Goal: Information Seeking & Learning: Check status

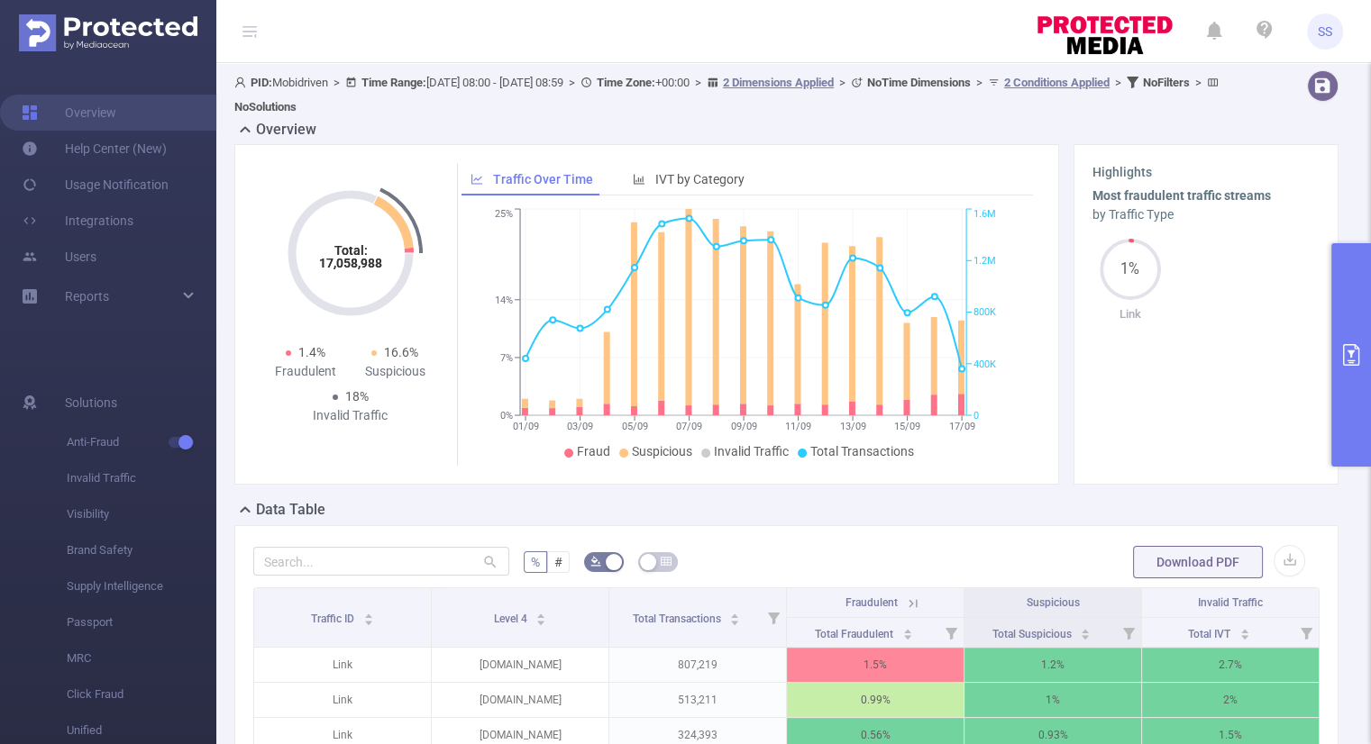
scroll to position [433, 0]
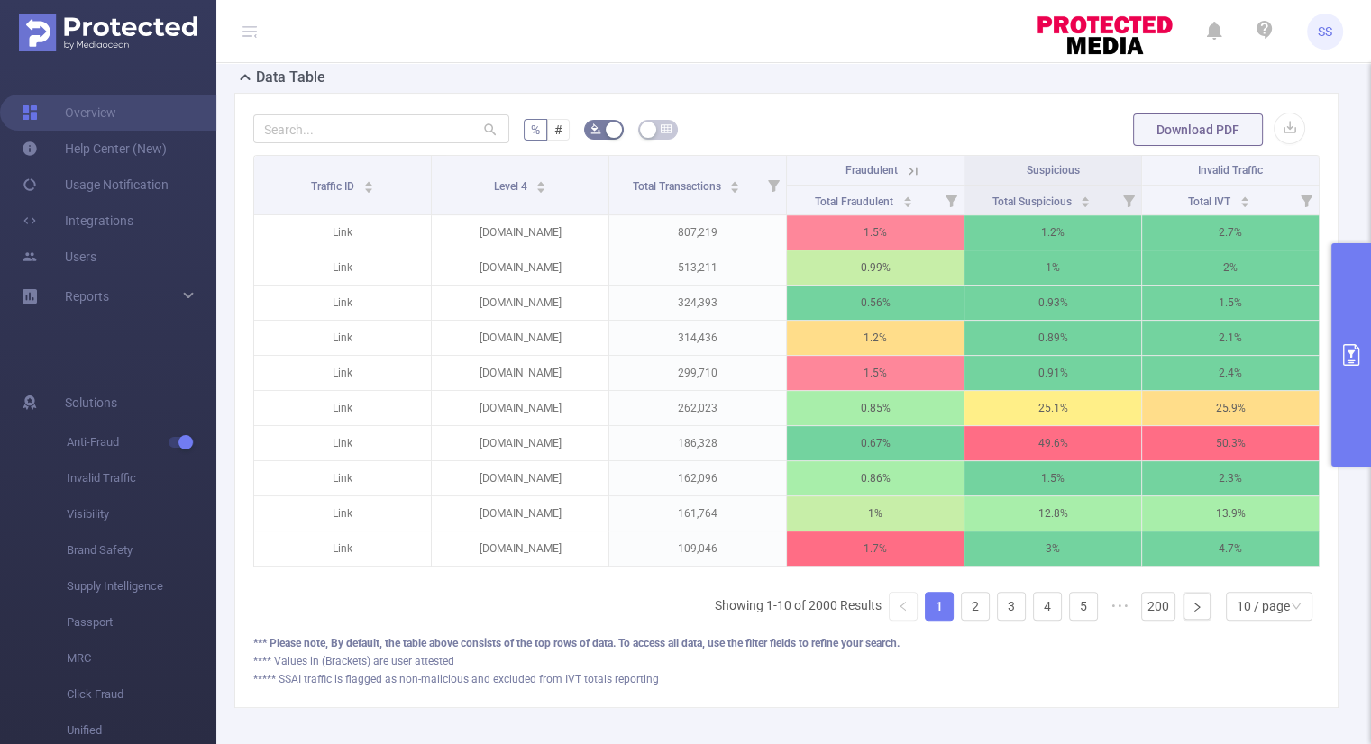
click at [1355, 393] on button "primary" at bounding box center [1351, 355] width 40 height 224
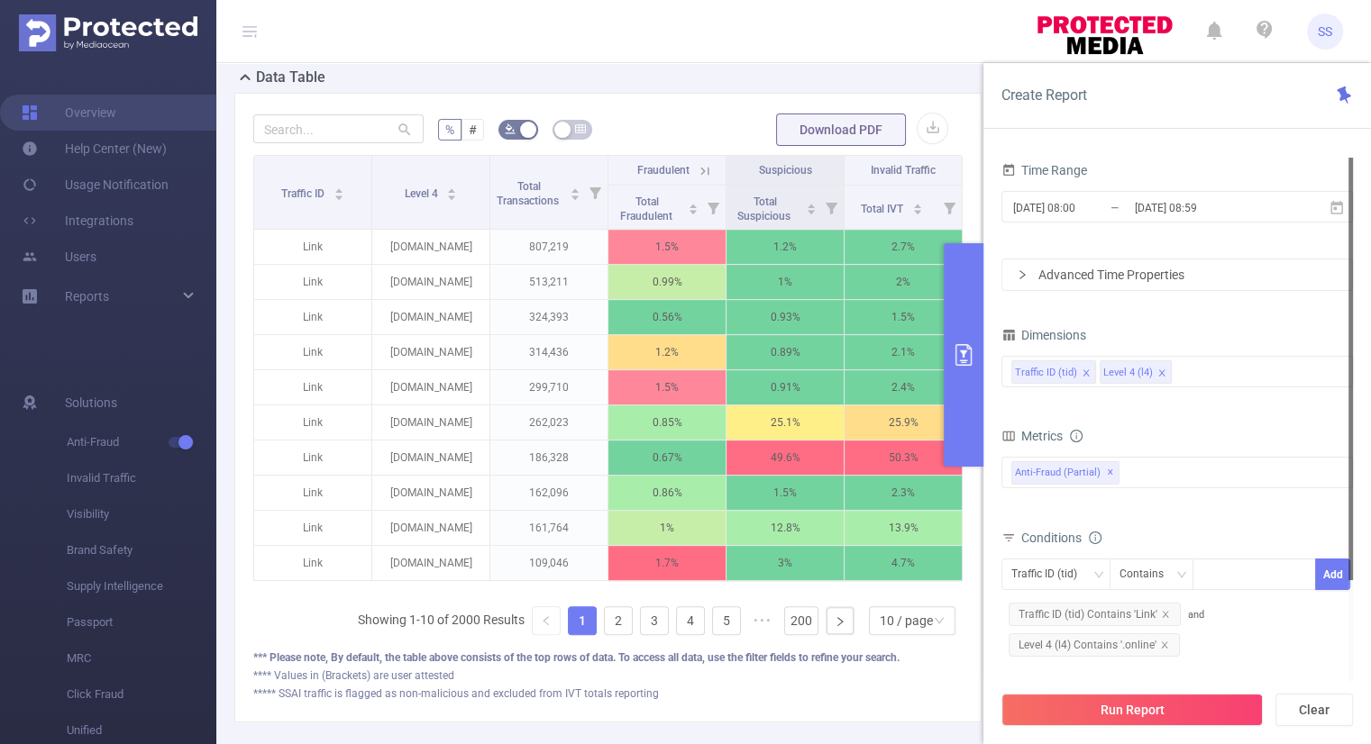
scroll to position [0, 0]
click at [1209, 210] on input "2025-09-17 08:59" at bounding box center [1206, 208] width 146 height 24
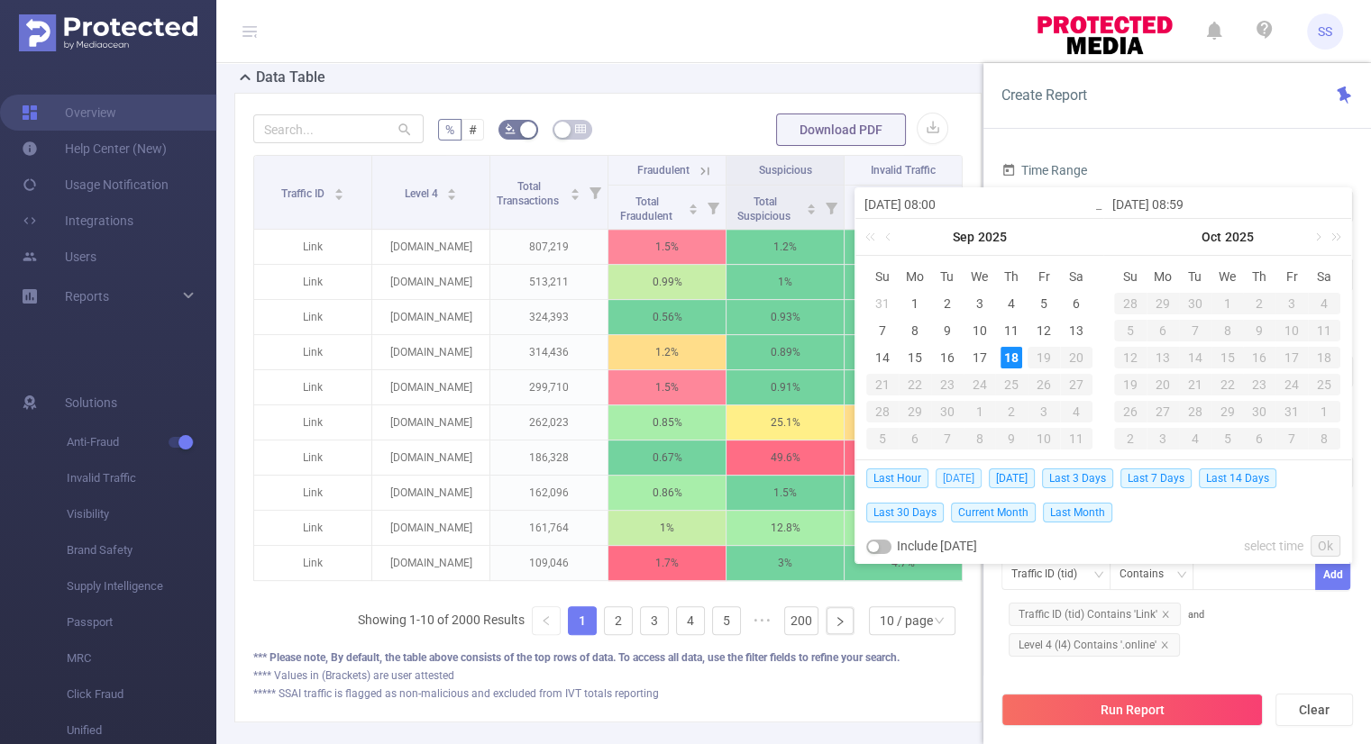
click at [953, 475] on span "Today" at bounding box center [958, 479] width 46 height 20
type input "[DATE] 00:00"
type input "[DATE] 23:59"
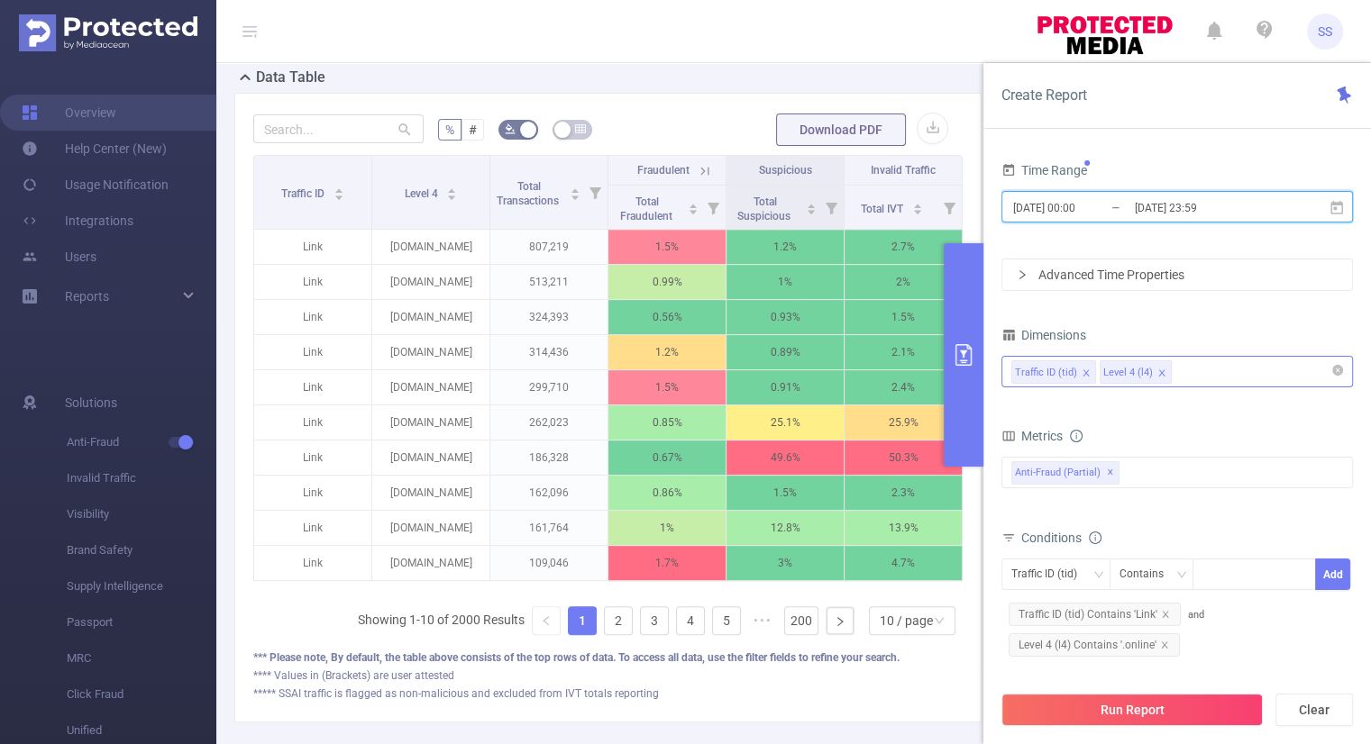
click at [1157, 372] on icon "icon: close" at bounding box center [1161, 373] width 9 height 9
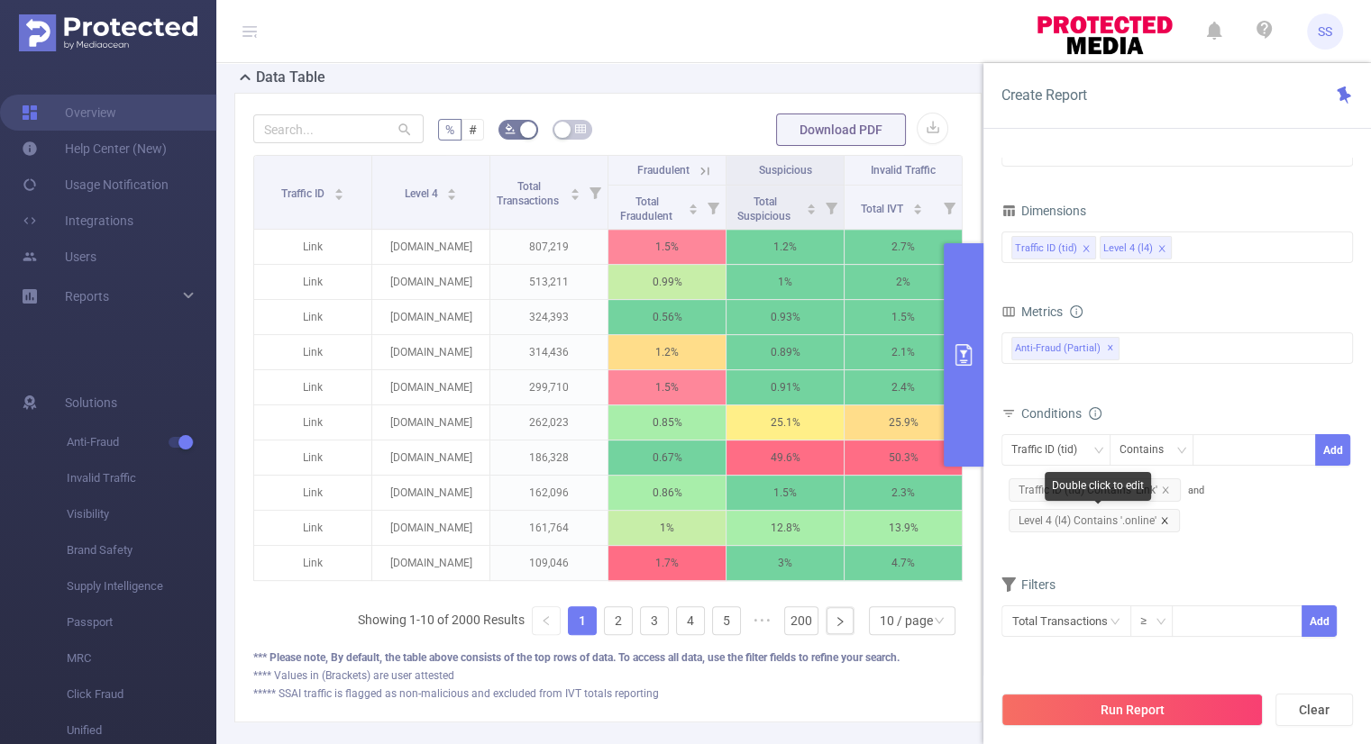
click at [1166, 519] on icon "icon: close" at bounding box center [1164, 520] width 9 height 9
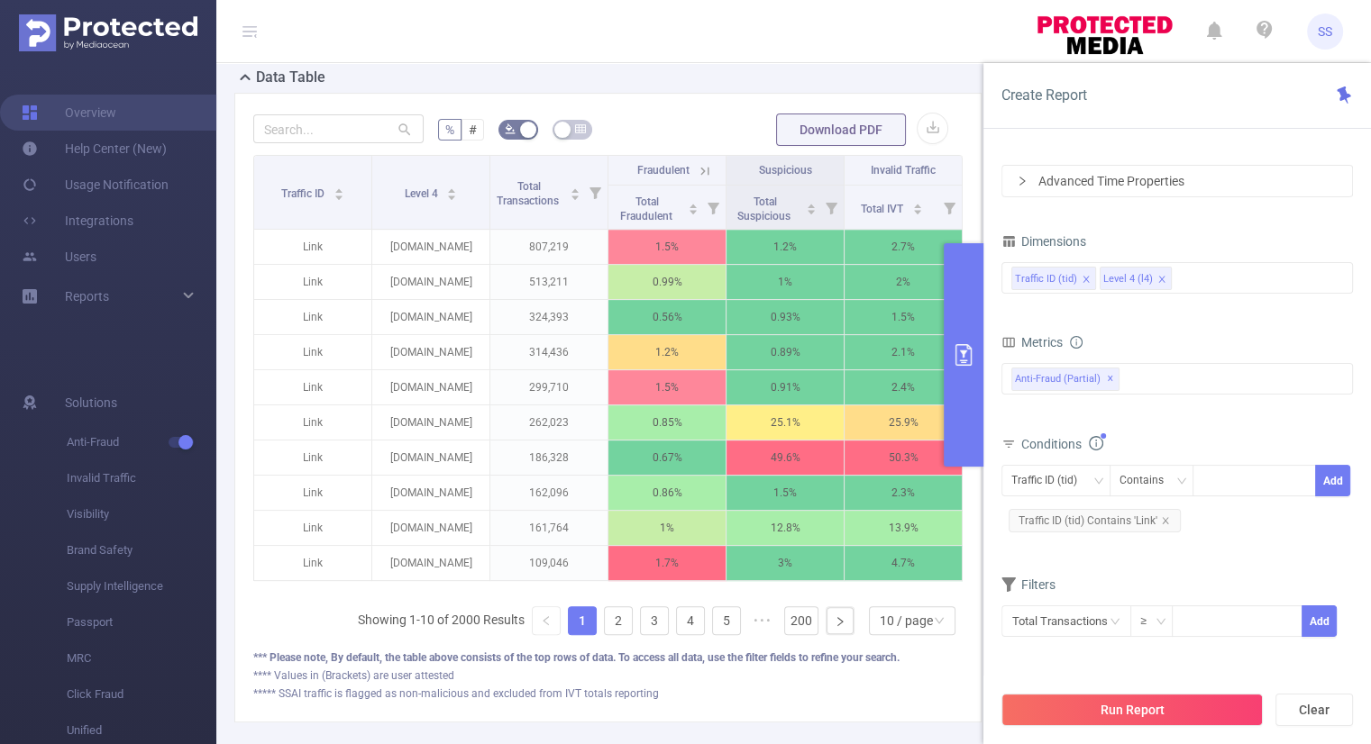
click at [1172, 409] on div "bp_total bp_adult bp_arms bp_crime bp_death_injury_military bp_piracy bp_hate_a…" at bounding box center [1176, 389] width 351 height 53
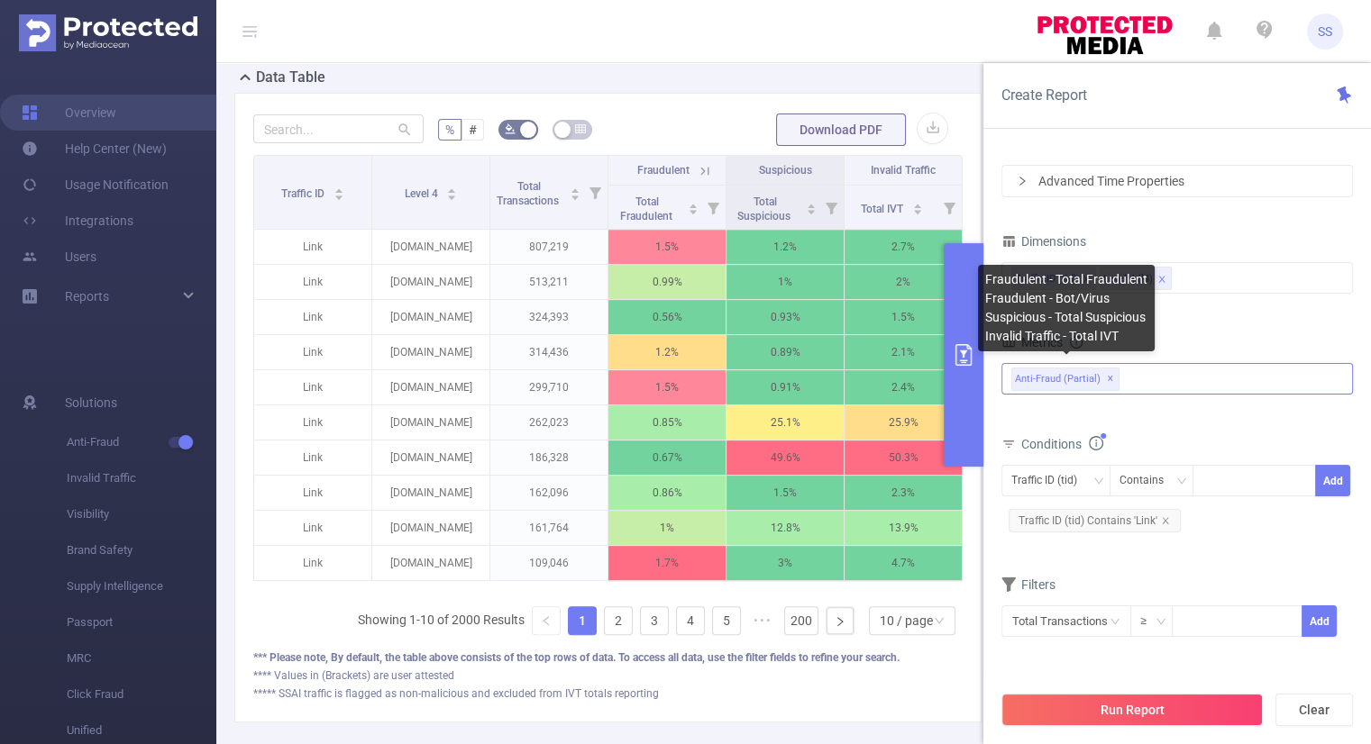
click at [1110, 378] on span "Anti-Fraud (partial) ✕" at bounding box center [1065, 379] width 108 height 23
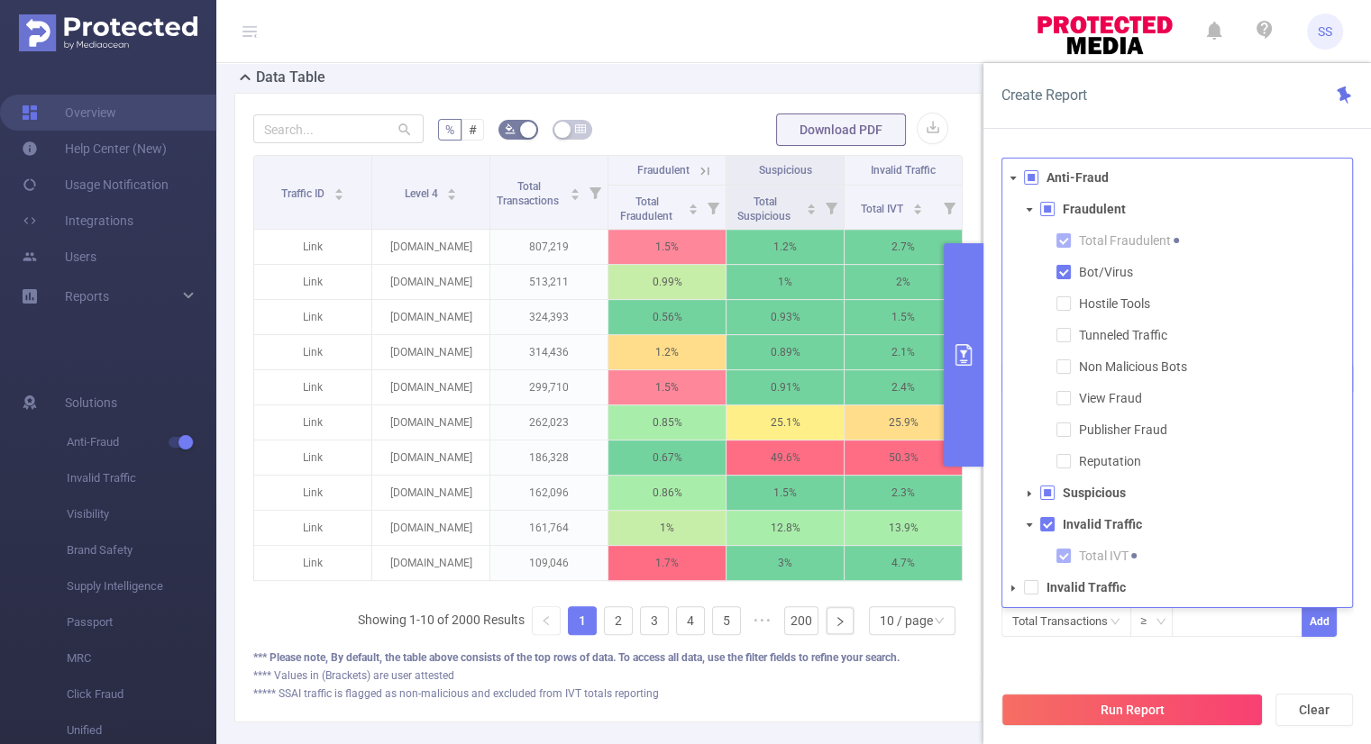
click at [1035, 178] on span at bounding box center [1031, 177] width 14 height 14
click at [1034, 582] on span at bounding box center [1031, 587] width 14 height 14
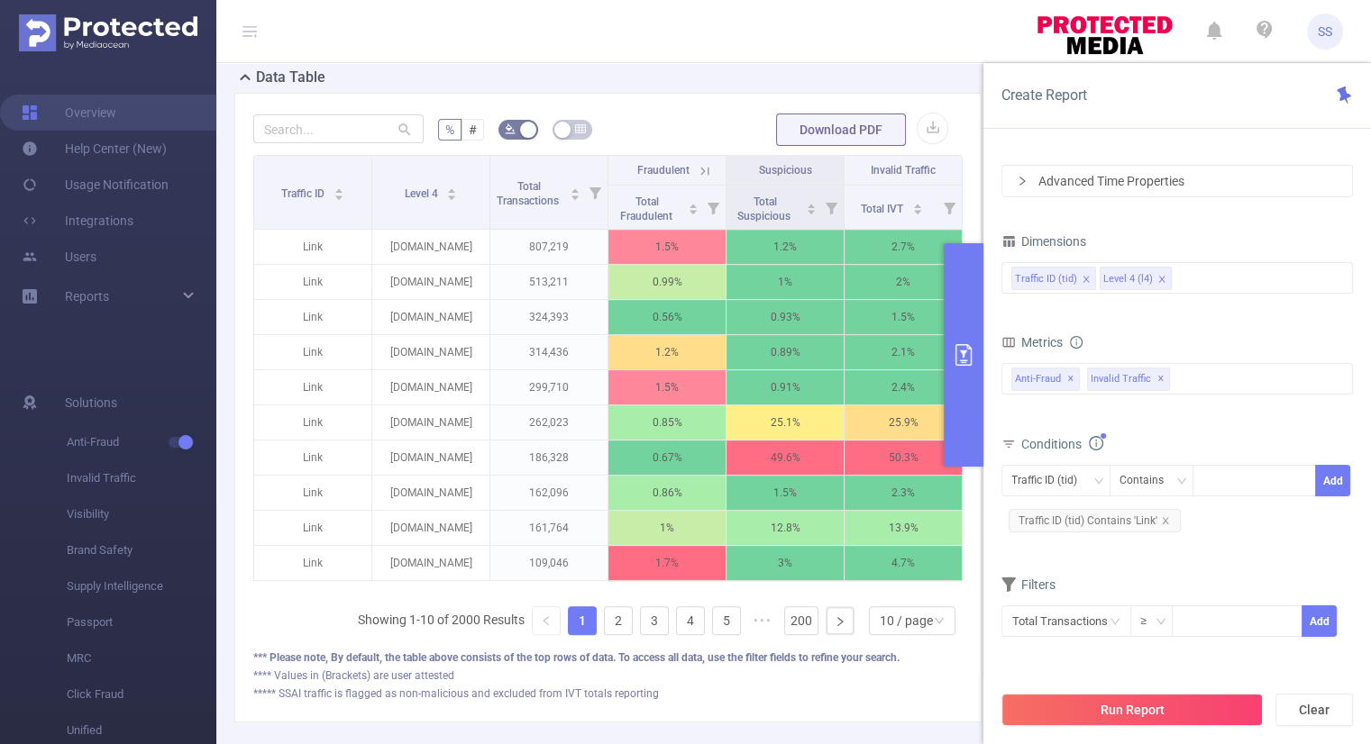
click at [1031, 661] on div "Time Range 2025-09-18 00:00 _ 2025-09-18 23:59 Advanced Time Properties Dimensi…" at bounding box center [1176, 373] width 351 height 618
click at [1150, 704] on button "Run Report" at bounding box center [1131, 710] width 261 height 32
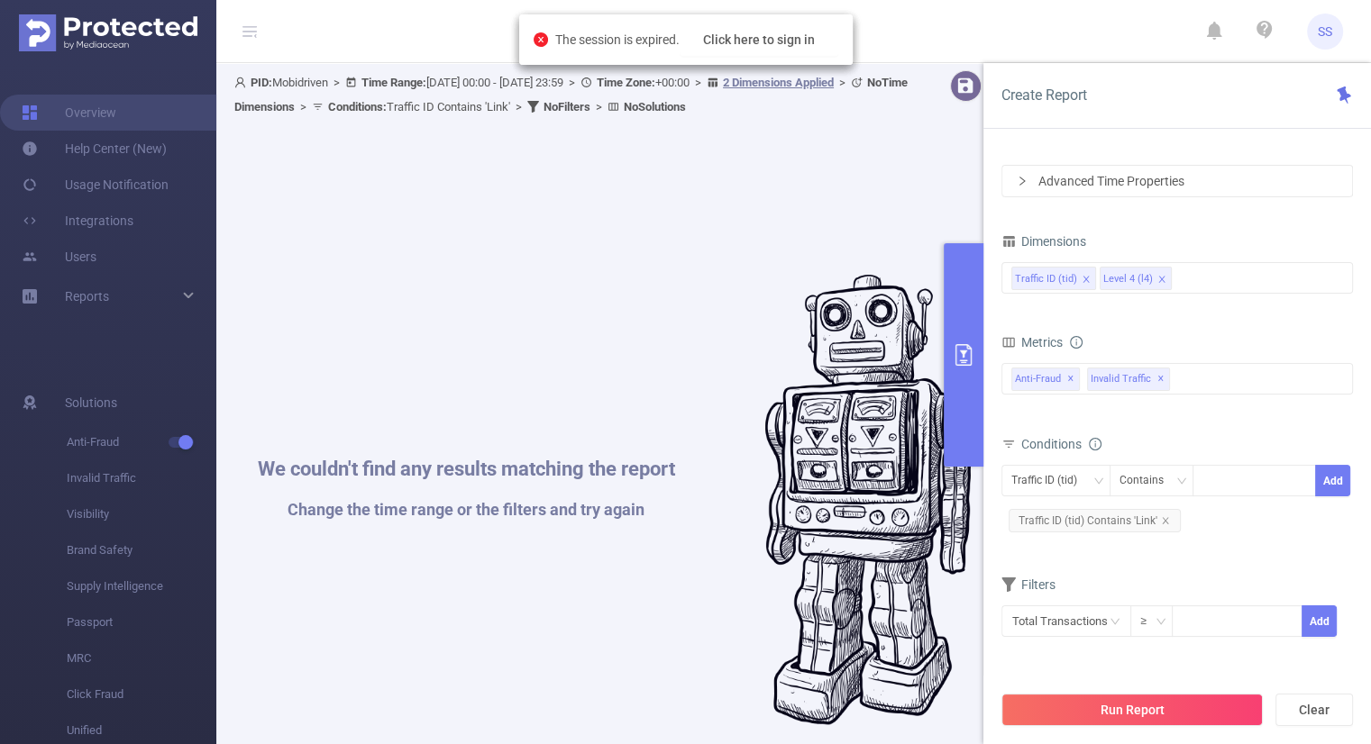
click at [1327, 30] on span "SS" at bounding box center [1325, 32] width 14 height 36
click at [723, 206] on div "We couldn't find any results matching the report Change the time range or the f…" at bounding box center [614, 500] width 743 height 744
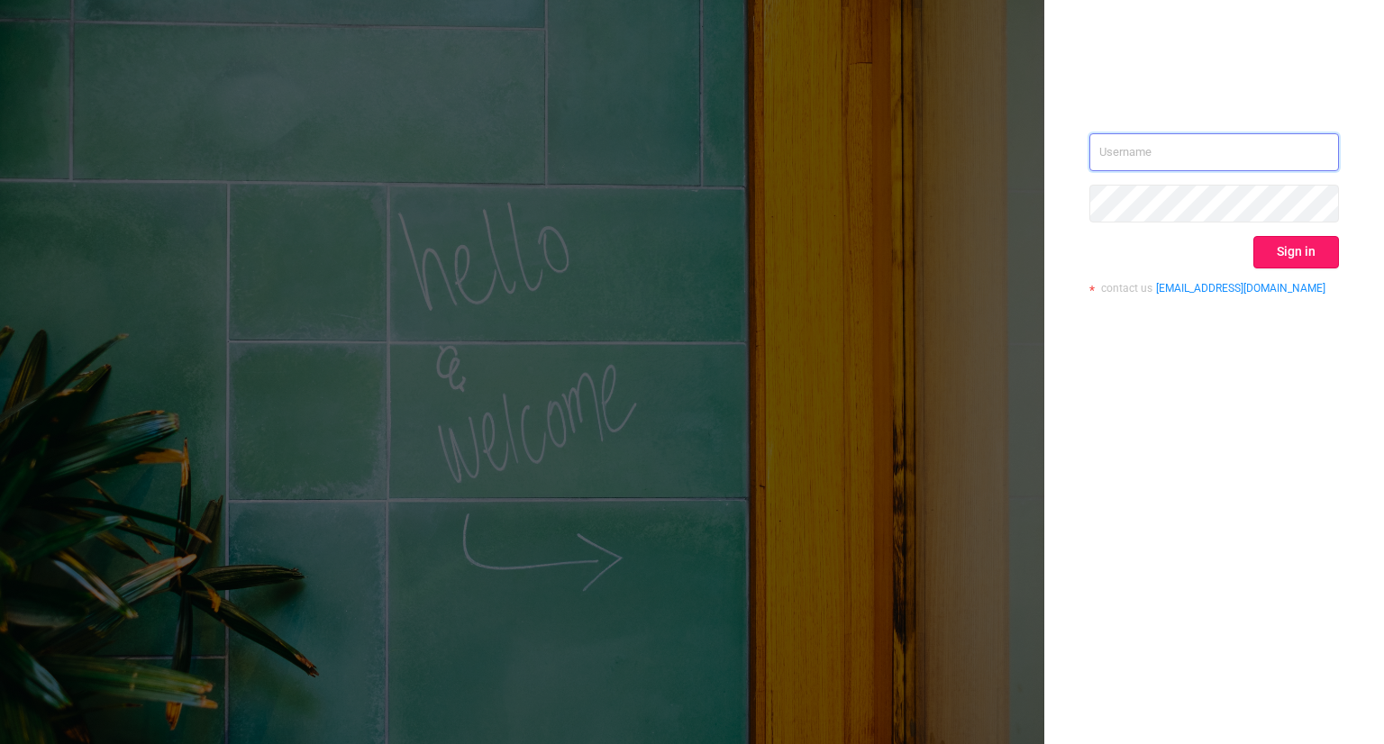
type input "[PERSON_NAME][EMAIL_ADDRESS][DOMAIN_NAME]"
click at [1296, 267] on button "Sign in" at bounding box center [1297, 252] width 86 height 32
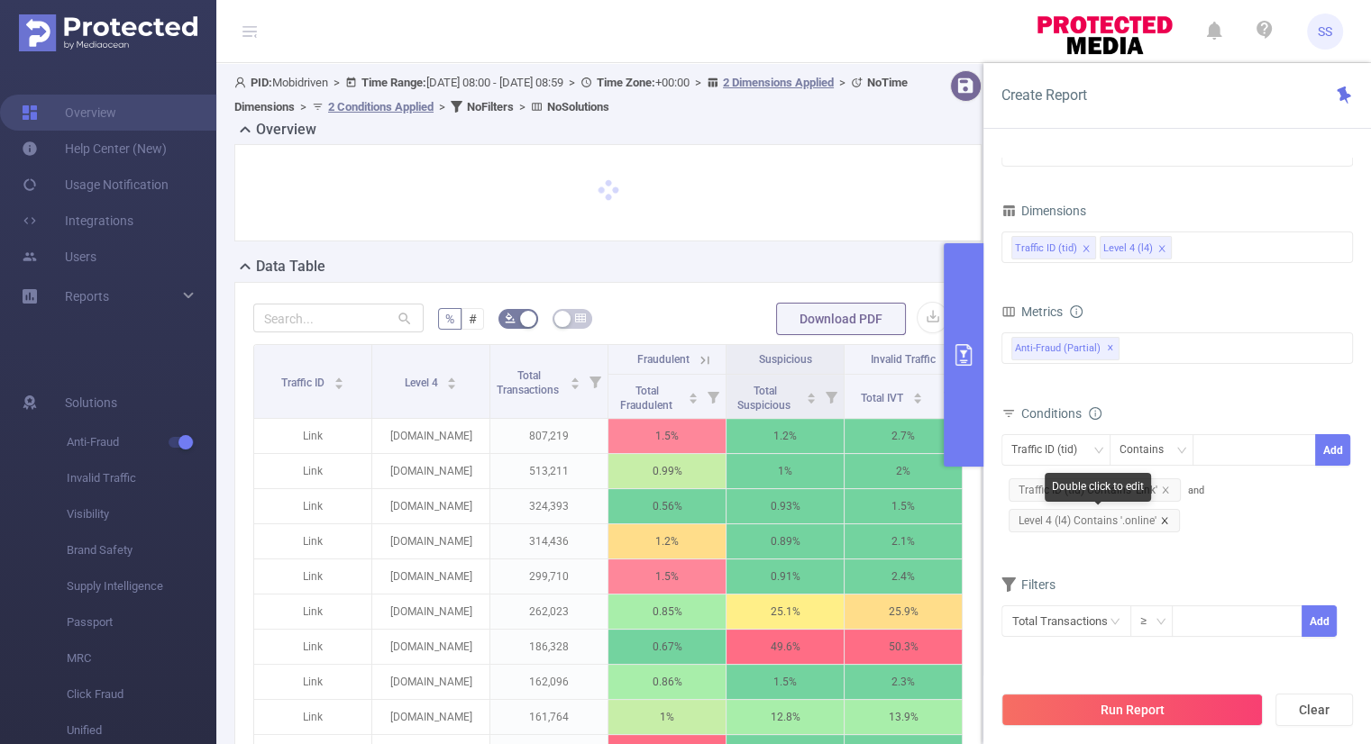
click at [1163, 520] on icon "icon: close" at bounding box center [1164, 520] width 6 height 6
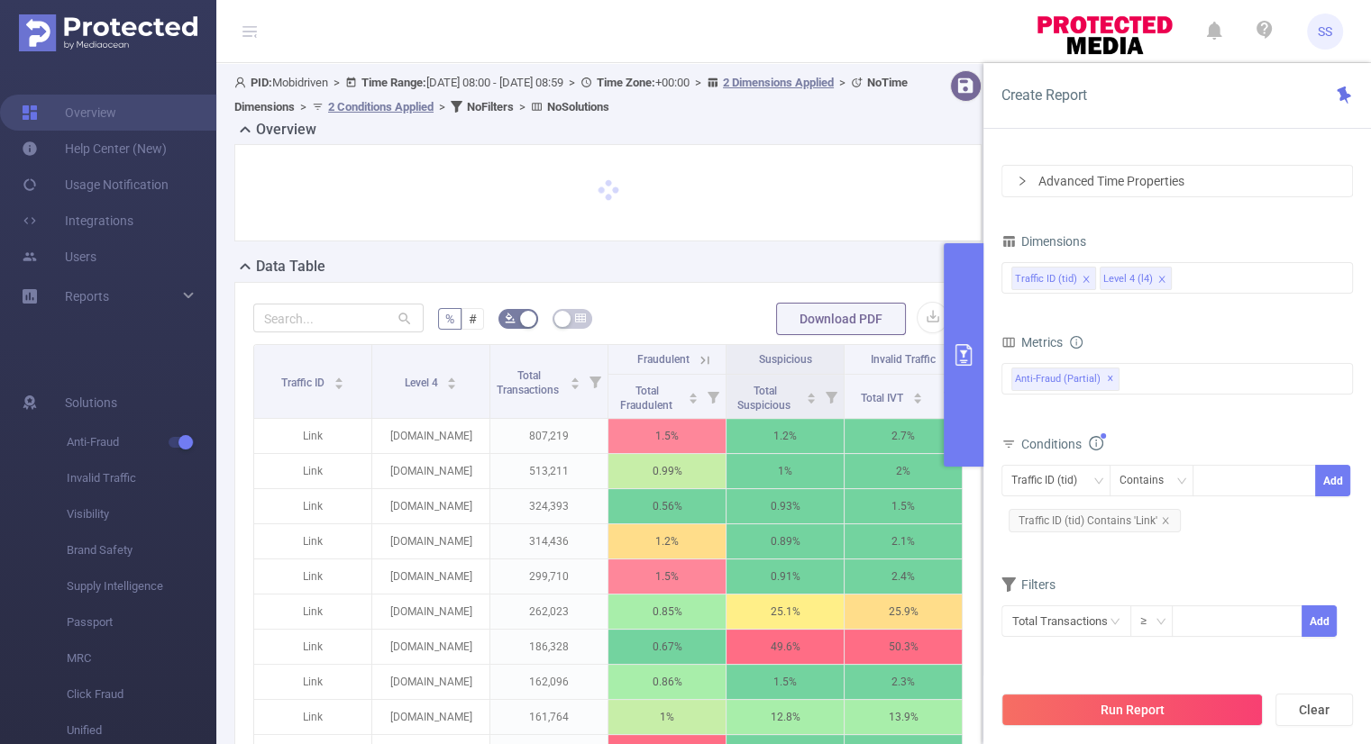
click at [1213, 406] on div "Total IVT Total Fraudulent Bot/Virus Total Suspicious Anti-Fraud (partial) ✕" at bounding box center [1176, 389] width 351 height 53
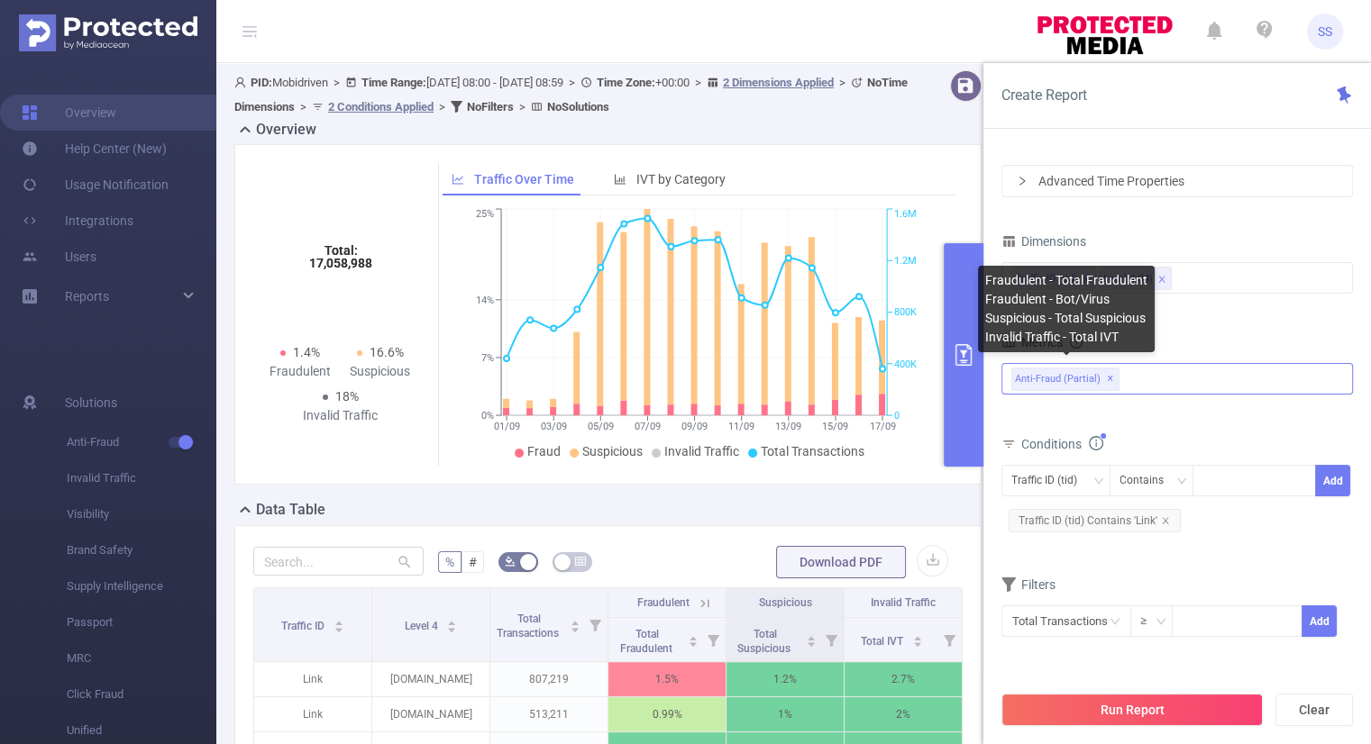
click at [1107, 381] on span "✕" at bounding box center [1110, 380] width 7 height 22
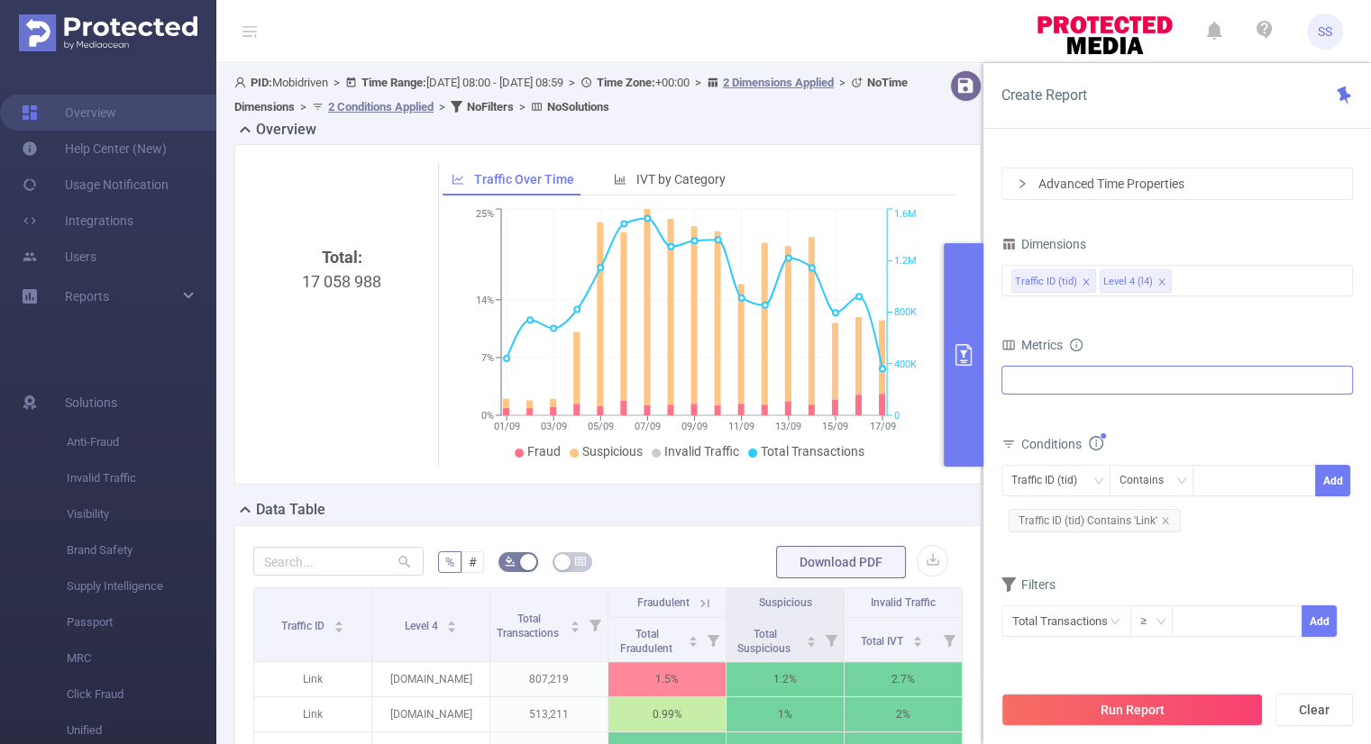
click at [1087, 383] on div at bounding box center [1176, 380] width 351 height 29
click at [1032, 390] on span at bounding box center [1031, 389] width 14 height 14
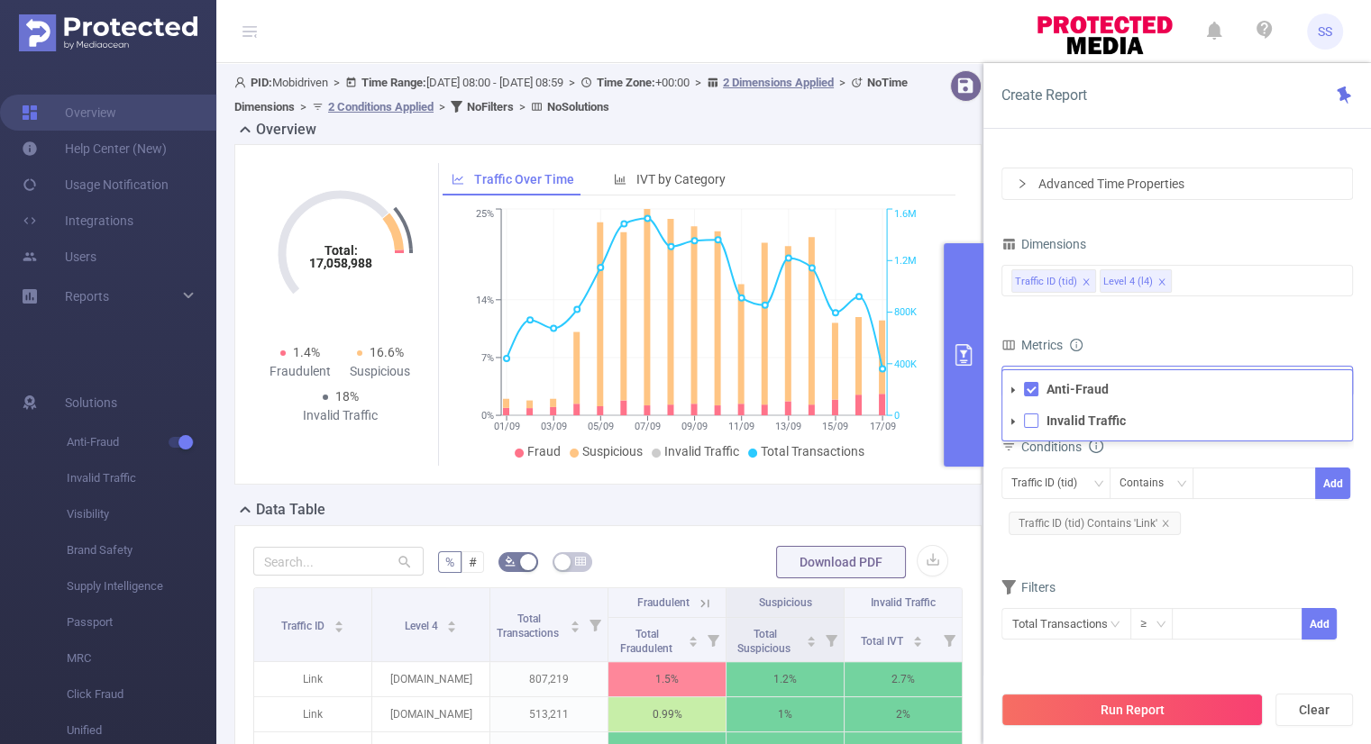
click at [1032, 419] on span at bounding box center [1031, 421] width 14 height 14
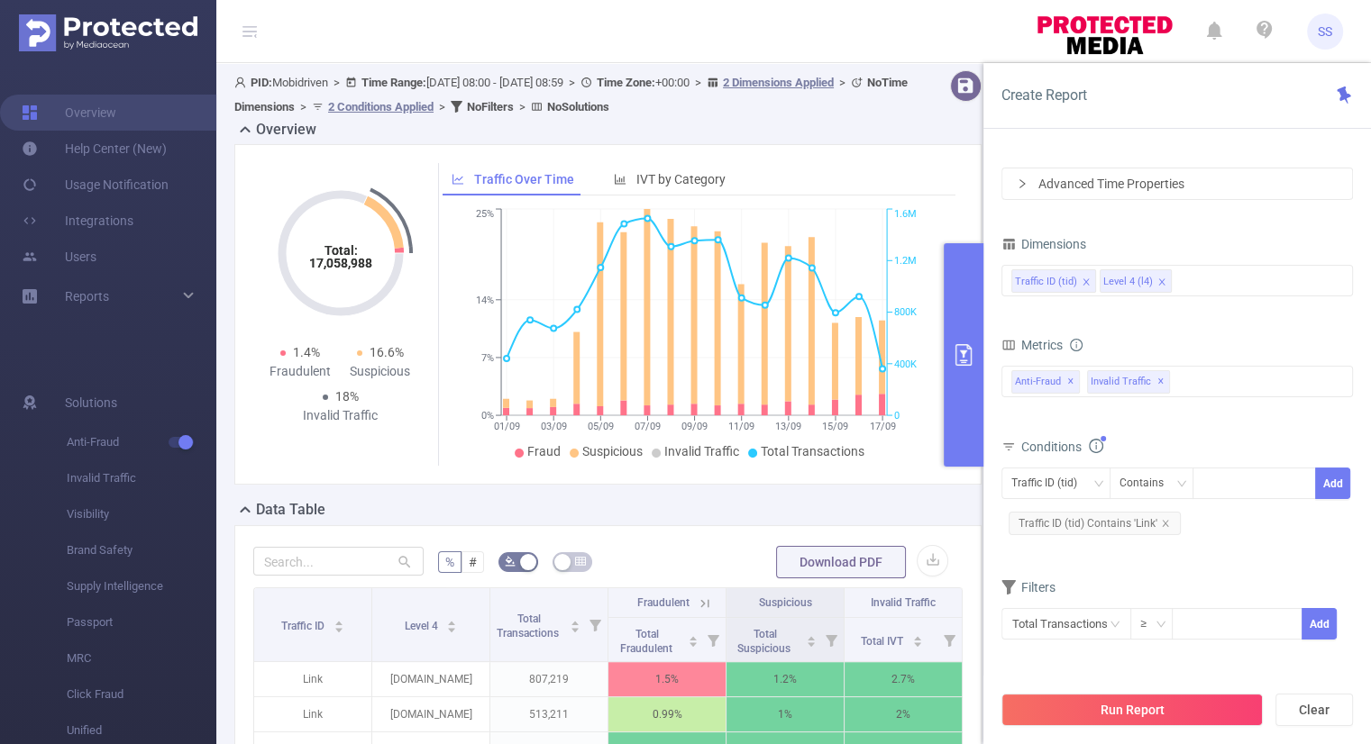
click at [1125, 315] on form "Dimensions Traffic ID (tid) Level 4 (l4) Metrics Total Fraudulent Bot/Virus Hos…" at bounding box center [1176, 448] width 351 height 432
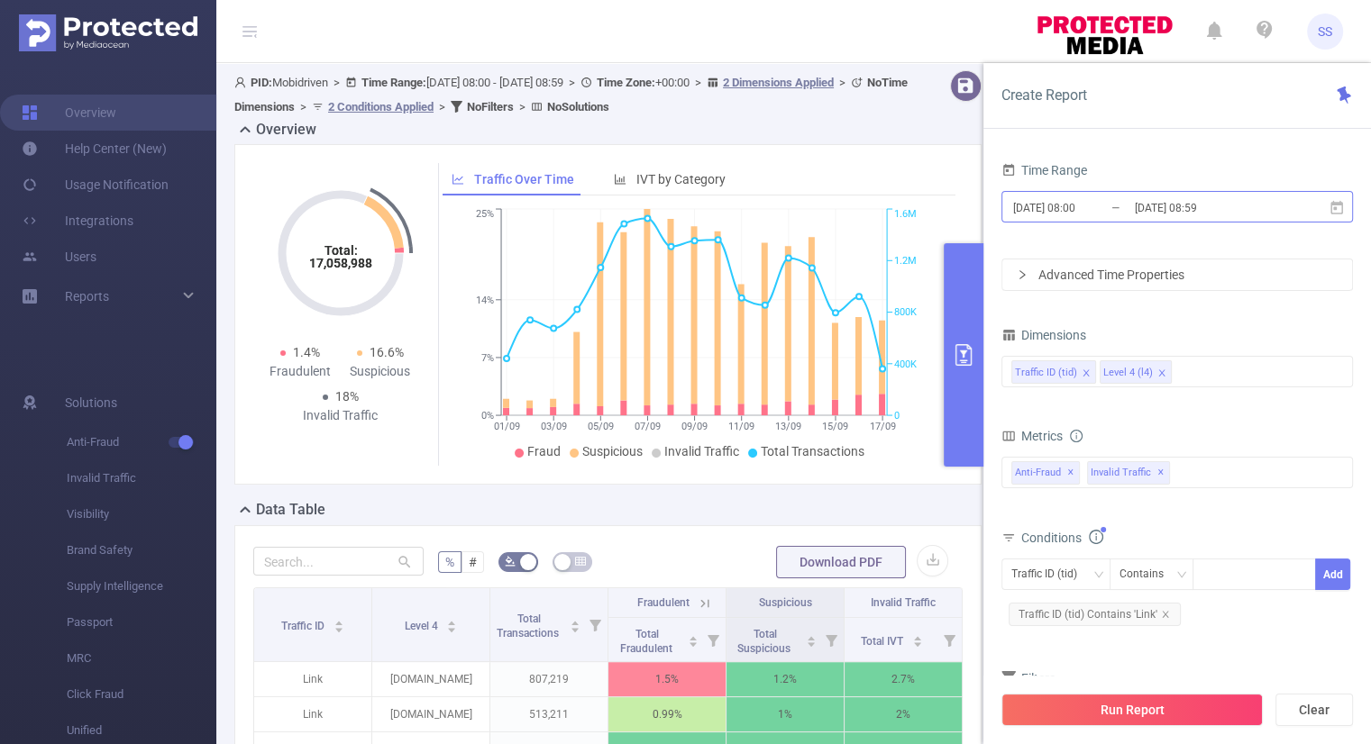
click at [1190, 198] on input "2025-09-17 08:59" at bounding box center [1206, 208] width 146 height 24
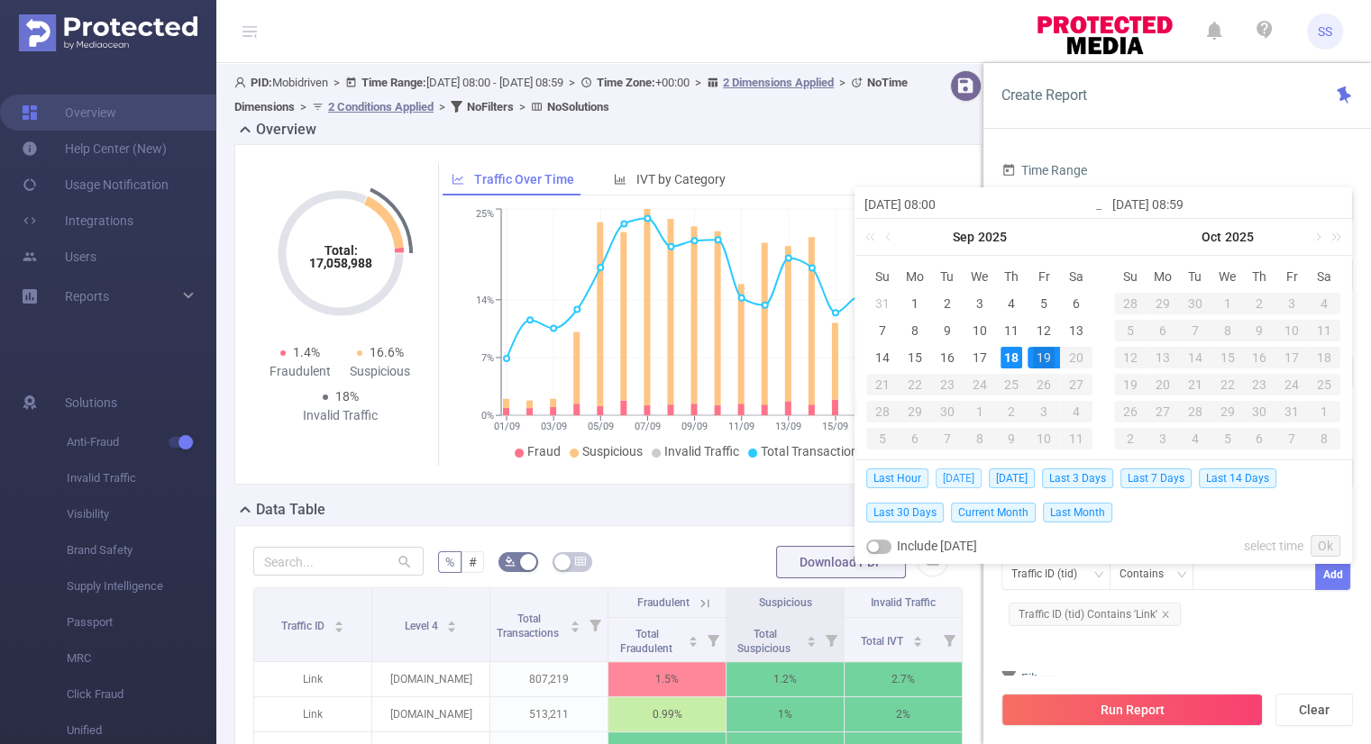
click at [952, 477] on span "Today" at bounding box center [958, 479] width 46 height 20
type input "[DATE] 00:00"
type input "[DATE] 23:59"
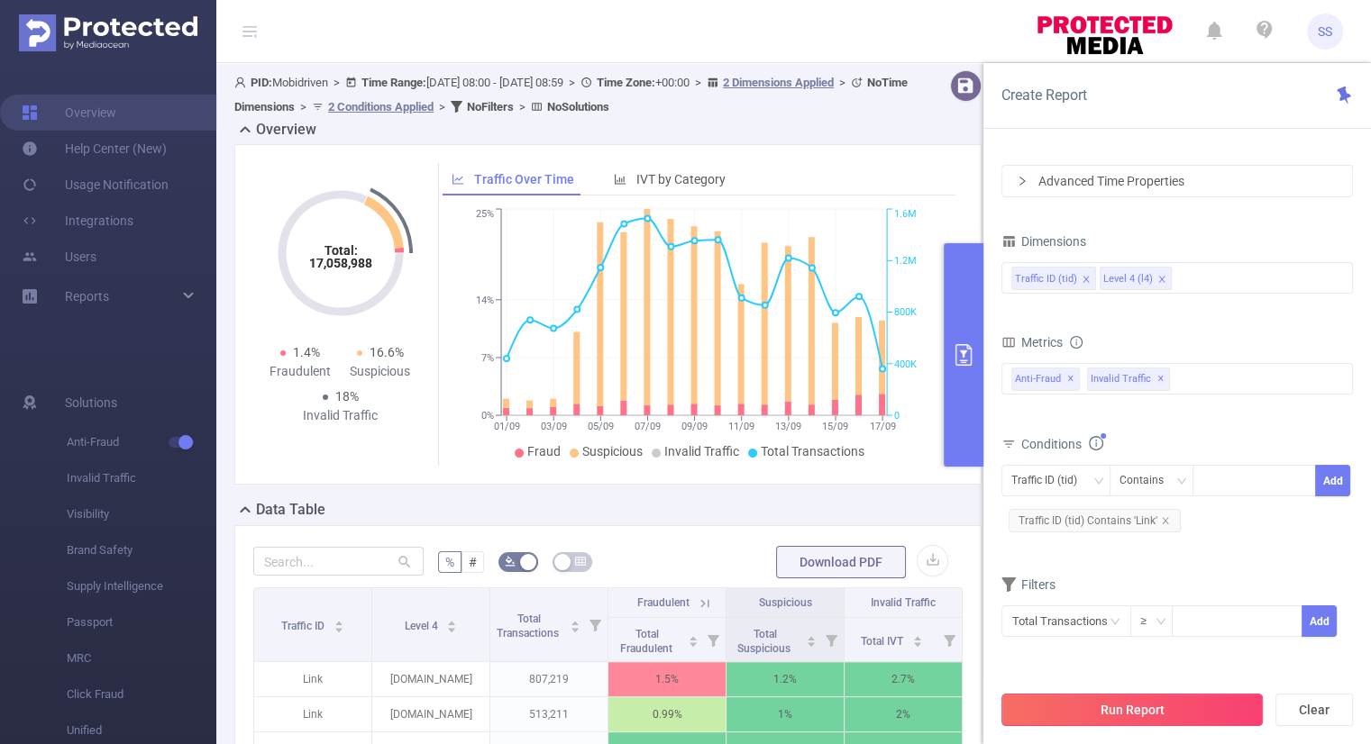
click at [1155, 712] on button "Run Report" at bounding box center [1131, 710] width 261 height 32
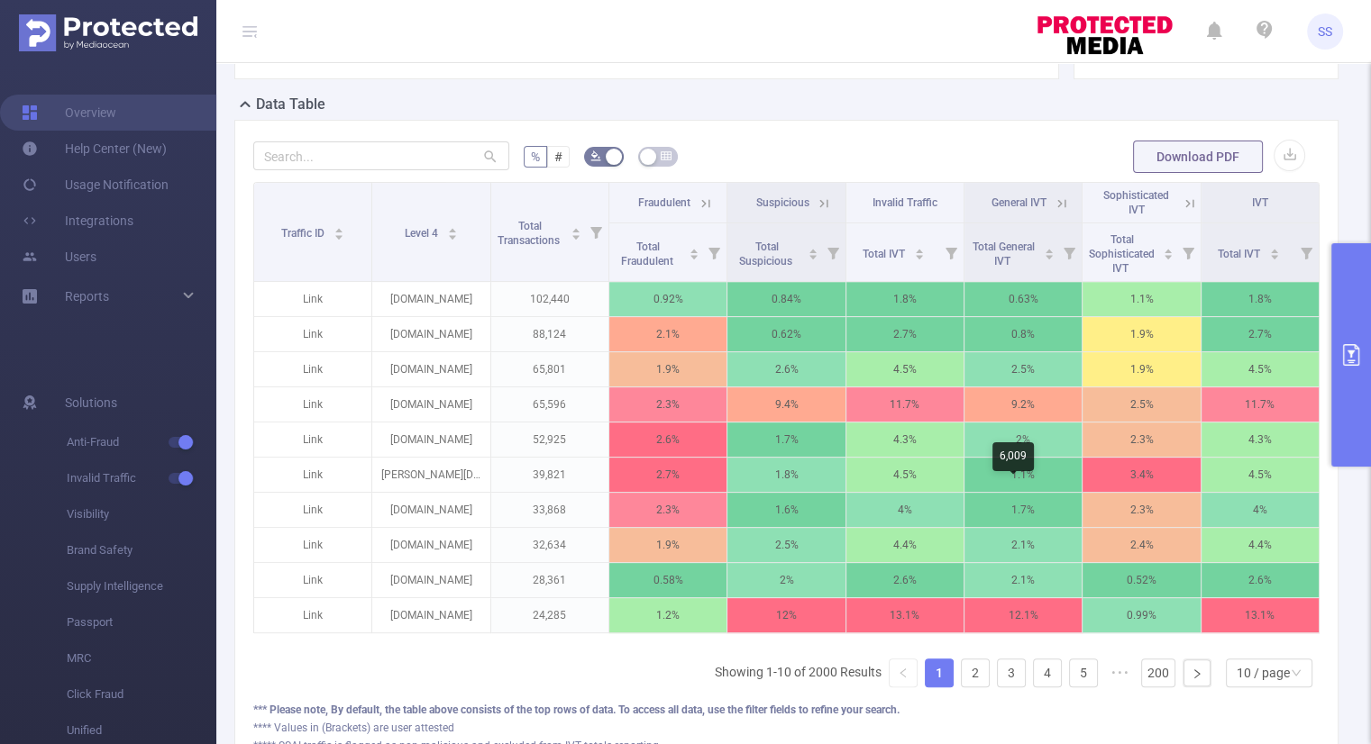
scroll to position [414, 0]
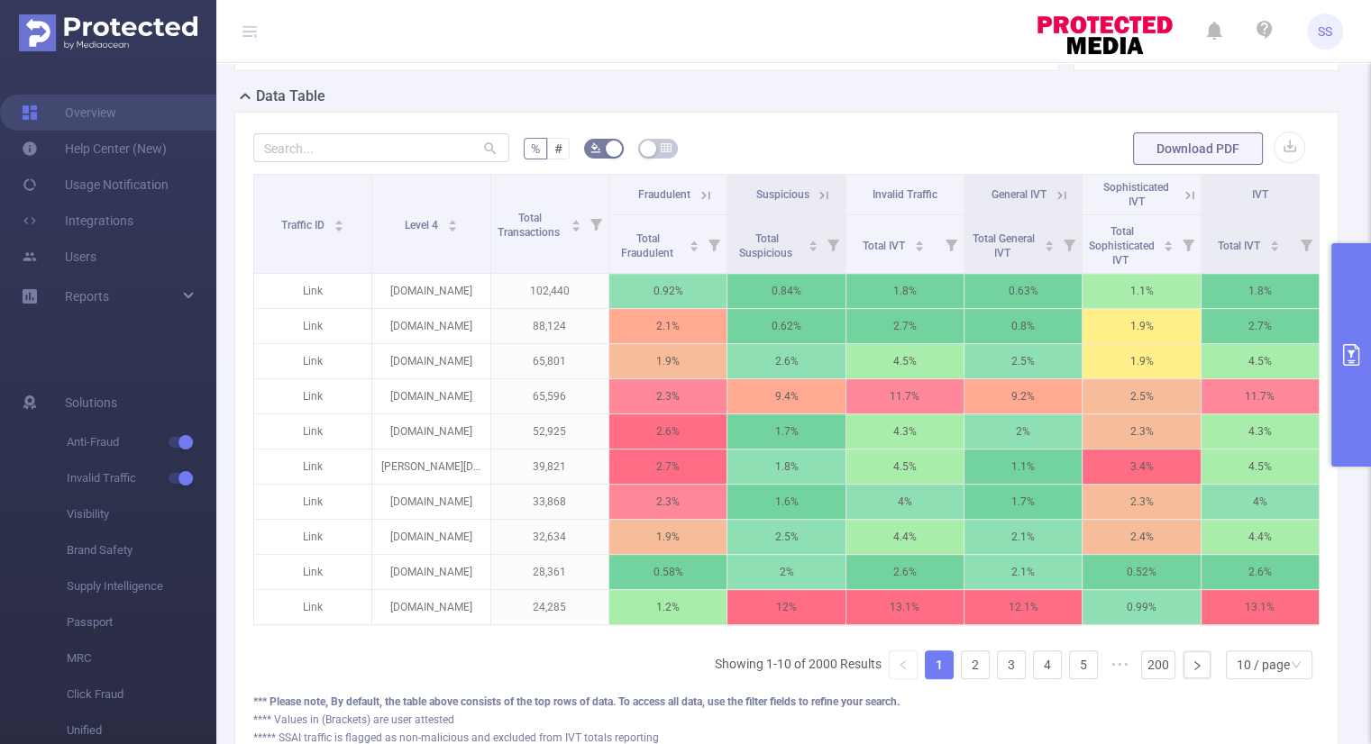
click at [1351, 357] on icon "primary" at bounding box center [1351, 355] width 16 height 22
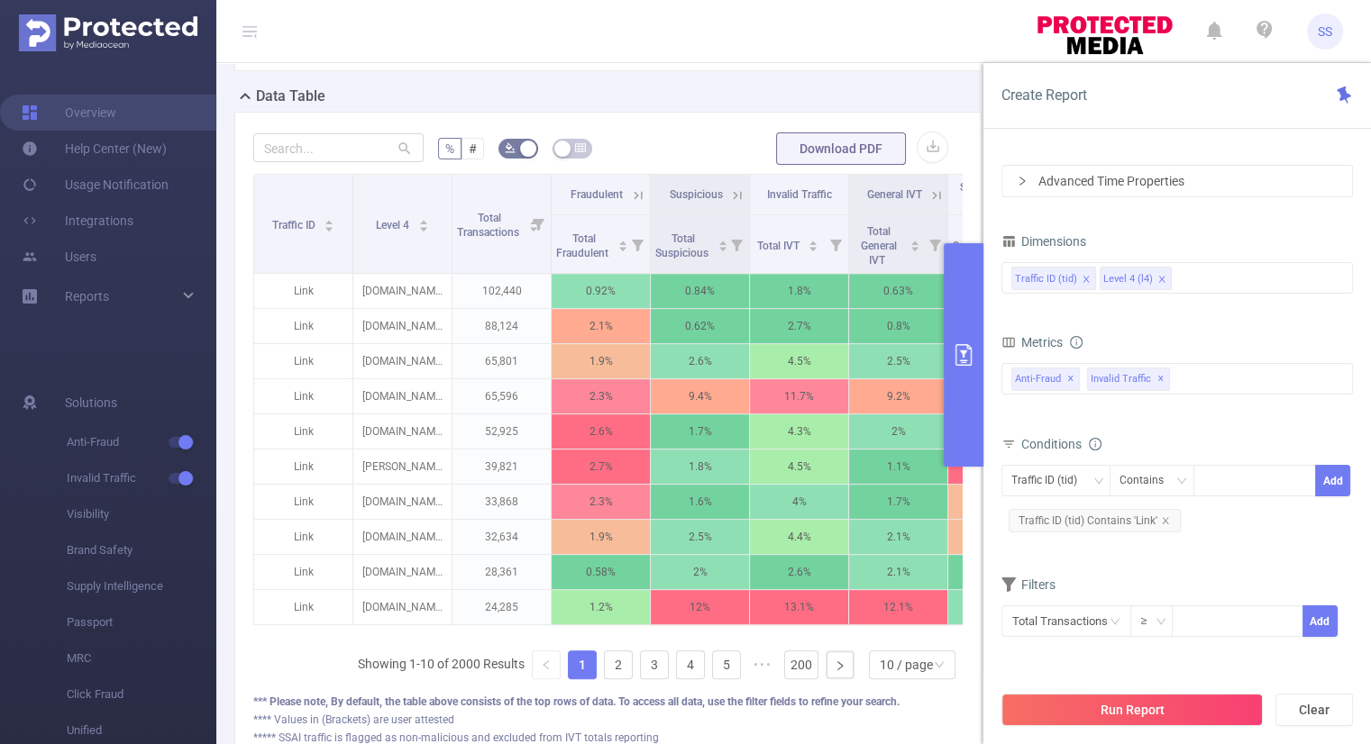
click at [1185, 179] on div "Advanced Time Properties" at bounding box center [1177, 181] width 350 height 31
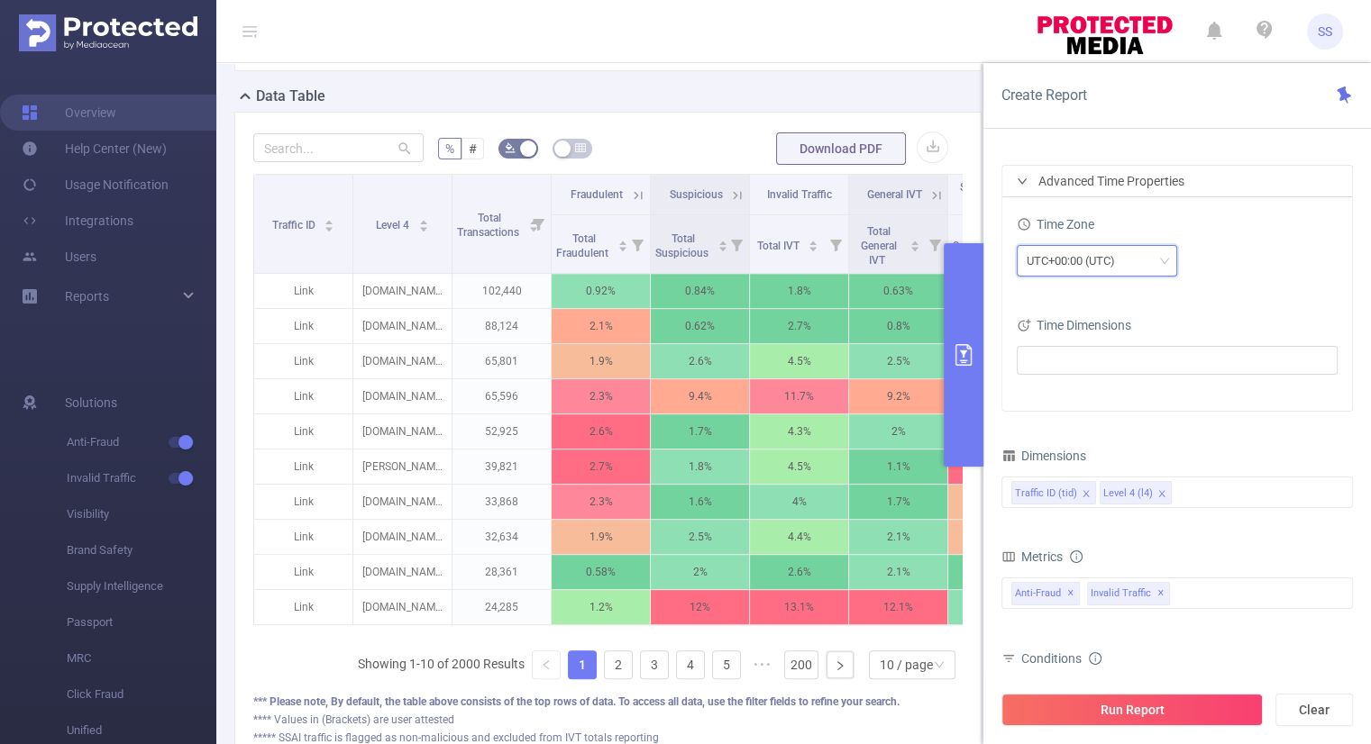
click at [1151, 260] on div "UTC+00:00 (UTC)" at bounding box center [1096, 261] width 141 height 30
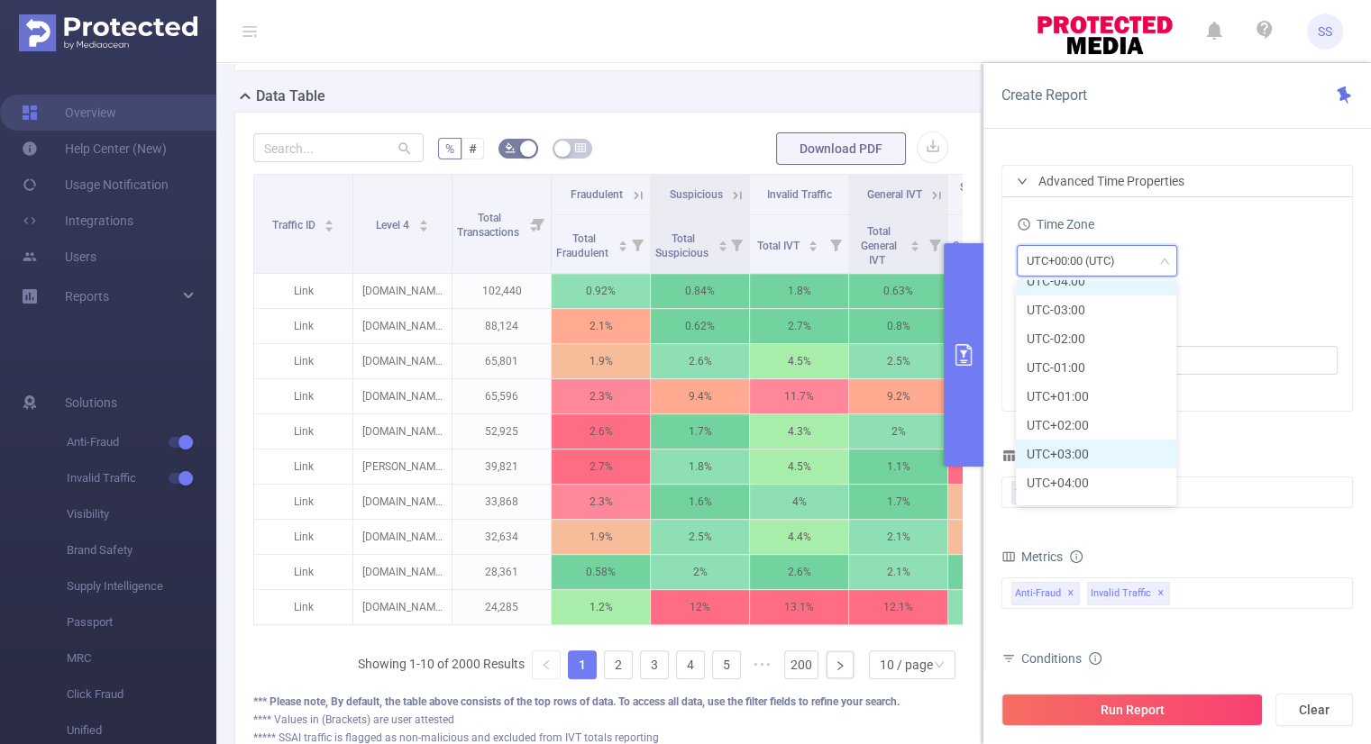
scroll to position [382, 0]
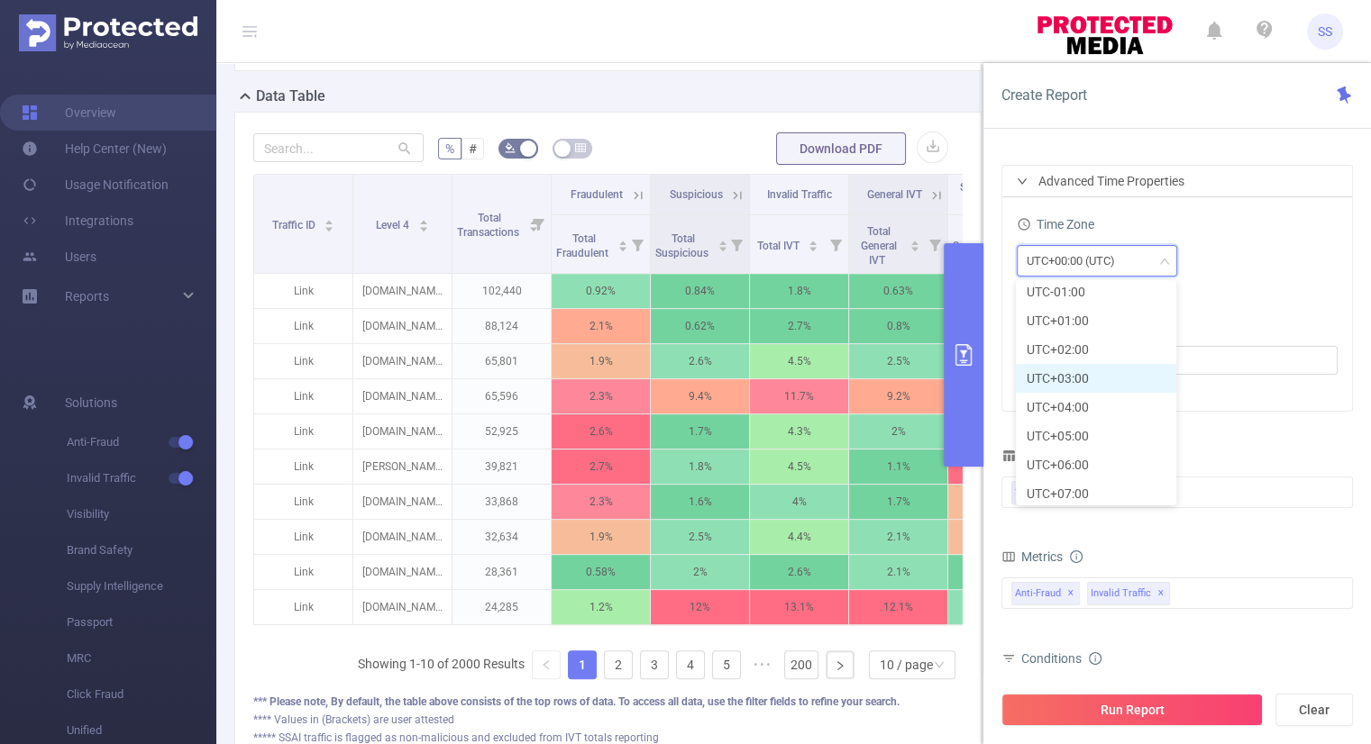
click at [1112, 377] on li "UTC+03:00" at bounding box center [1096, 378] width 160 height 29
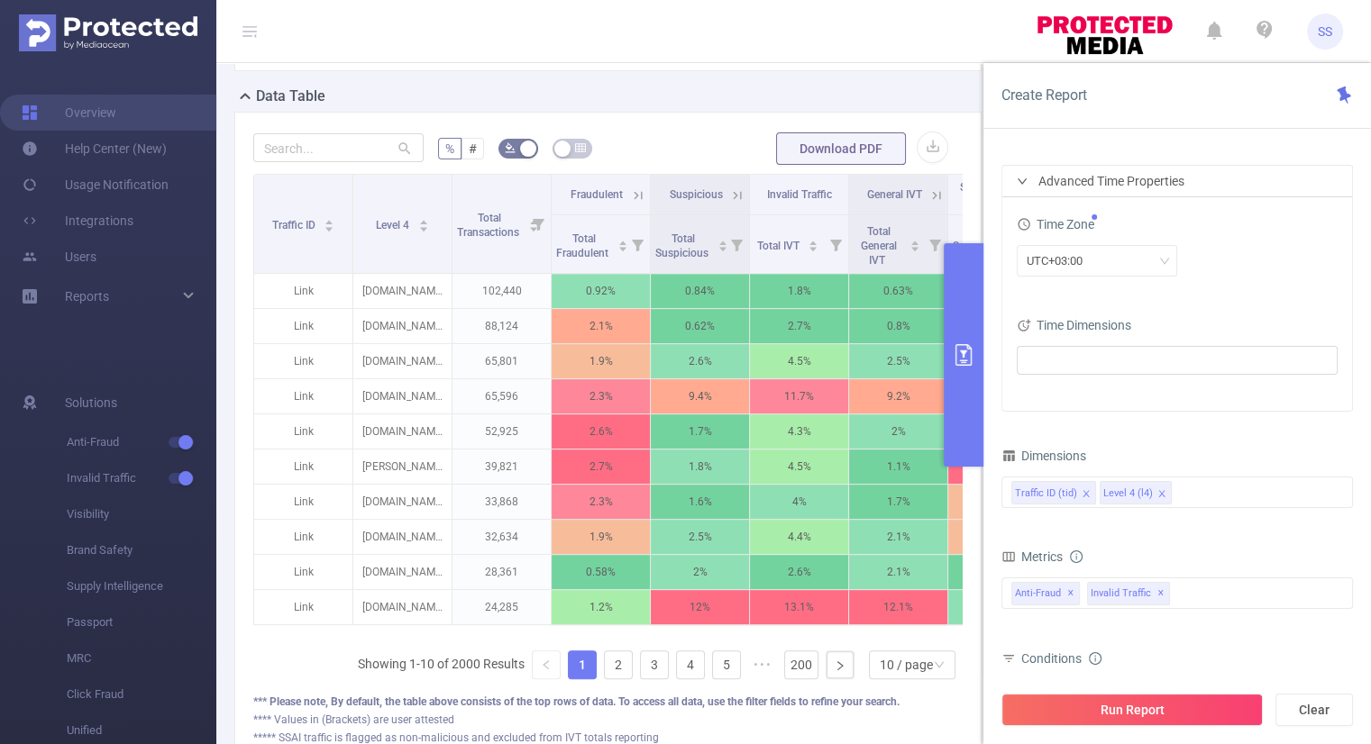
click at [1253, 233] on div "Time Zone" at bounding box center [1177, 227] width 321 height 30
click at [1162, 713] on button "Run Report" at bounding box center [1131, 710] width 261 height 32
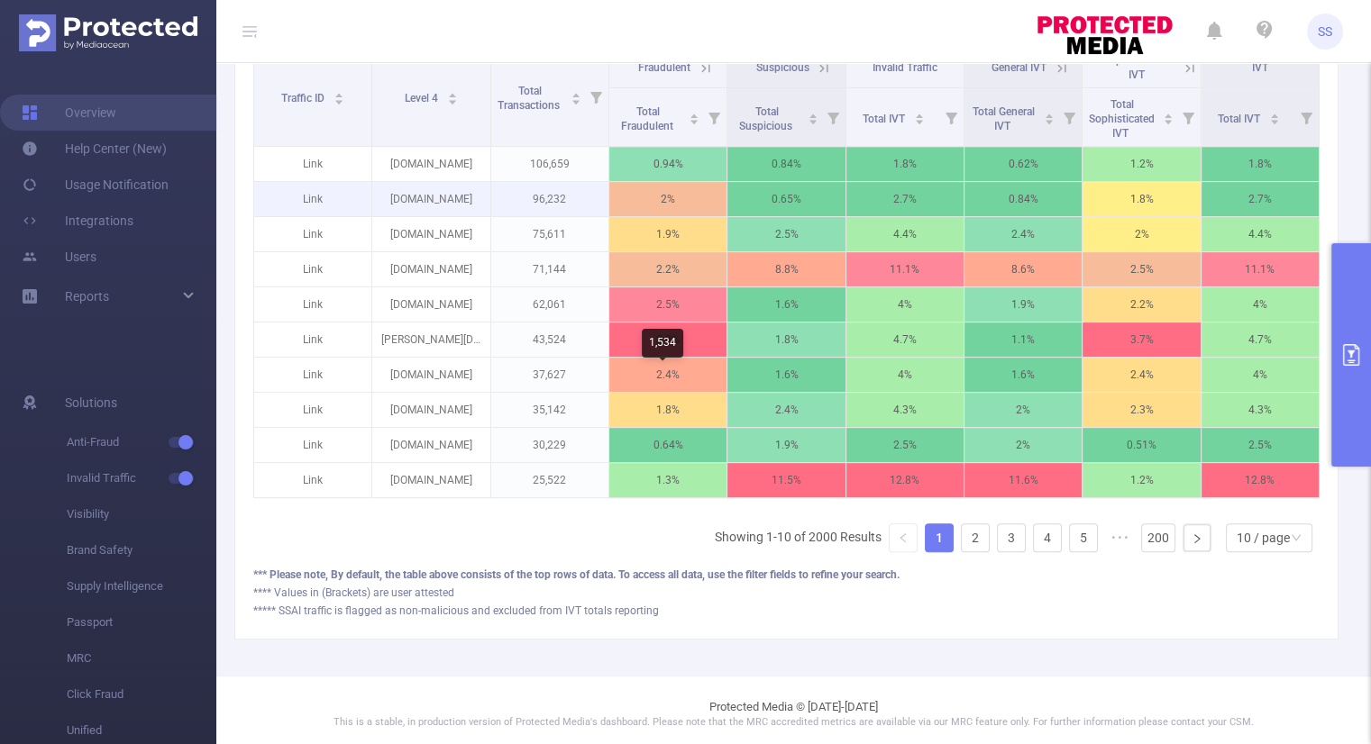
scroll to position [542, 0]
click at [972, 544] on link "2" at bounding box center [975, 537] width 27 height 27
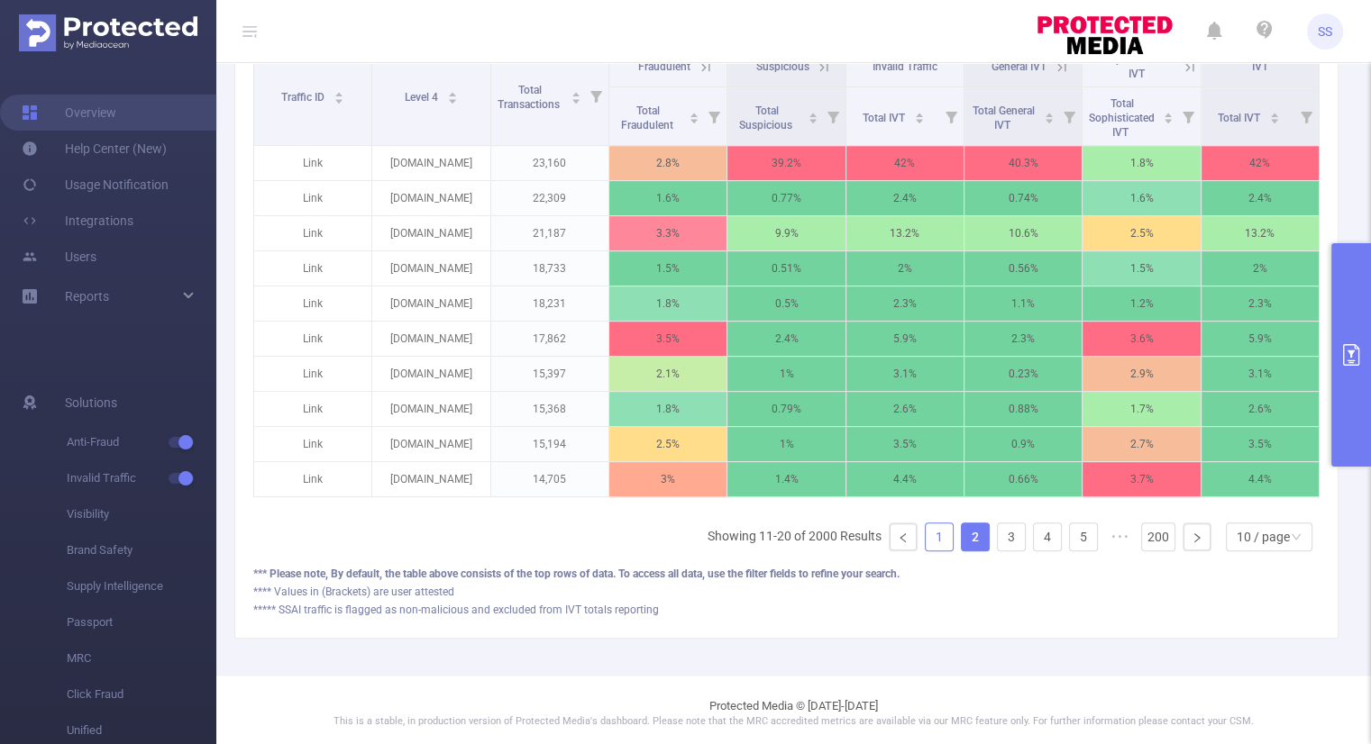
click at [930, 551] on link "1" at bounding box center [939, 537] width 27 height 27
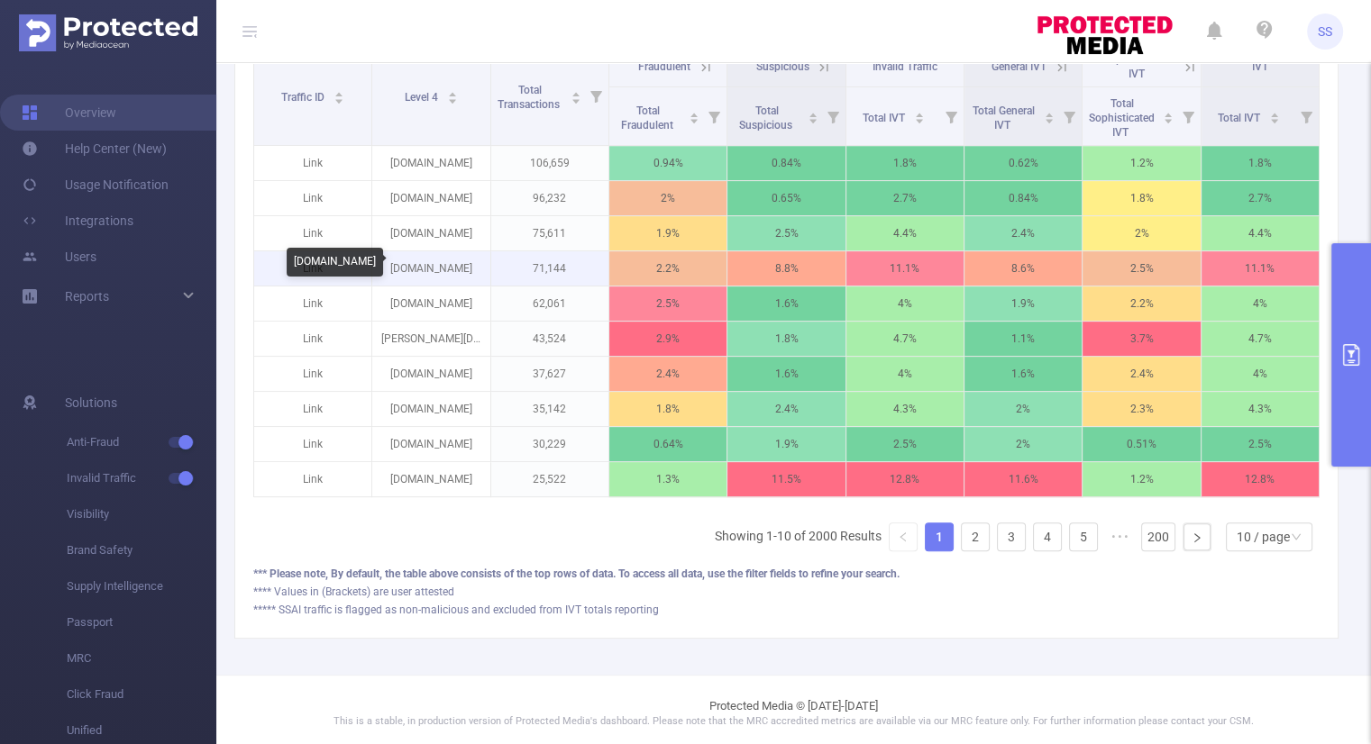
click at [476, 274] on p "videoroll.net" at bounding box center [430, 268] width 117 height 34
drag, startPoint x: 464, startPoint y: 267, endPoint x: 397, endPoint y: 265, distance: 67.6
click at [397, 265] on p "videoroll.net" at bounding box center [430, 268] width 117 height 34
copy p "videoroll.net"
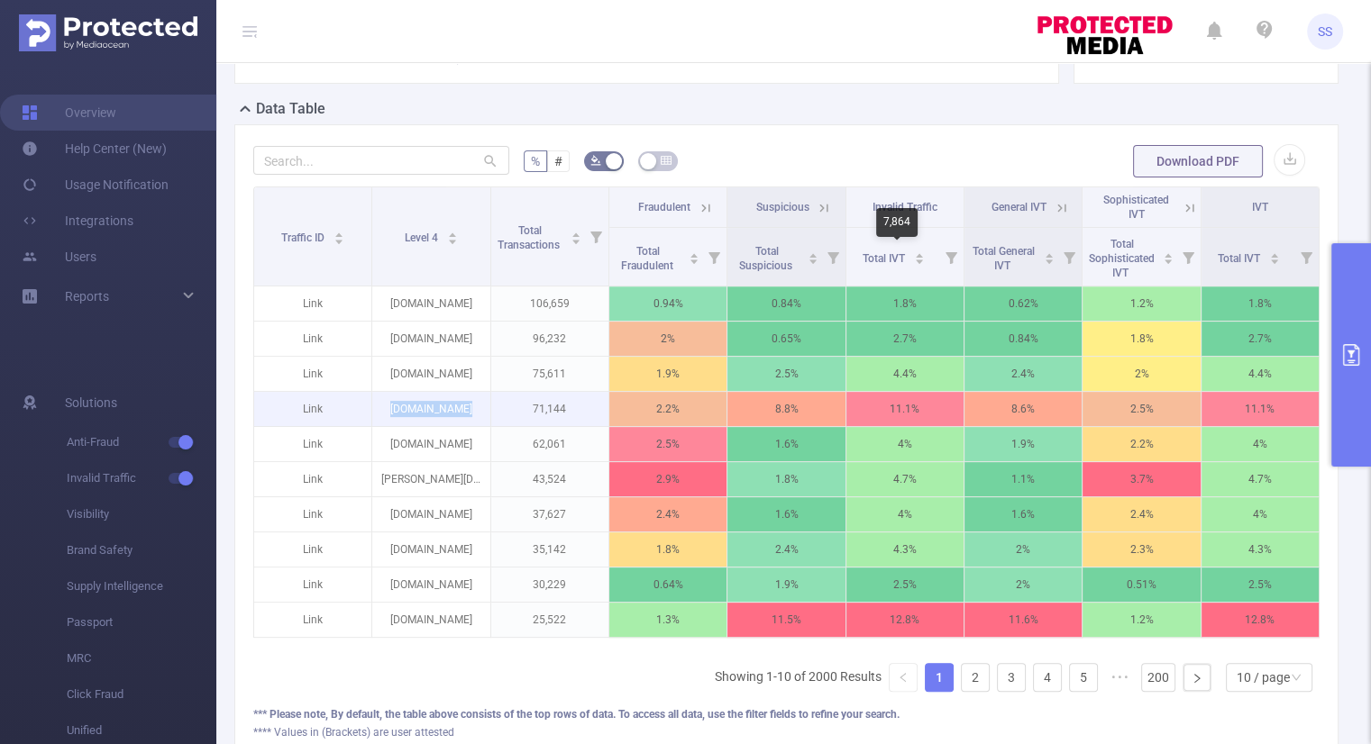
scroll to position [401, 0]
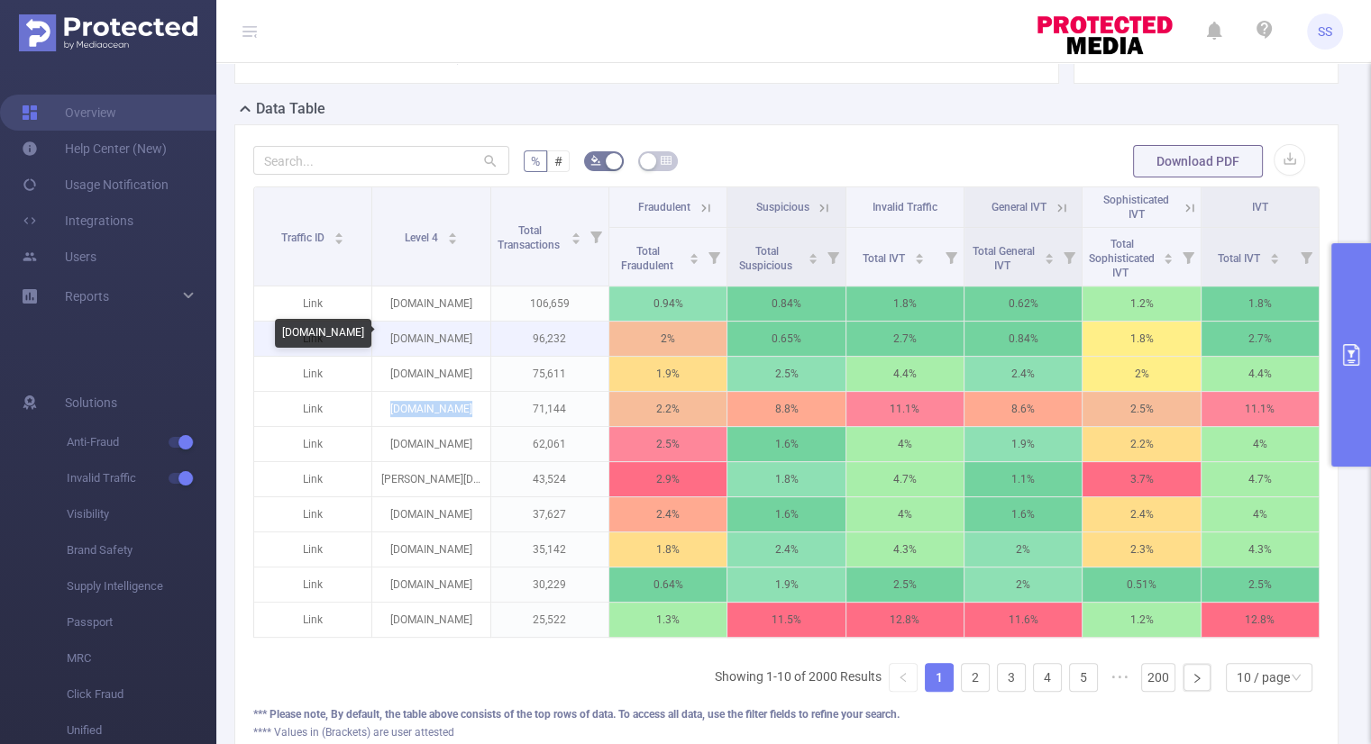
drag, startPoint x: 469, startPoint y: 340, endPoint x: 389, endPoint y: 338, distance: 79.3
click at [389, 338] on p "[DOMAIN_NAME]" at bounding box center [430, 339] width 117 height 34
copy p "[DOMAIN_NAME]"
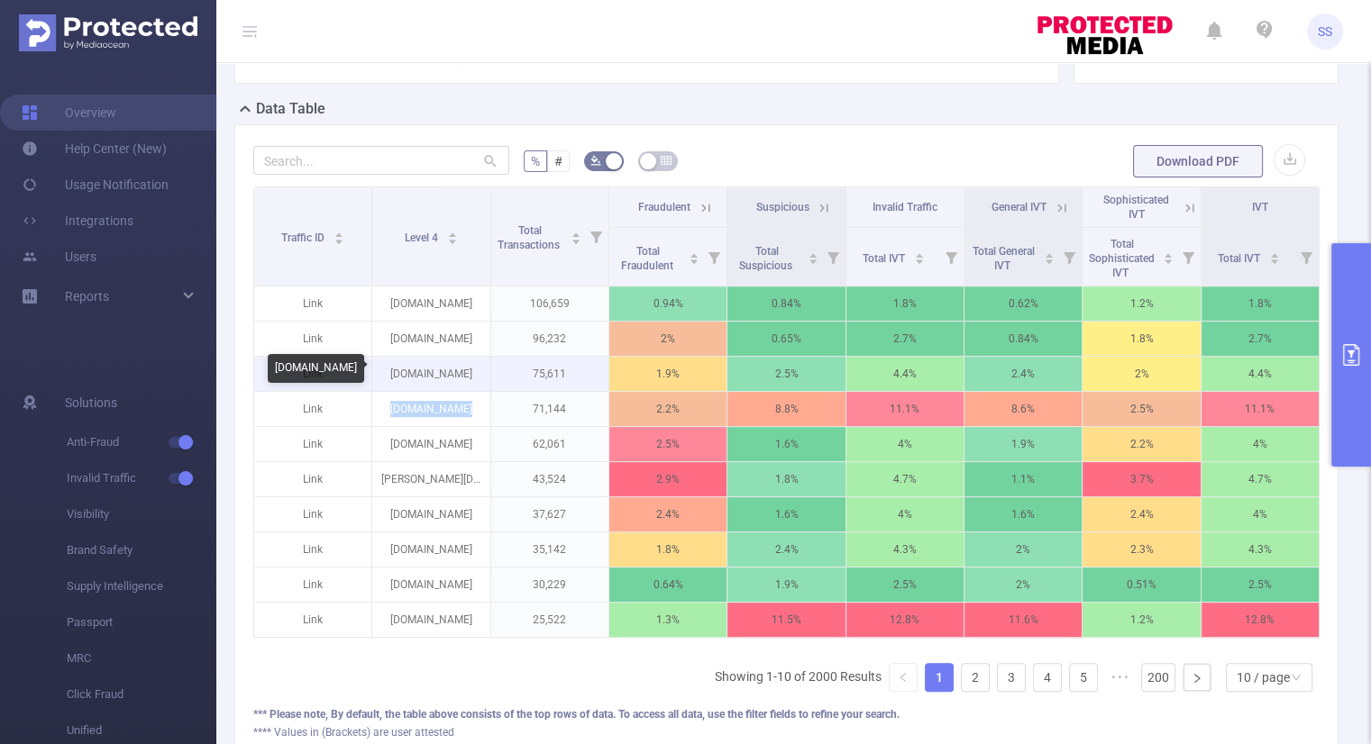
drag, startPoint x: 472, startPoint y: 370, endPoint x: 377, endPoint y: 370, distance: 95.5
click at [377, 370] on p "wa.lordfilm17.ru" at bounding box center [430, 374] width 117 height 34
copy p "wa.lordfilm17.ru"
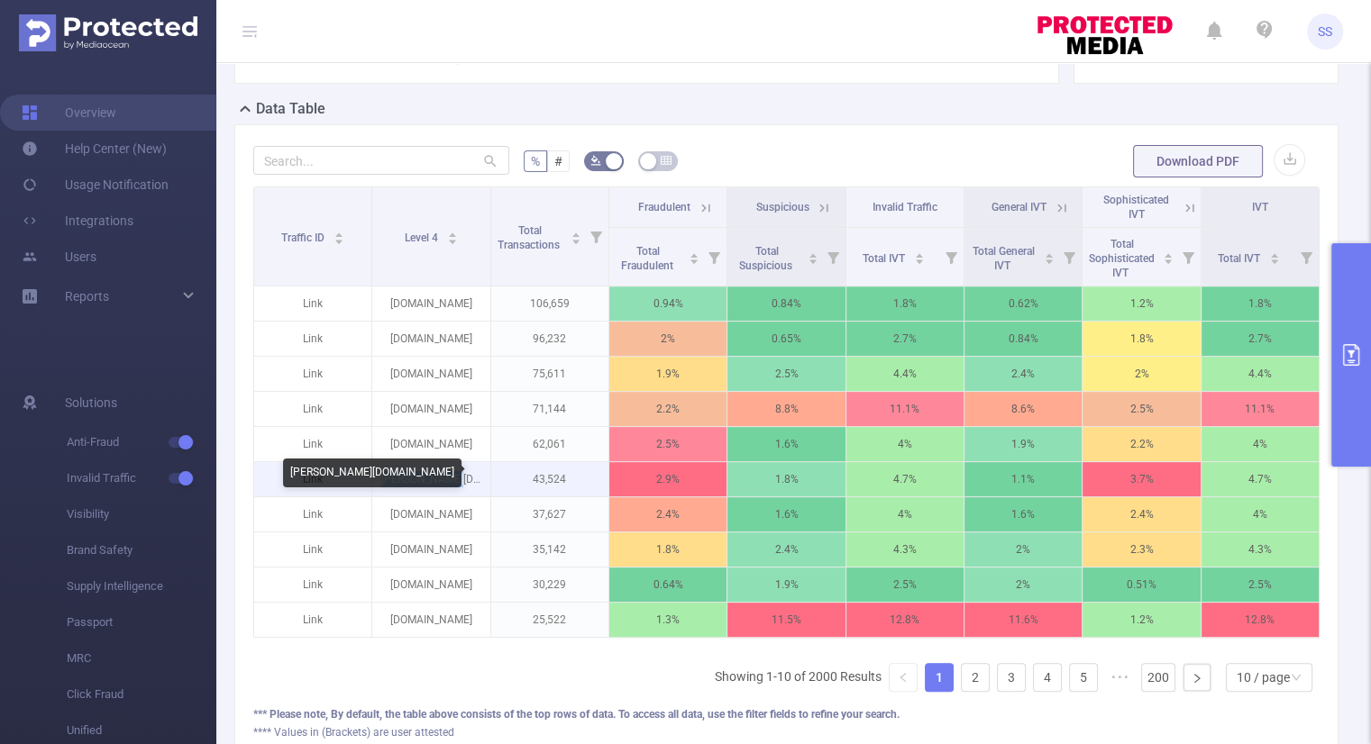
drag, startPoint x: 465, startPoint y: 472, endPoint x: 399, endPoint y: 485, distance: 67.0
click at [399, 485] on p "cher-poisk.ru" at bounding box center [430, 479] width 117 height 34
copy p "cher-poisk.ru"
click at [966, 684] on link "2" at bounding box center [975, 677] width 27 height 27
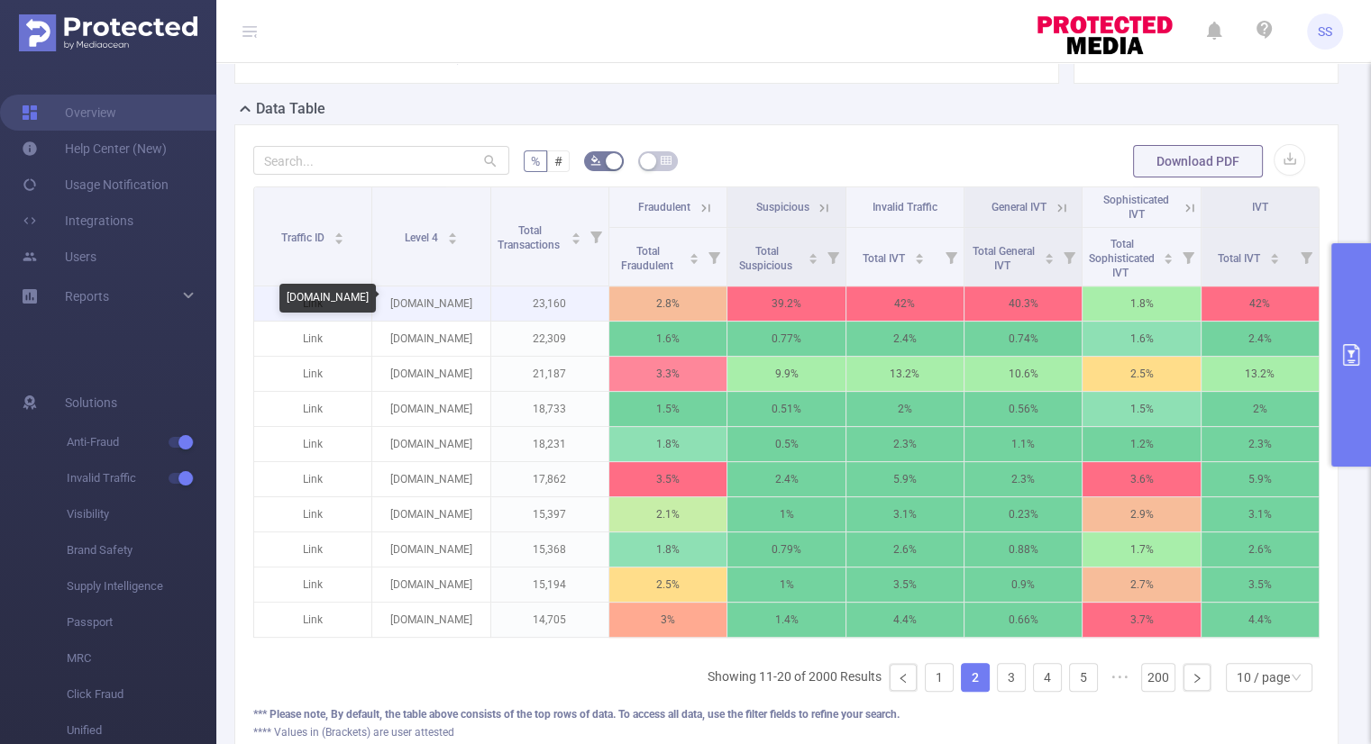
drag, startPoint x: 470, startPoint y: 308, endPoint x: 394, endPoint y: 304, distance: 75.8
click at [394, 304] on p "lorbfiimaea.ru" at bounding box center [430, 304] width 117 height 34
copy p "lorbfiimaea.ru"
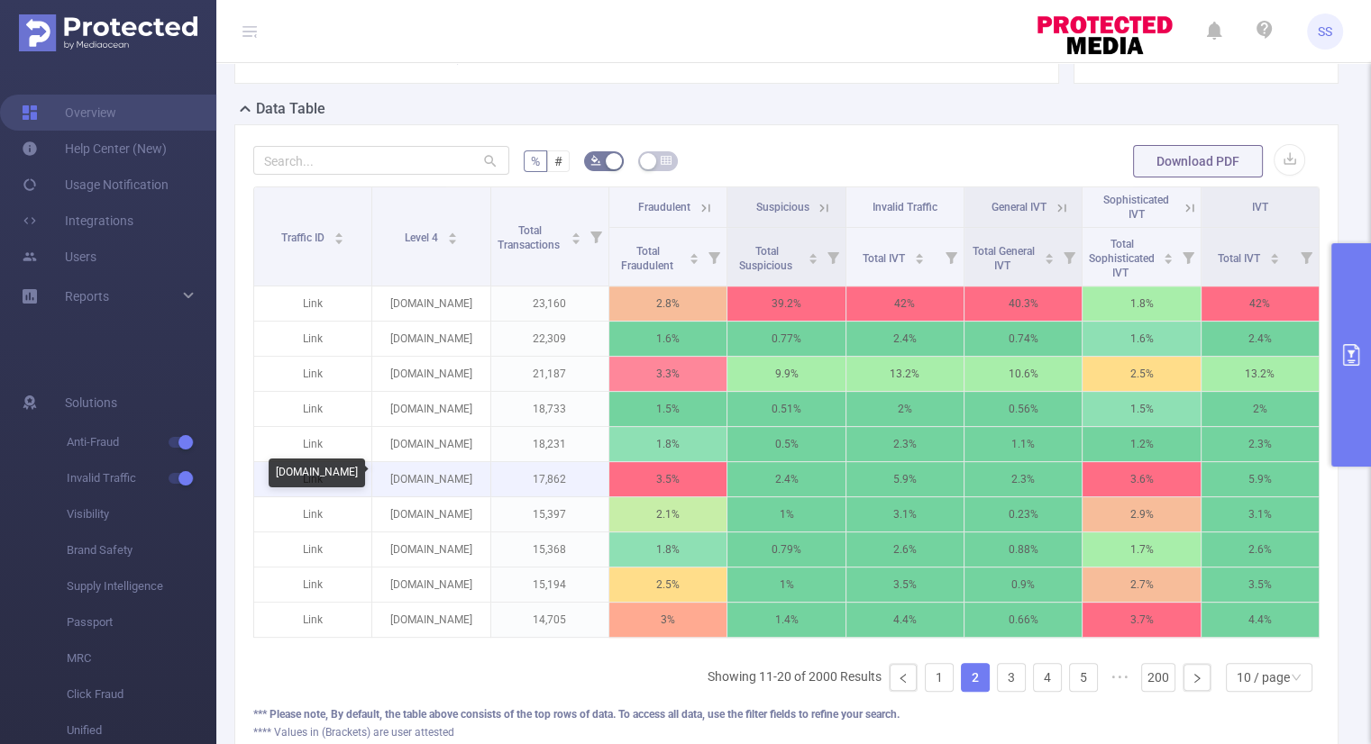
drag, startPoint x: 469, startPoint y: 477, endPoint x: 391, endPoint y: 486, distance: 78.0
click at [391, 486] on p "2.tv-turok.online" at bounding box center [430, 479] width 117 height 34
copy p "2.tv-turok.online"
click at [999, 683] on link "3" at bounding box center [1011, 677] width 27 height 27
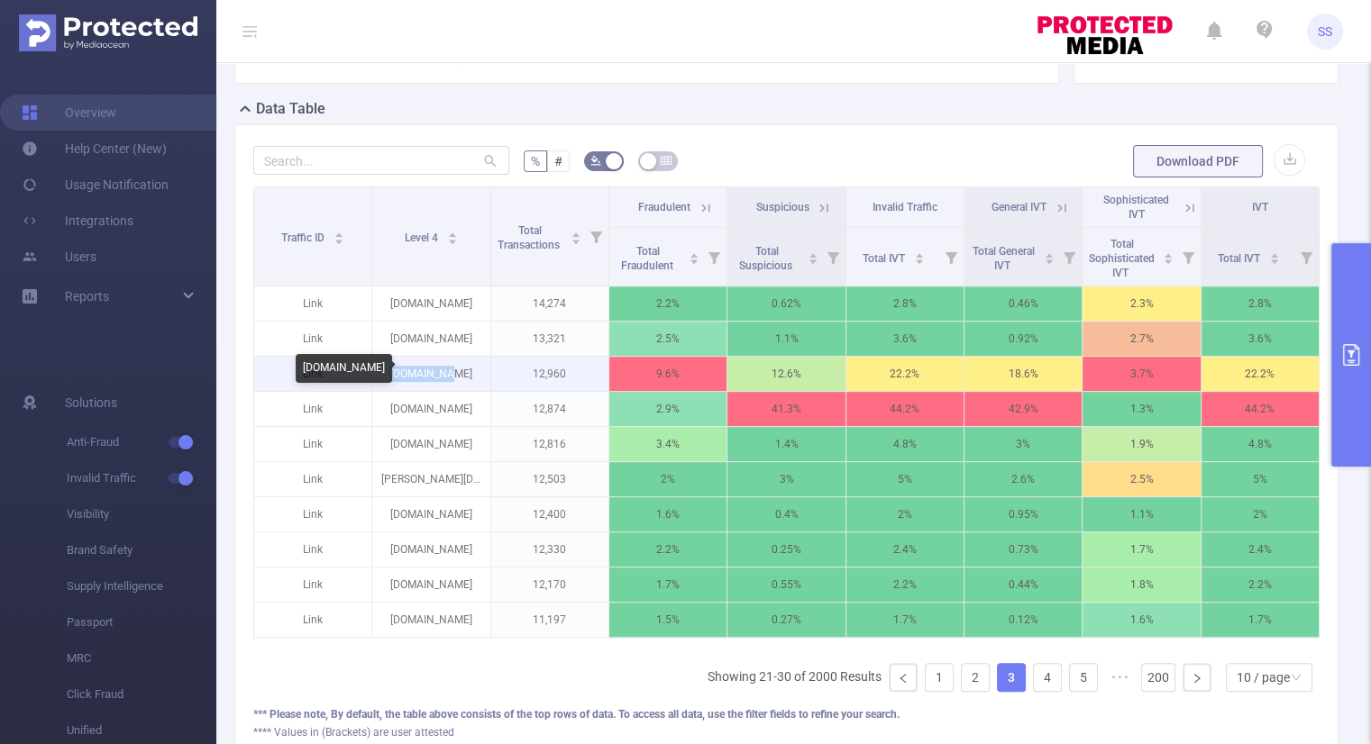
drag, startPoint x: 465, startPoint y: 370, endPoint x: 400, endPoint y: 379, distance: 65.5
click at [400, 379] on p "[DOMAIN_NAME]" at bounding box center [430, 374] width 117 height 34
copy p "[DOMAIN_NAME]"
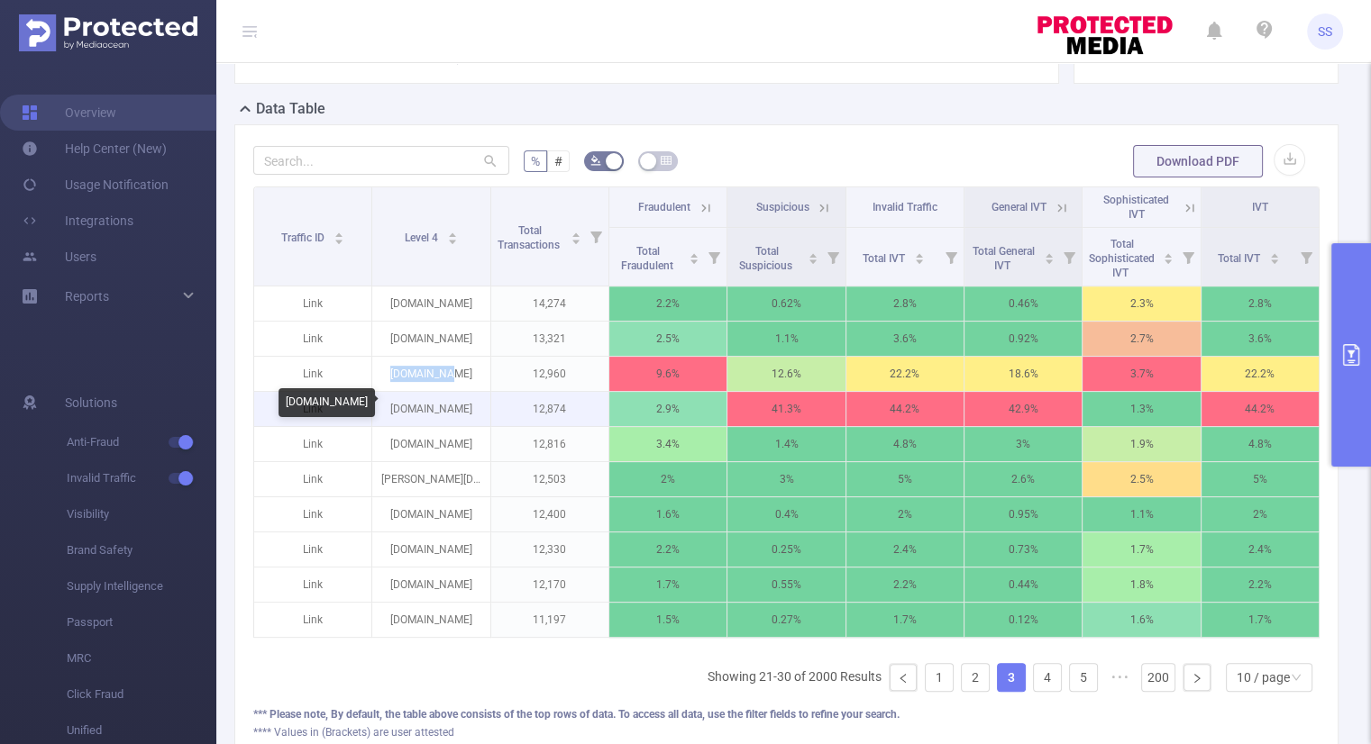
drag, startPoint x: 467, startPoint y: 408, endPoint x: 388, endPoint y: 411, distance: 78.5
click at [388, 411] on p "lorbfiimaeo.ru" at bounding box center [430, 409] width 117 height 34
copy p "lorbfiimaeo.ru"
click at [1034, 678] on link "4" at bounding box center [1047, 677] width 27 height 27
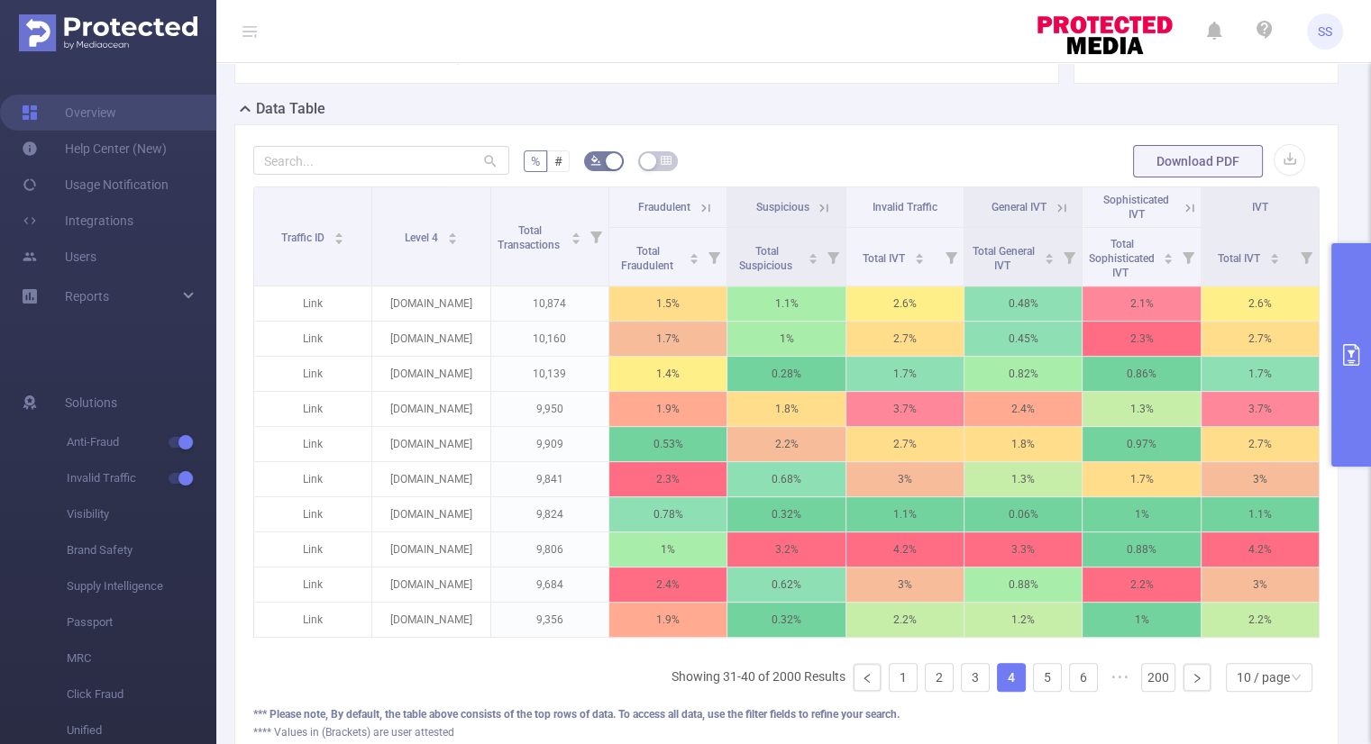
click at [698, 200] on icon at bounding box center [706, 208] width 16 height 16
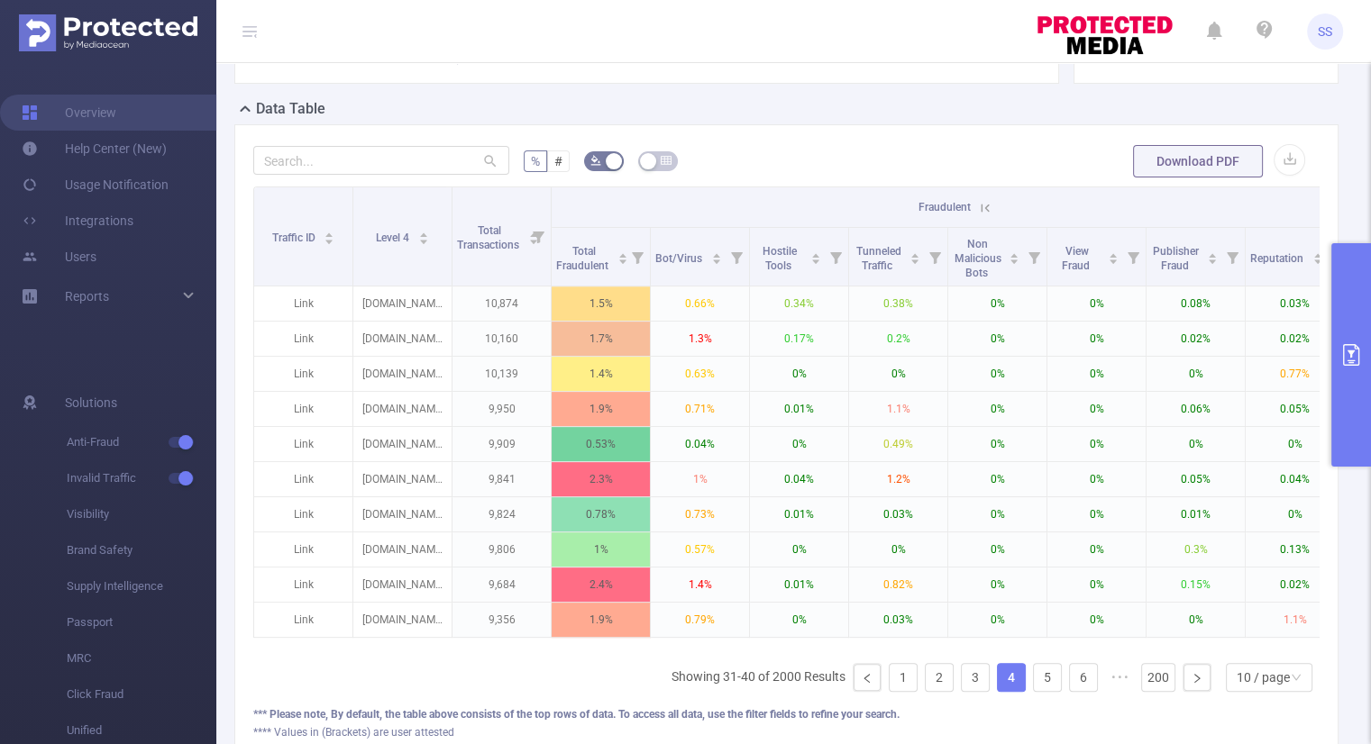
click at [986, 206] on icon at bounding box center [985, 208] width 8 height 8
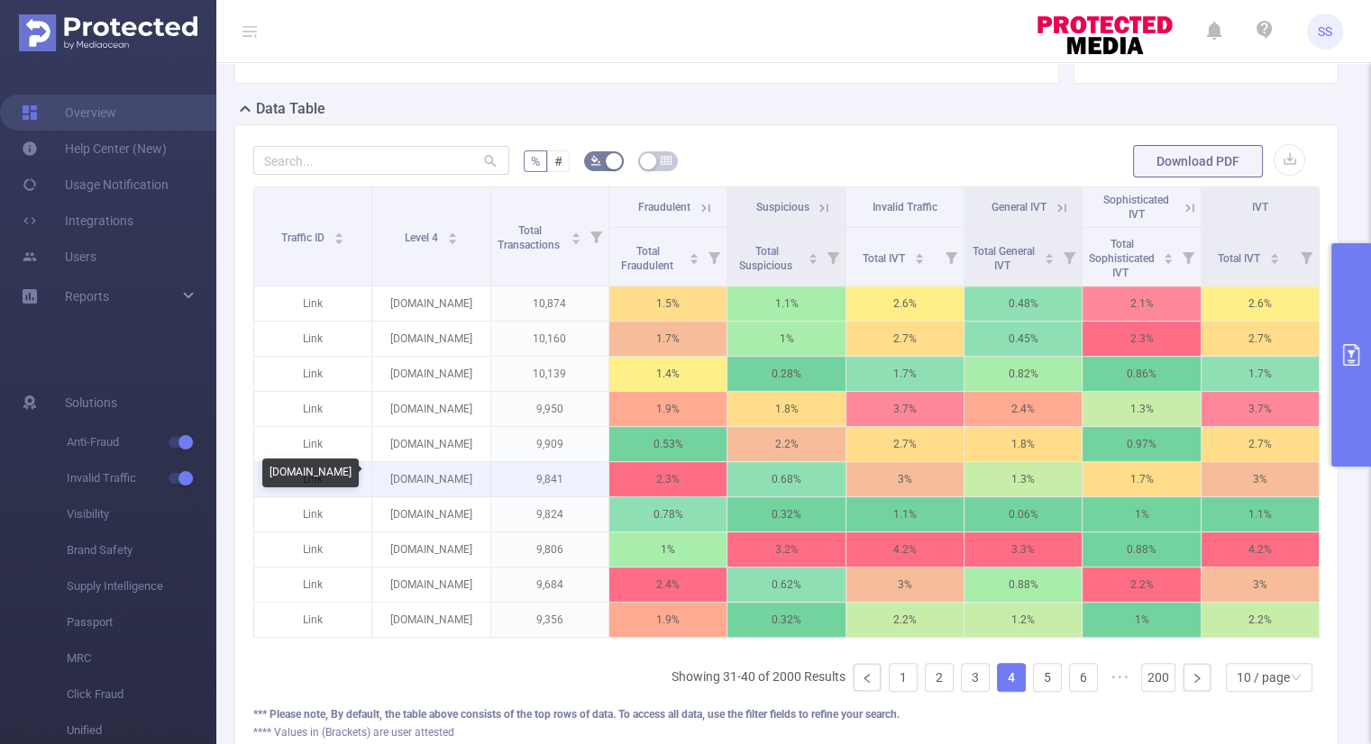
drag, startPoint x: 479, startPoint y: 476, endPoint x: 385, endPoint y: 478, distance: 94.6
click at [385, 478] on p "topasnew24.com" at bounding box center [430, 479] width 117 height 34
copy p "topasnew24.com"
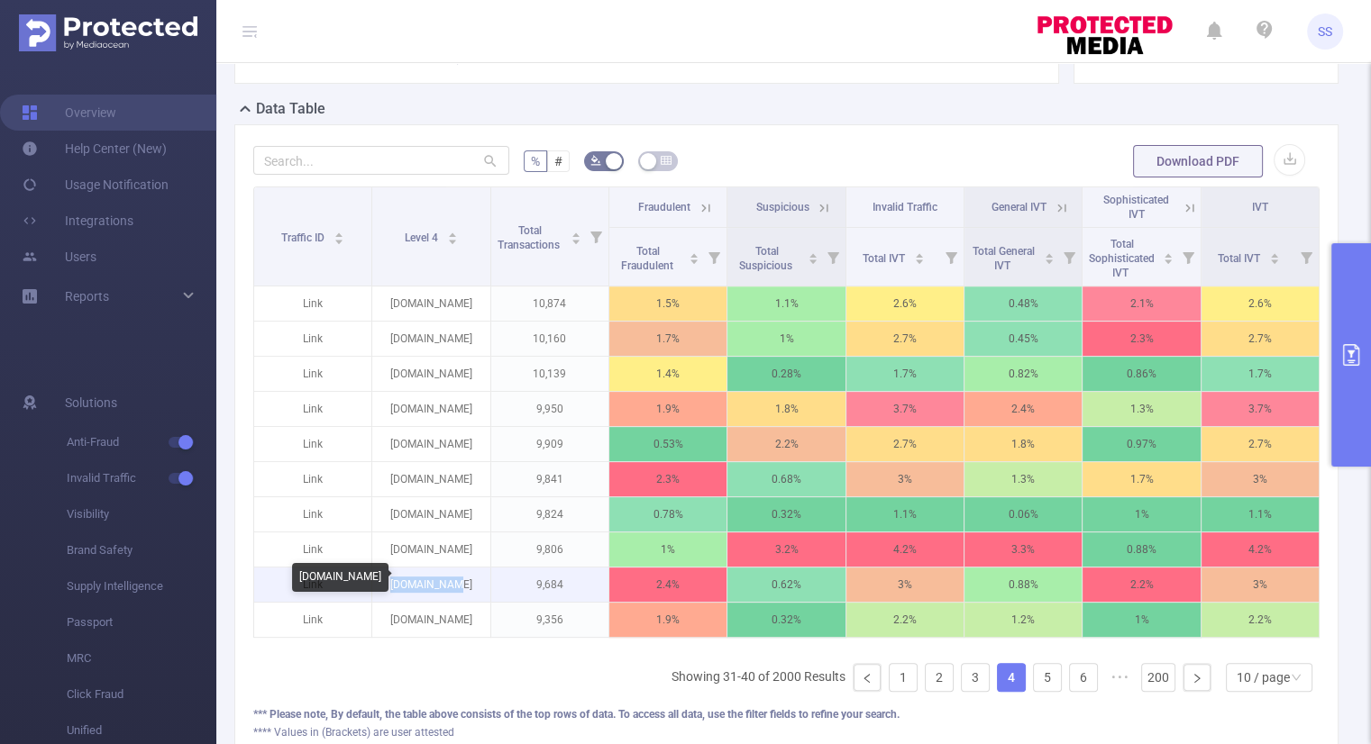
drag, startPoint x: 481, startPoint y: 581, endPoint x: 400, endPoint y: 590, distance: 81.6
click at [400, 590] on p "angl-gdz.ru" at bounding box center [430, 585] width 117 height 34
copy p "angl-gdz.ru"
click at [705, 205] on icon at bounding box center [706, 208] width 16 height 16
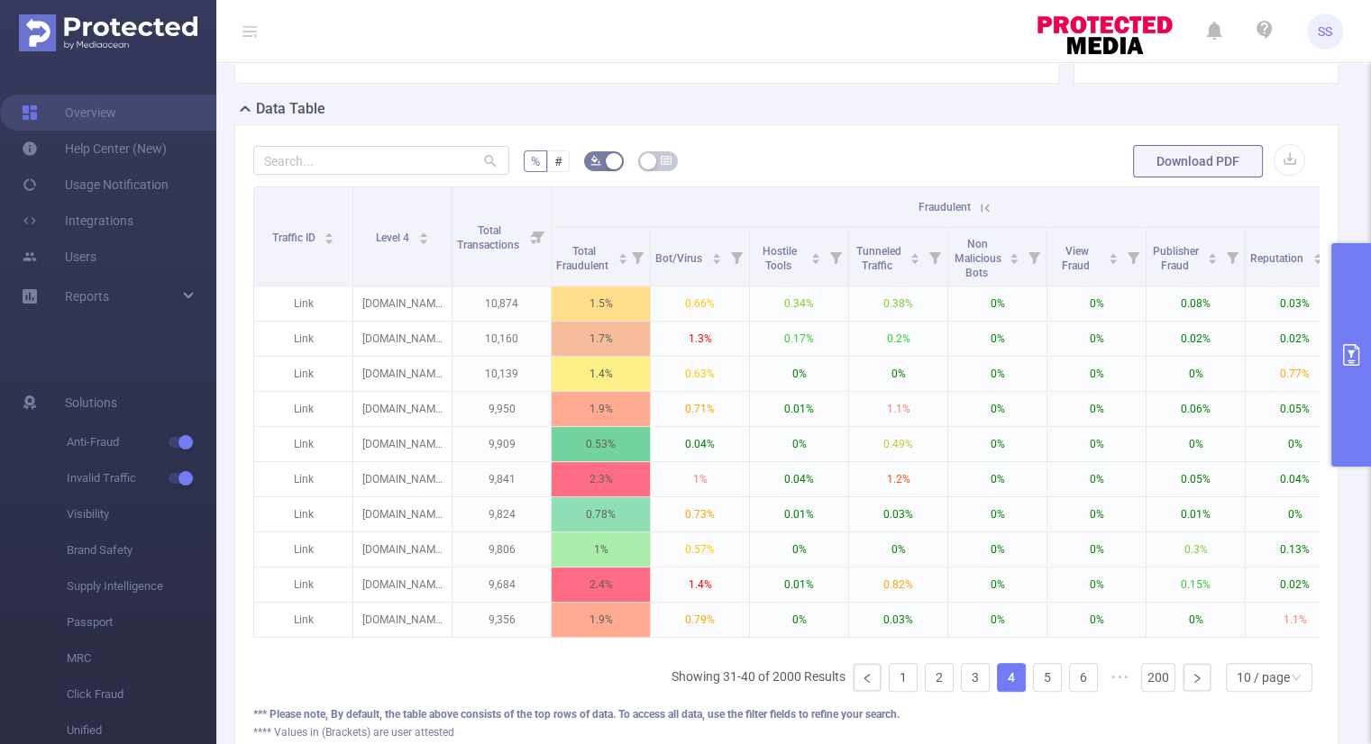
click at [990, 203] on icon at bounding box center [985, 208] width 16 height 16
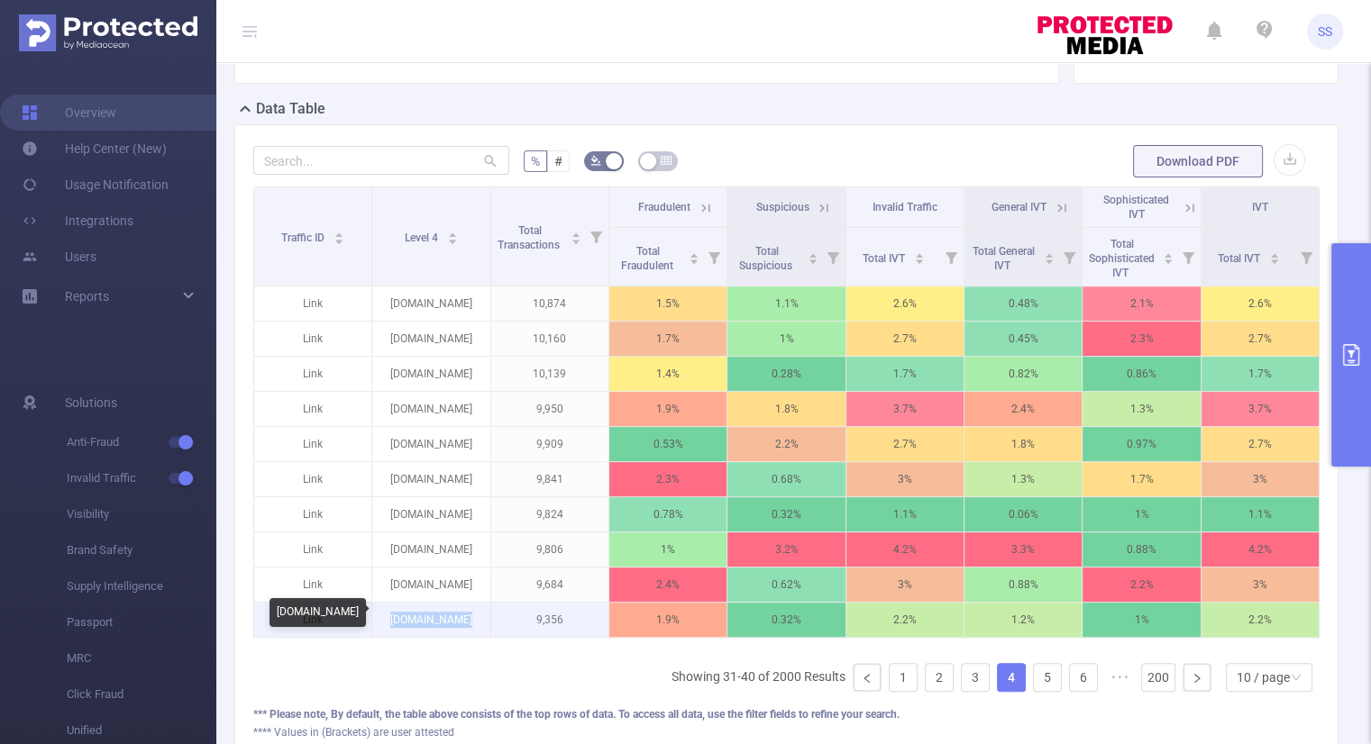
drag, startPoint x: 470, startPoint y: 615, endPoint x: 388, endPoint y: 621, distance: 82.3
click at [388, 621] on p "m.anwap.movie" at bounding box center [430, 620] width 117 height 34
click at [1034, 680] on link "5" at bounding box center [1047, 677] width 27 height 27
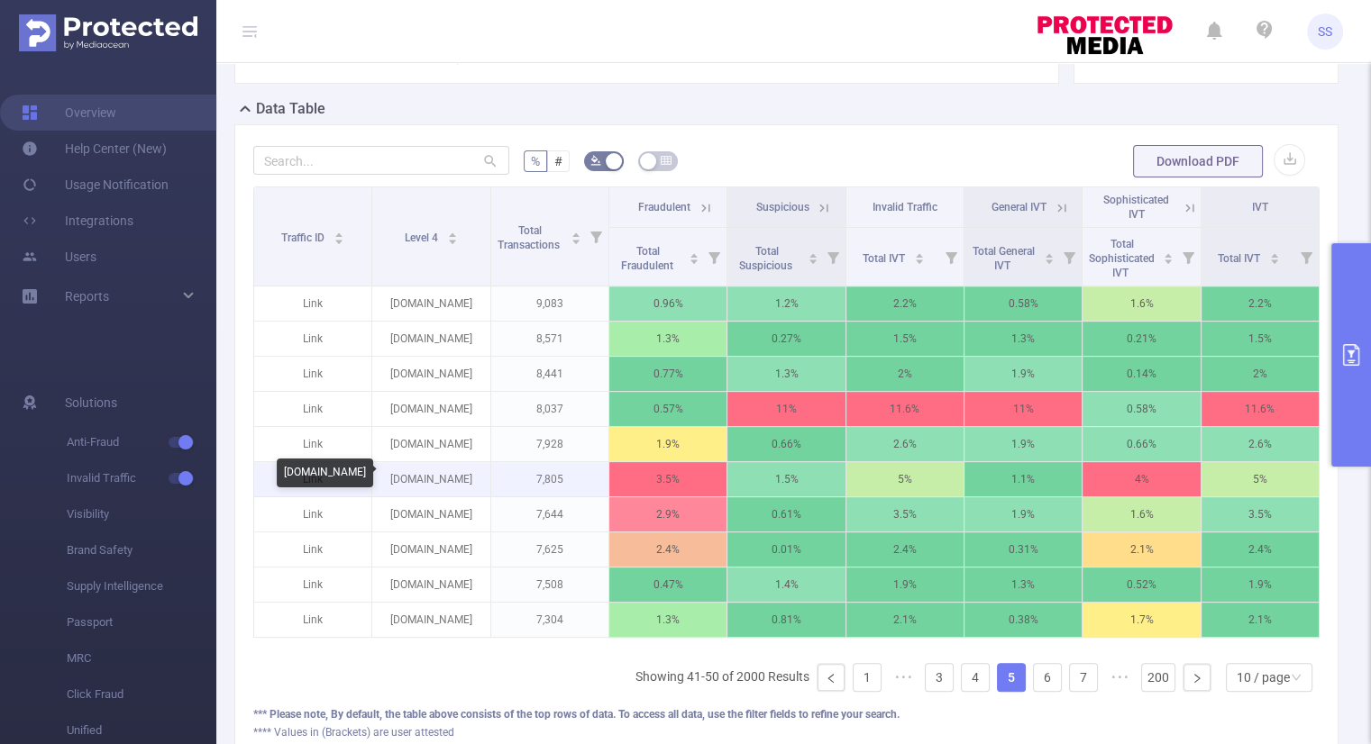
drag, startPoint x: 465, startPoint y: 473, endPoint x: 393, endPoint y: 487, distance: 73.4
click at [393, 487] on p "lordserialr1.lat" at bounding box center [430, 479] width 117 height 34
click at [701, 202] on icon at bounding box center [706, 208] width 16 height 16
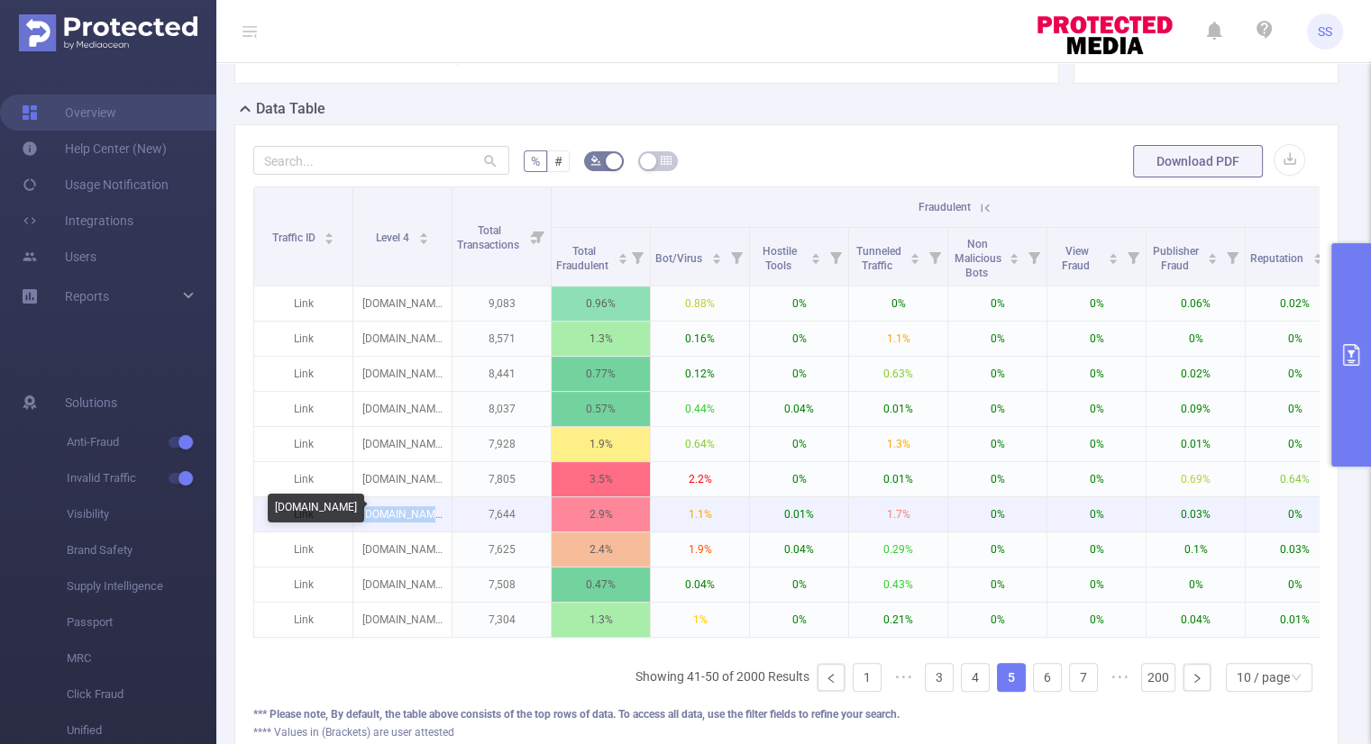
drag, startPoint x: 435, startPoint y: 511, endPoint x: 366, endPoint y: 509, distance: 69.4
click at [366, 509] on p "aa.728.team" at bounding box center [402, 514] width 98 height 34
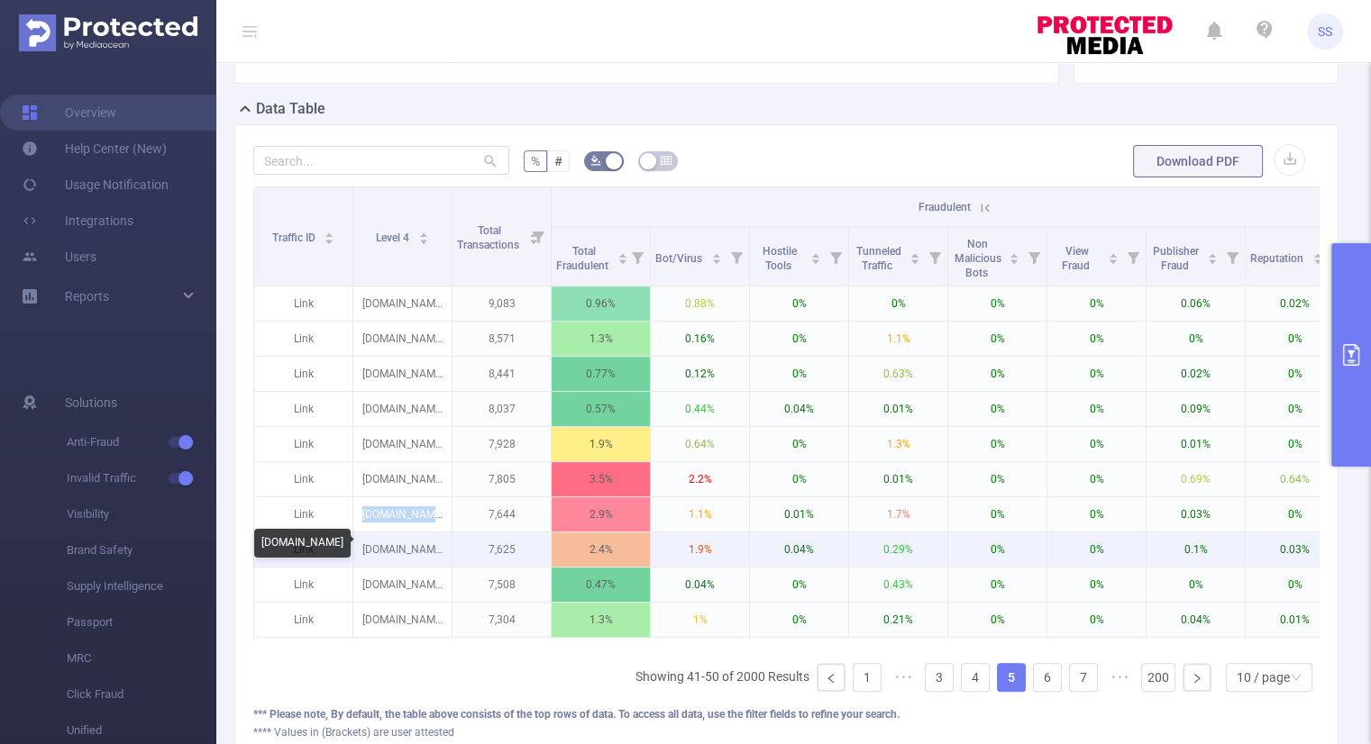
drag, startPoint x: 447, startPoint y: 543, endPoint x: 366, endPoint y: 557, distance: 82.2
click at [366, 557] on p "hd.turkruhd.net" at bounding box center [402, 550] width 98 height 34
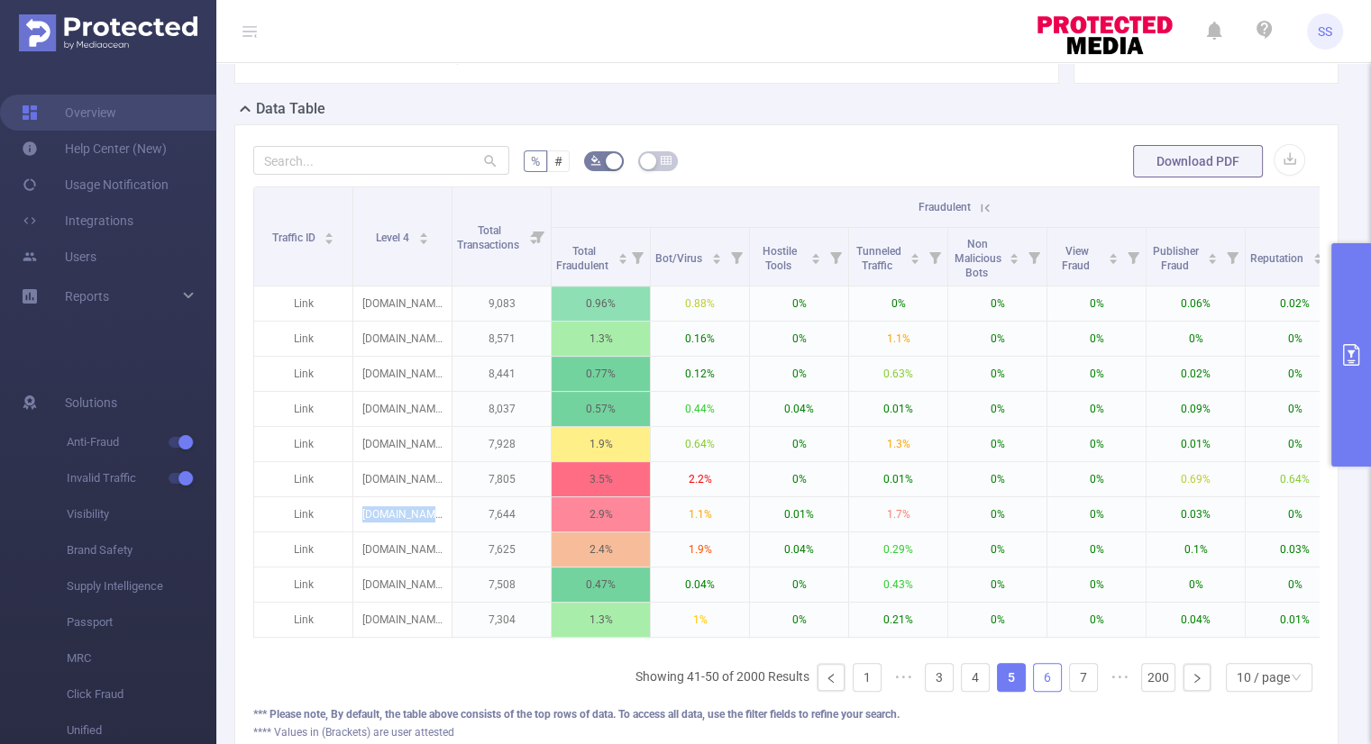
click at [1035, 681] on link "6" at bounding box center [1047, 677] width 27 height 27
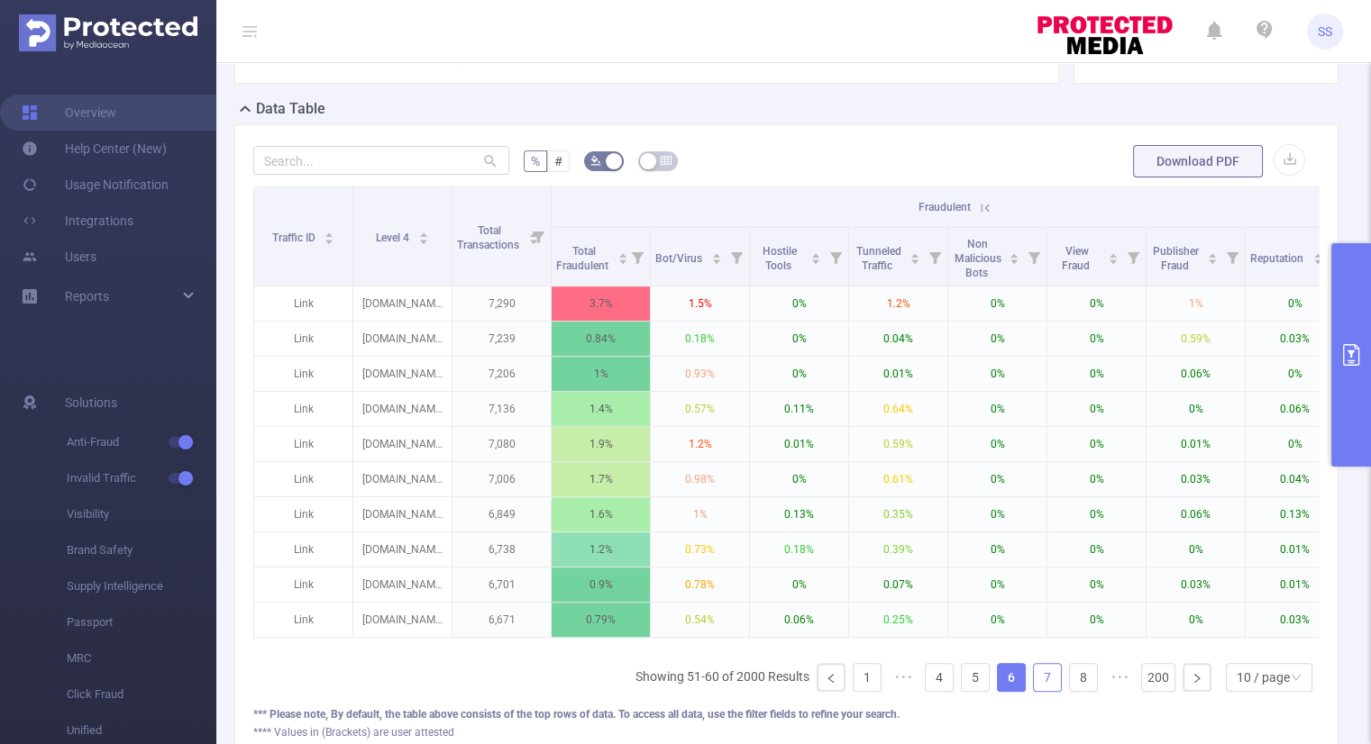
click at [1038, 687] on link "7" at bounding box center [1047, 677] width 27 height 27
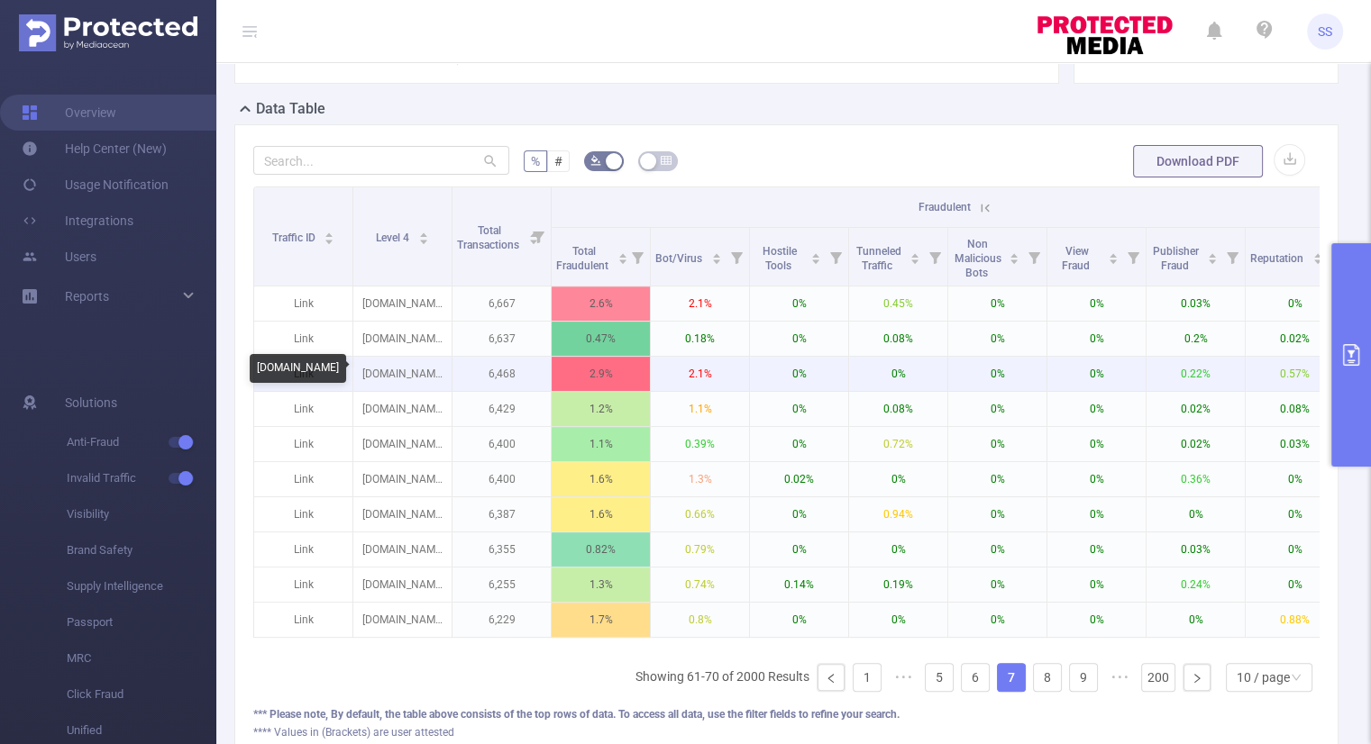
drag, startPoint x: 447, startPoint y: 369, endPoint x: 364, endPoint y: 380, distance: 83.7
click at [364, 380] on p "turkrusgo.online" at bounding box center [402, 374] width 98 height 34
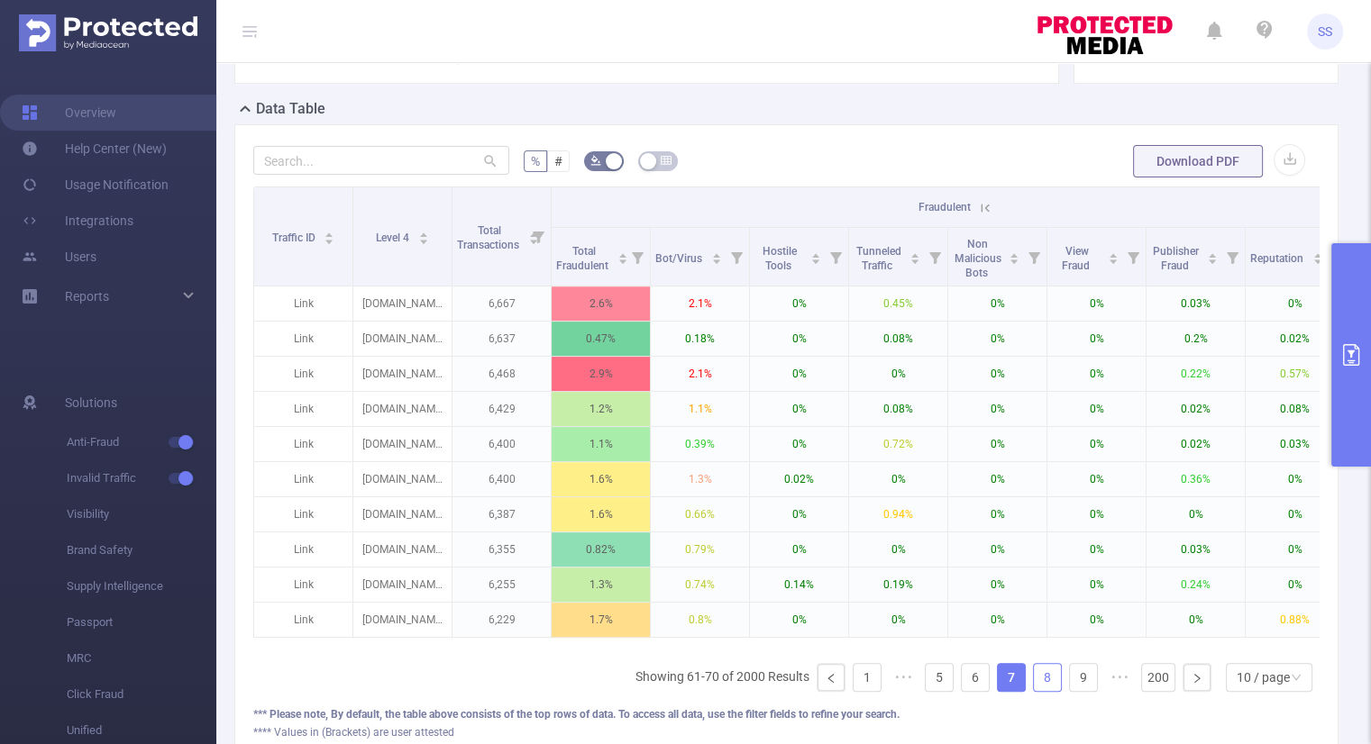
click at [1045, 691] on link "8" at bounding box center [1047, 677] width 27 height 27
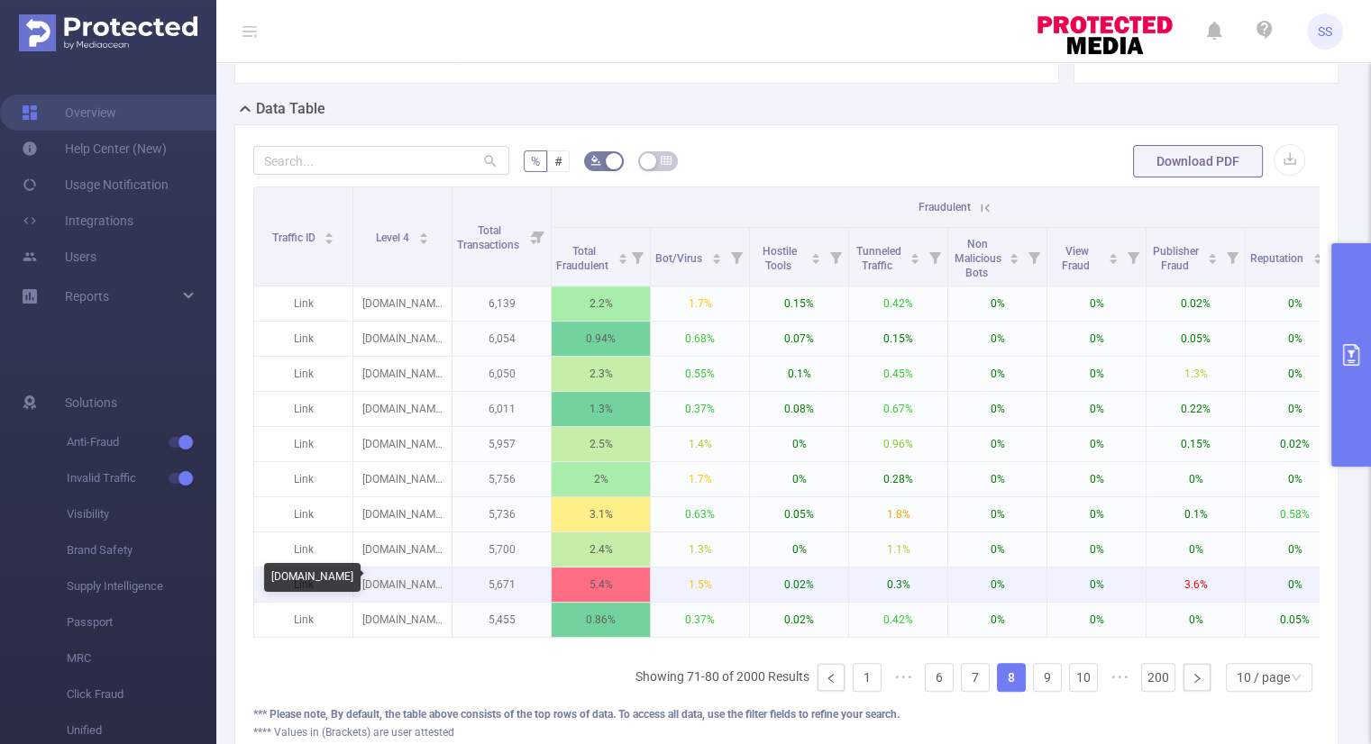
drag, startPoint x: 431, startPoint y: 581, endPoint x: 388, endPoint y: 581, distance: 42.4
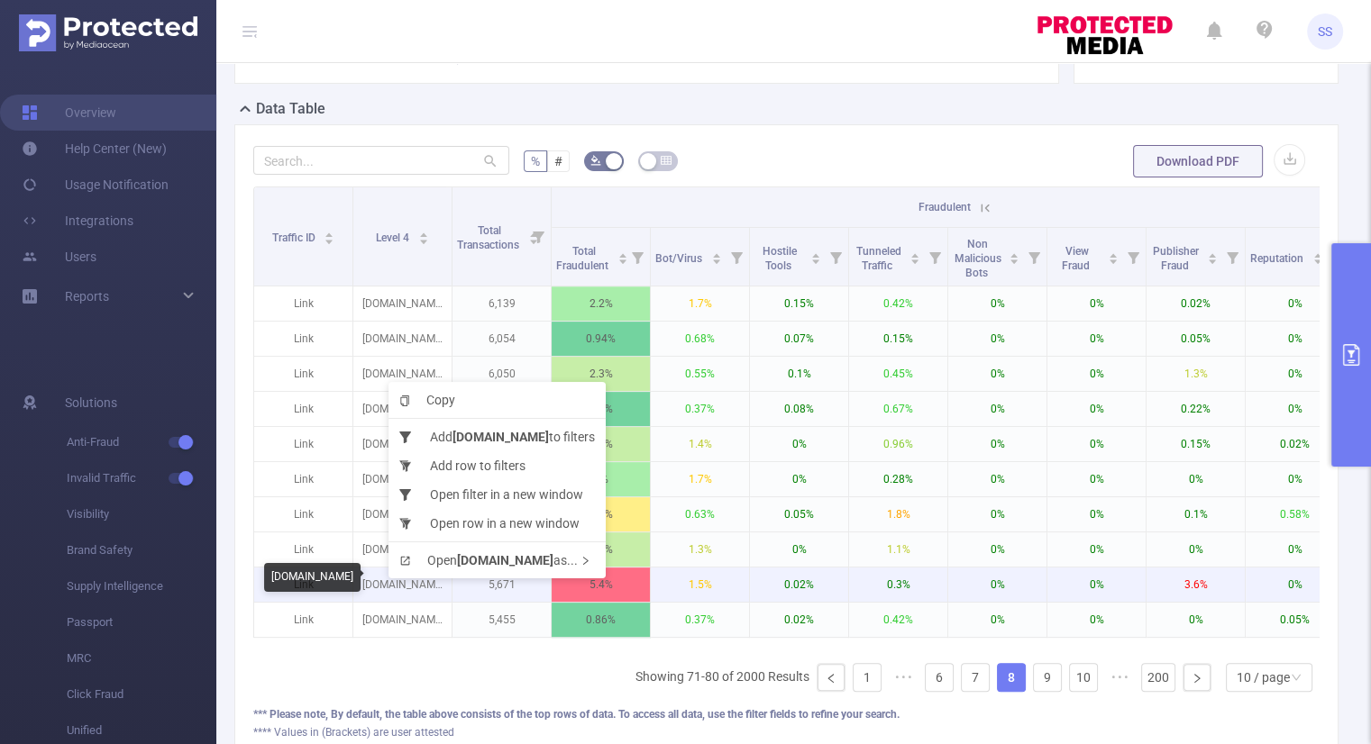
click at [429, 589] on p "doramclub.ru" at bounding box center [402, 585] width 98 height 34
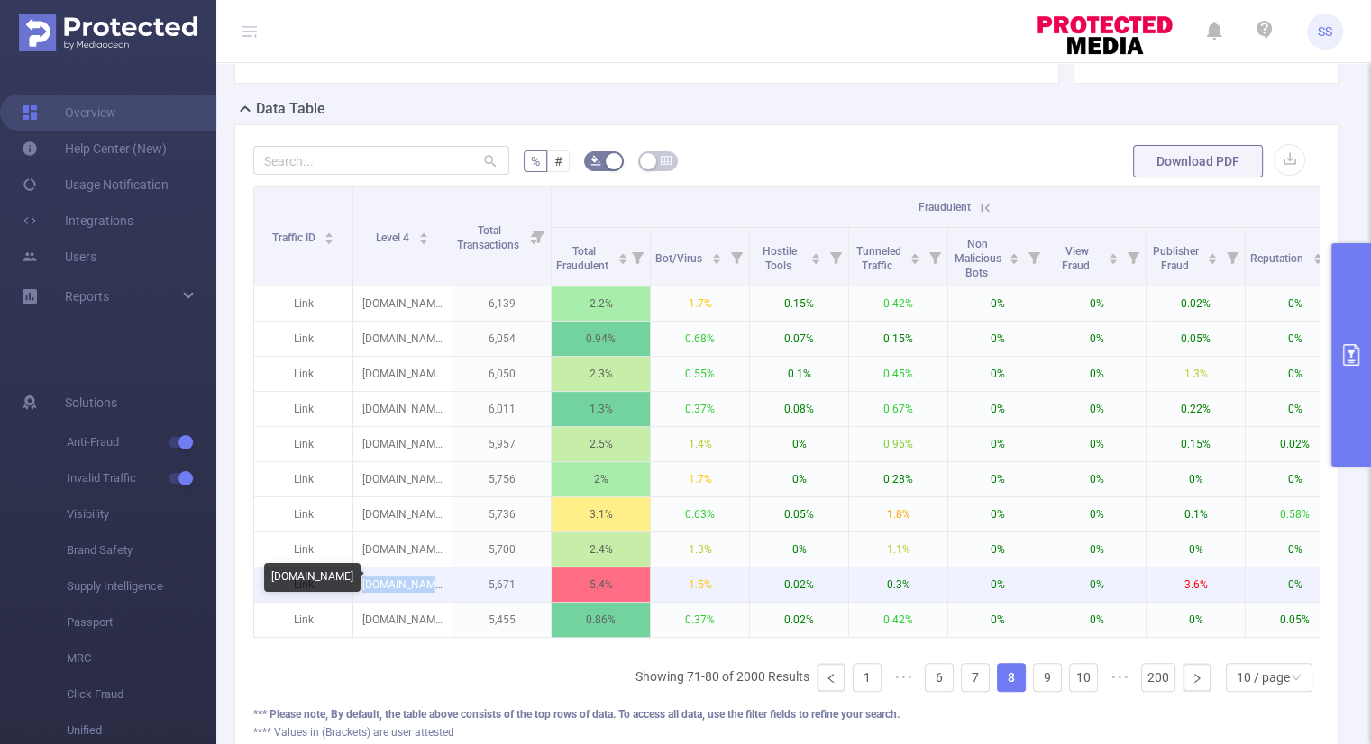
drag, startPoint x: 441, startPoint y: 580, endPoint x: 365, endPoint y: 579, distance: 75.7
click at [365, 579] on p "doramclub.ru" at bounding box center [402, 585] width 98 height 34
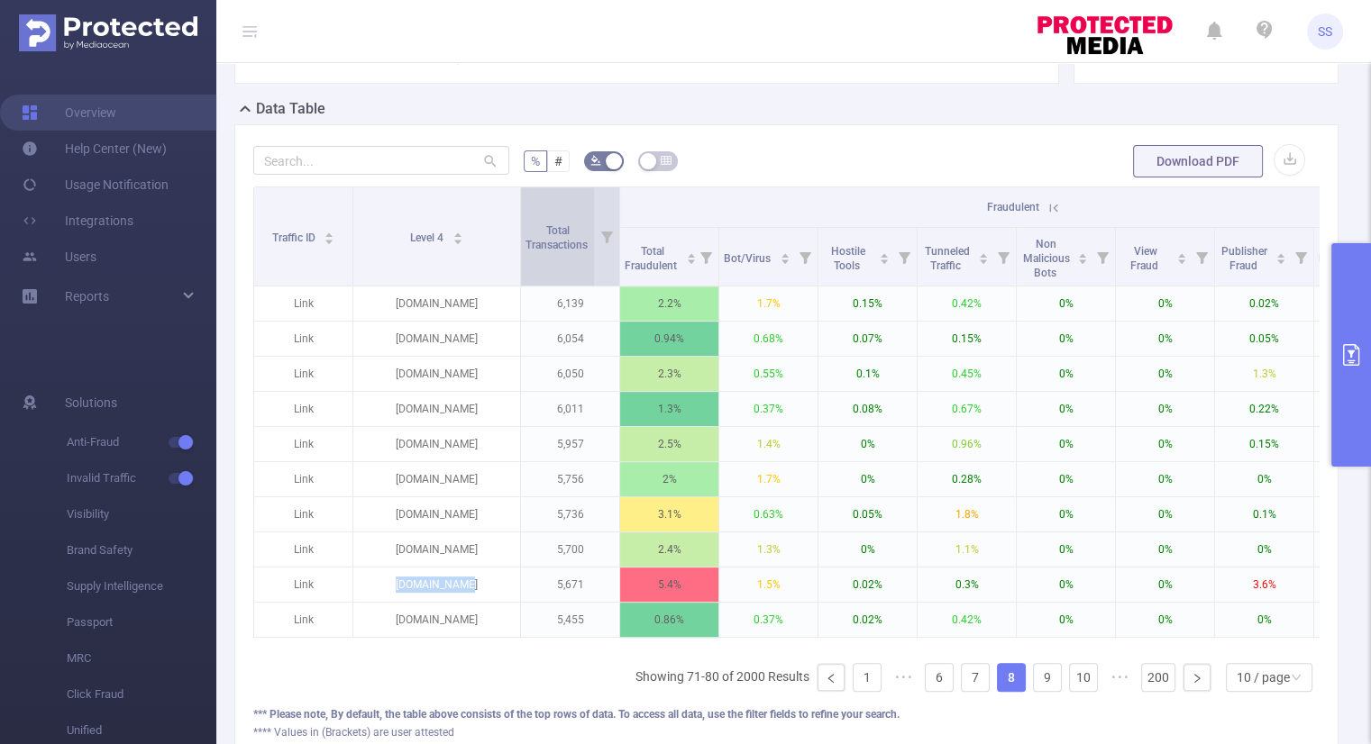
drag, startPoint x: 451, startPoint y: 221, endPoint x: 519, endPoint y: 224, distance: 68.5
click at [519, 224] on span at bounding box center [519, 236] width 9 height 98
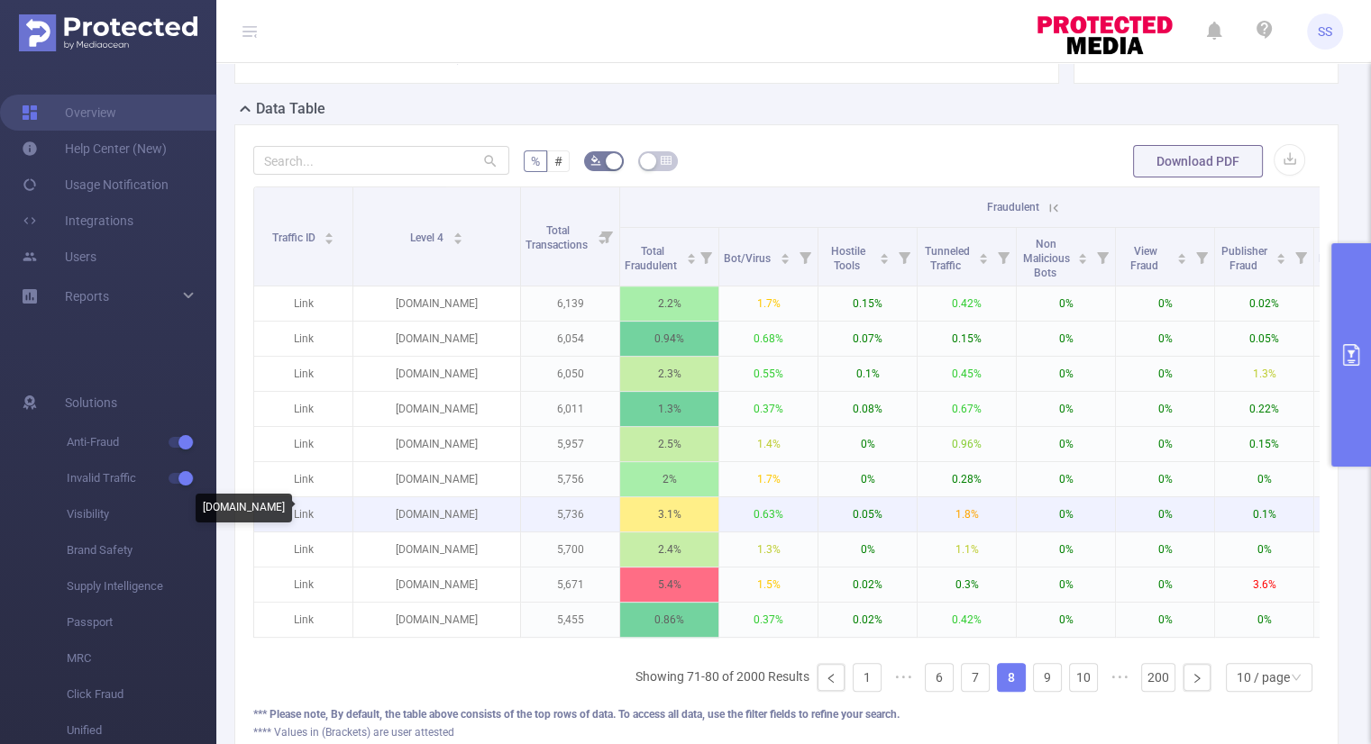
drag, startPoint x: 507, startPoint y: 510, endPoint x: 367, endPoint y: 524, distance: 141.2
click at [367, 524] on p "triggernovyisezonndj.online" at bounding box center [436, 514] width 167 height 34
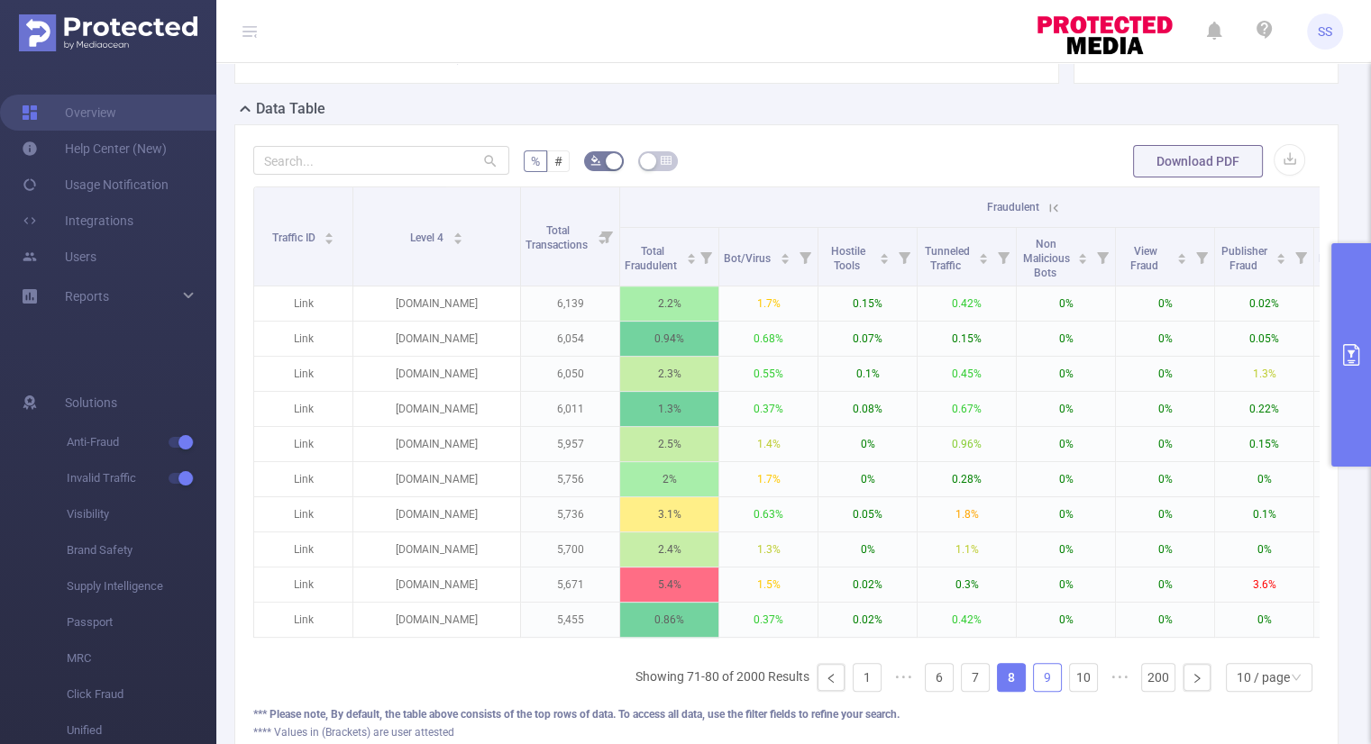
click at [1034, 679] on link "9" at bounding box center [1047, 677] width 27 height 27
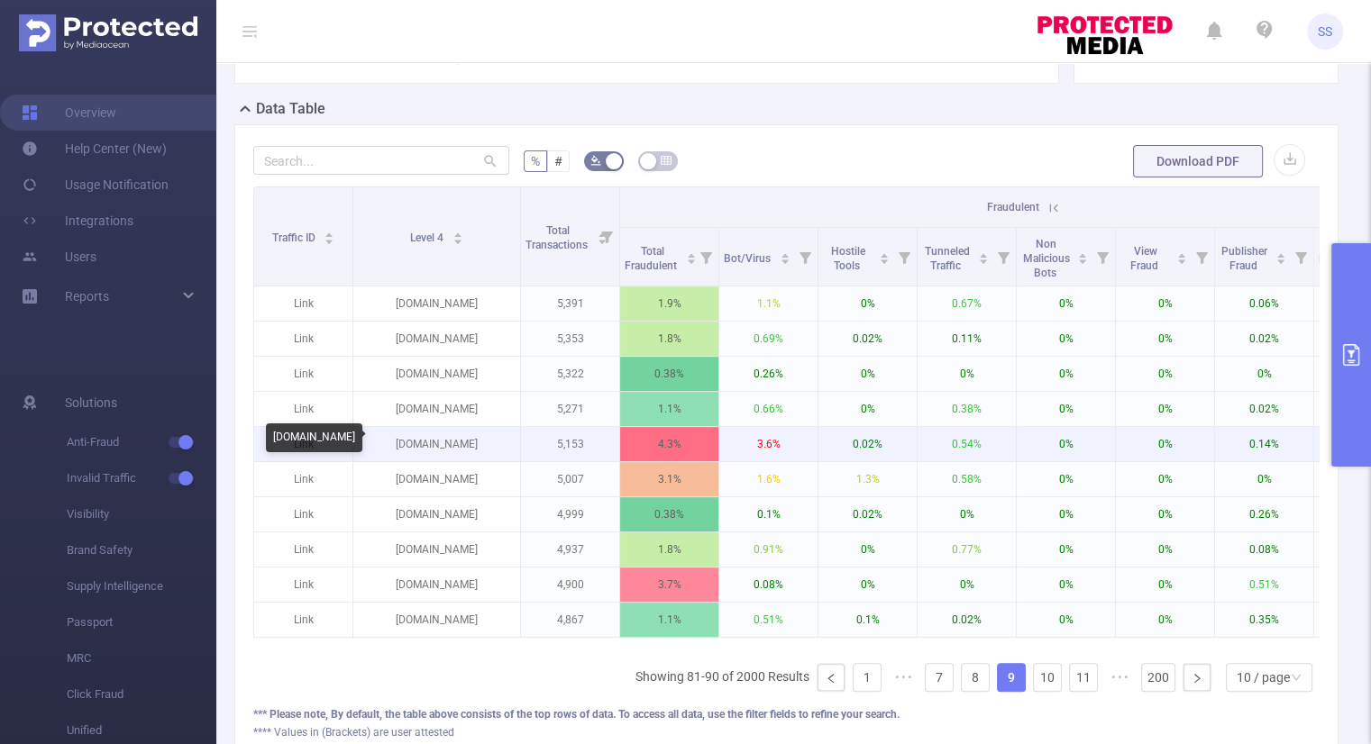
drag, startPoint x: 496, startPoint y: 437, endPoint x: 400, endPoint y: 451, distance: 96.5
click at [400, 451] on p "avr.i-trailer.ru" at bounding box center [436, 444] width 167 height 34
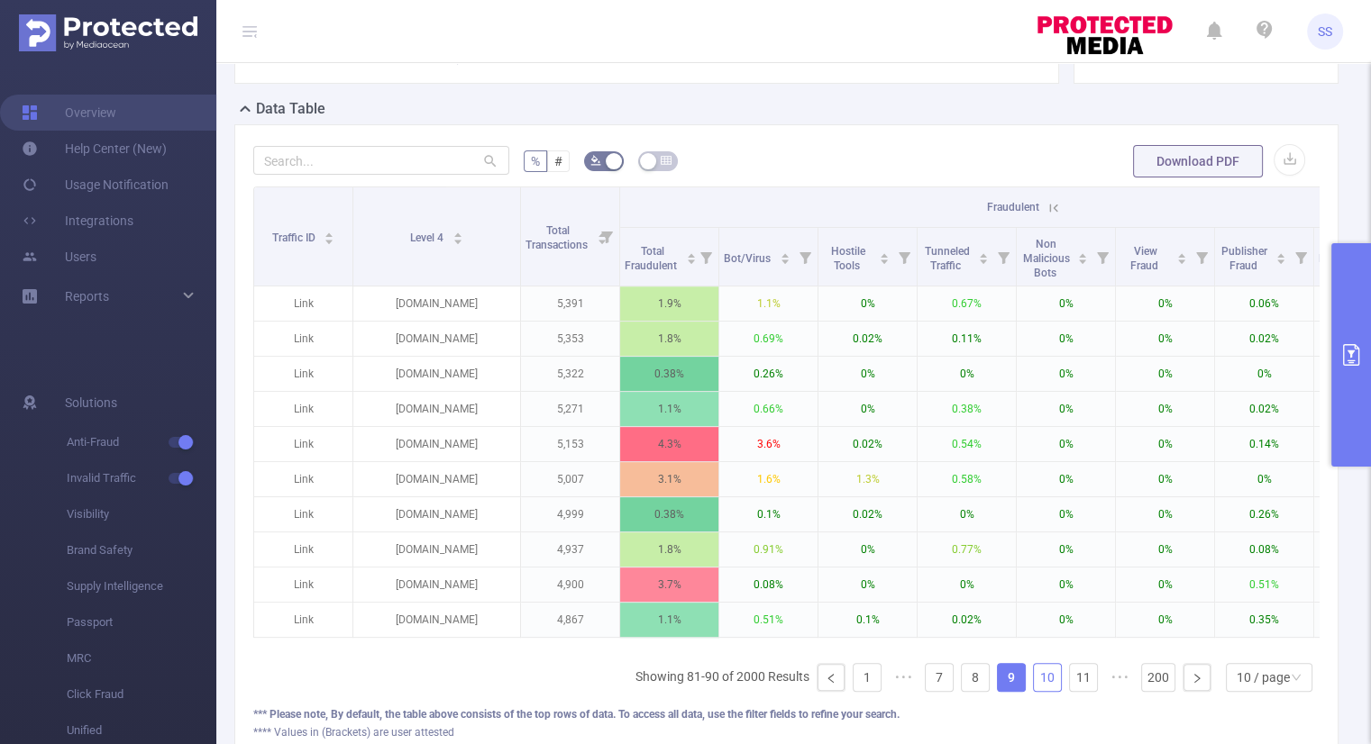
click at [1034, 686] on link "10" at bounding box center [1047, 677] width 27 height 27
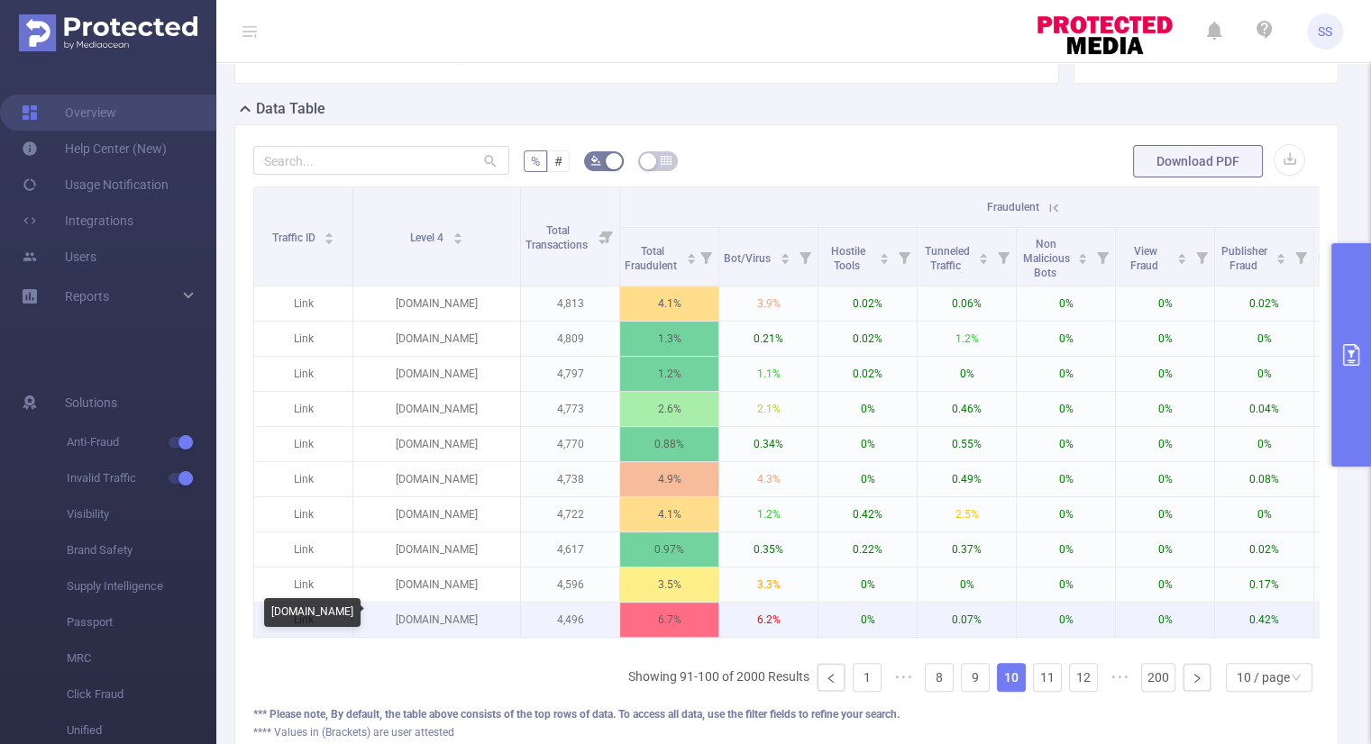
drag, startPoint x: 486, startPoint y: 616, endPoint x: 402, endPoint y: 628, distance: 84.6
click at [402, 628] on p "turk-online.ru" at bounding box center [436, 620] width 167 height 34
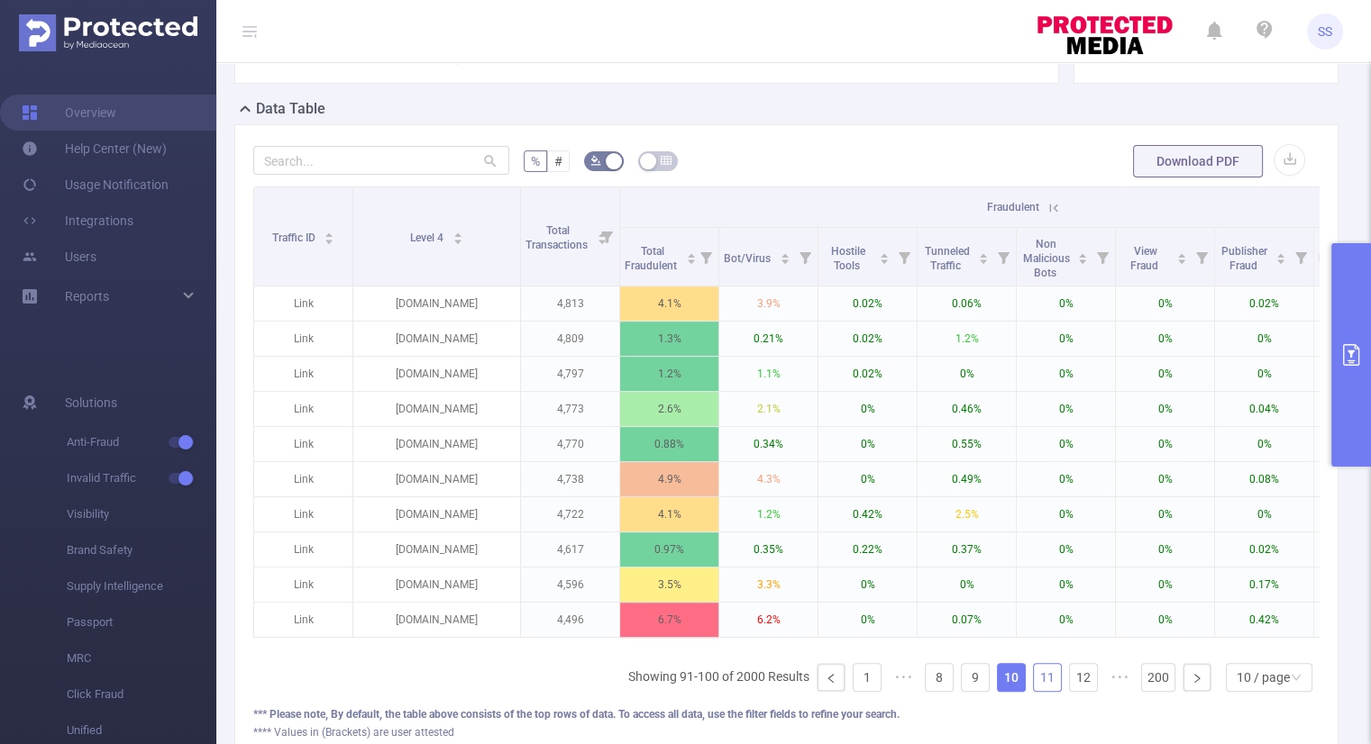
click at [1034, 686] on link "11" at bounding box center [1047, 677] width 27 height 27
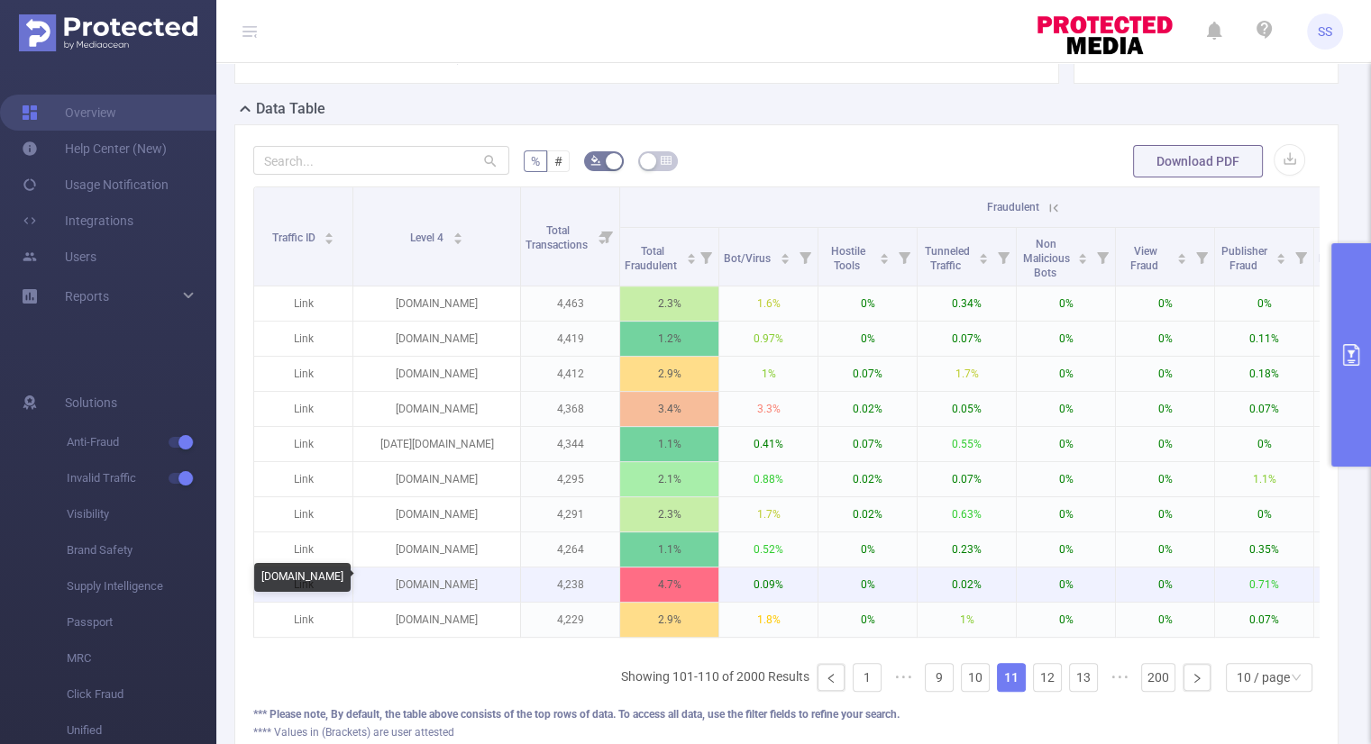
drag, startPoint x: 497, startPoint y: 585, endPoint x: 400, endPoint y: 588, distance: 96.5
click at [400, 588] on p "lordfilmx4.buzz" at bounding box center [436, 585] width 167 height 34
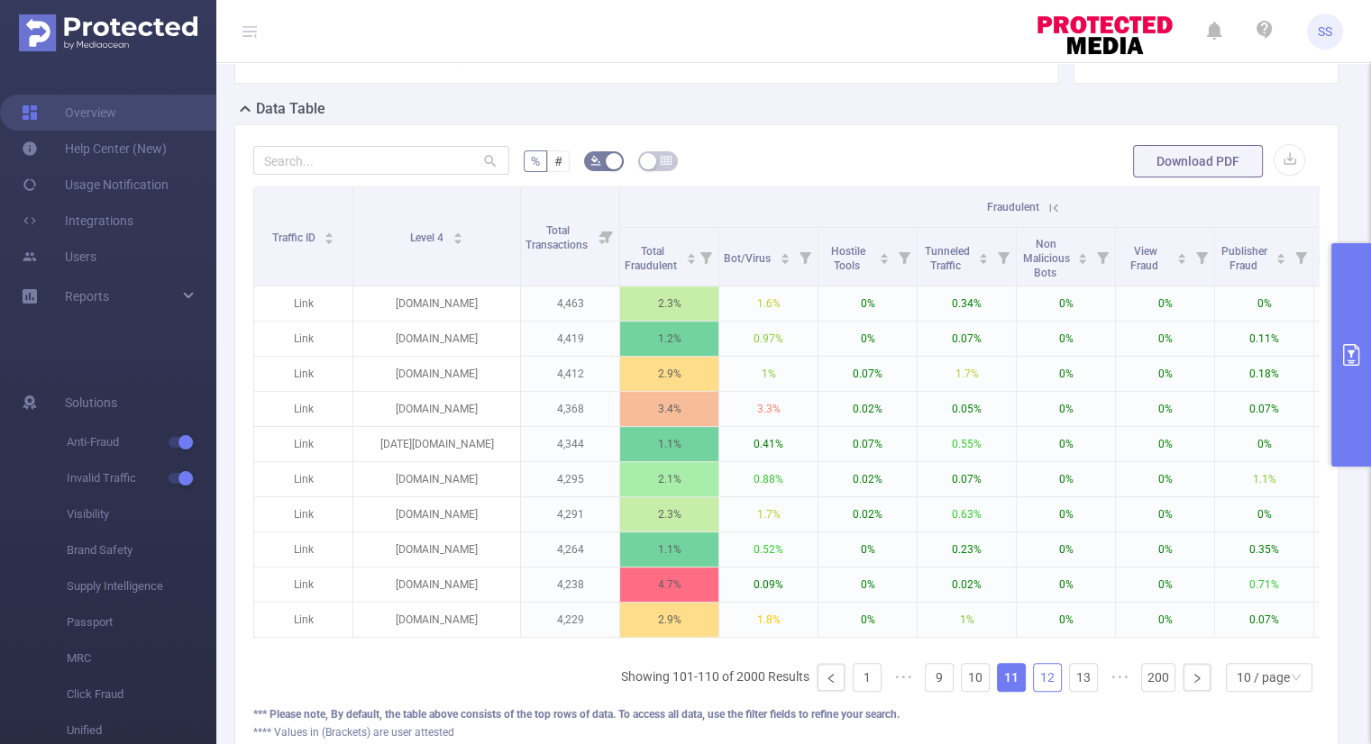
click at [1035, 681] on link "12" at bounding box center [1047, 677] width 27 height 27
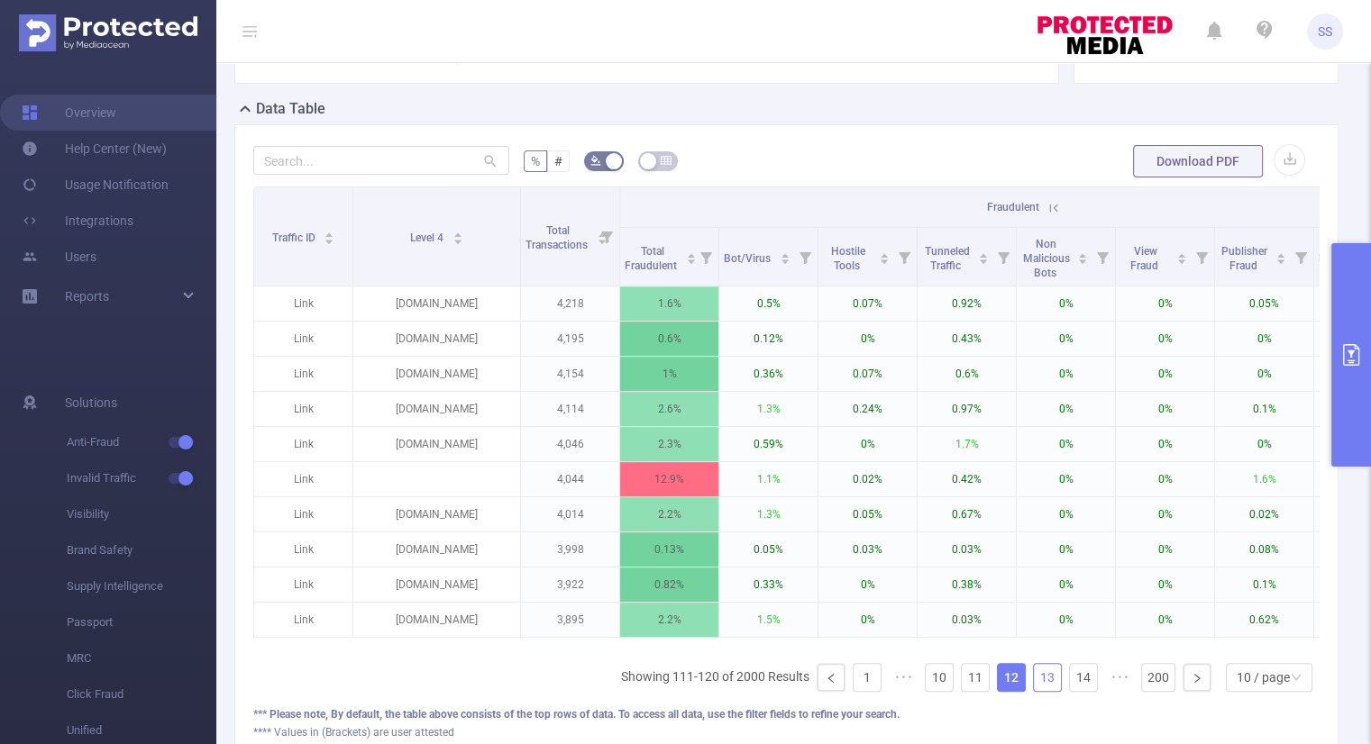
click at [1035, 682] on link "13" at bounding box center [1047, 677] width 27 height 27
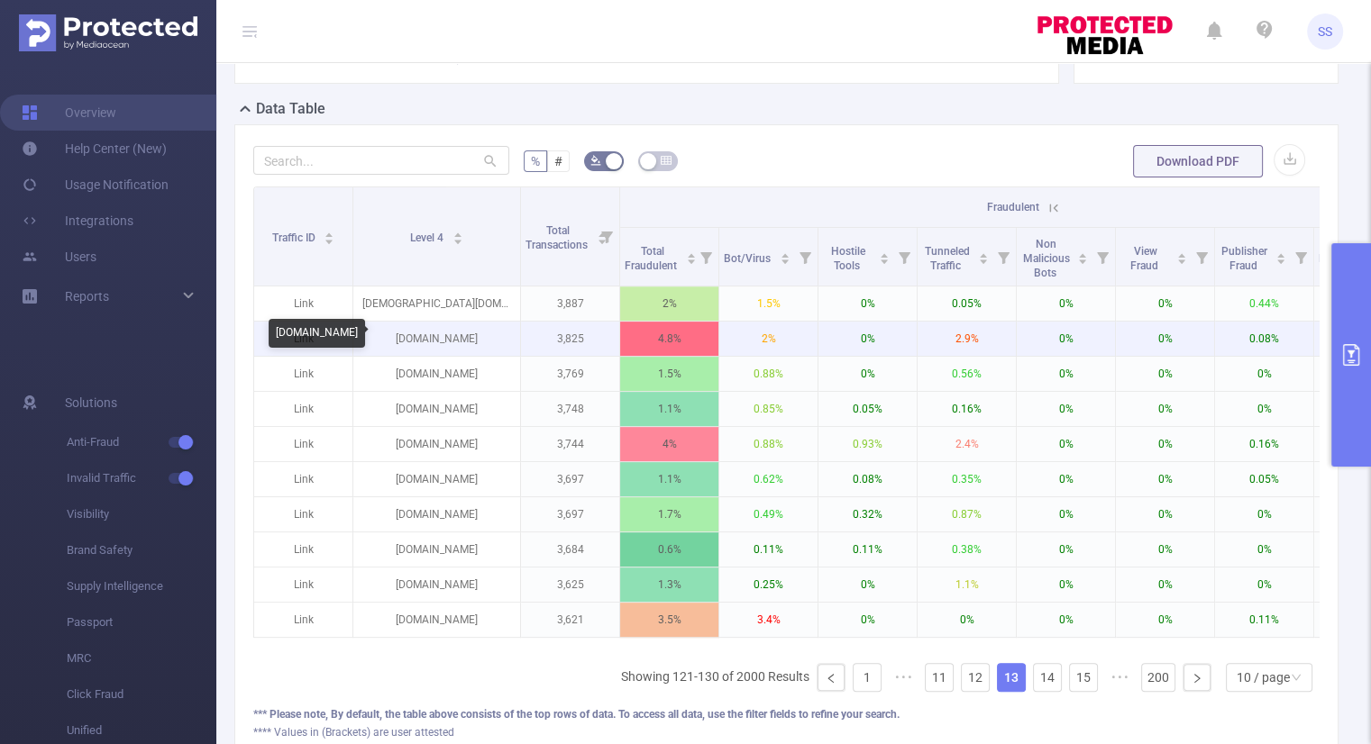
click at [483, 340] on p "[DOMAIN_NAME]" at bounding box center [436, 339] width 167 height 34
drag, startPoint x: 483, startPoint y: 340, endPoint x: 396, endPoint y: 340, distance: 87.4
click at [396, 340] on p "[DOMAIN_NAME]" at bounding box center [436, 339] width 167 height 34
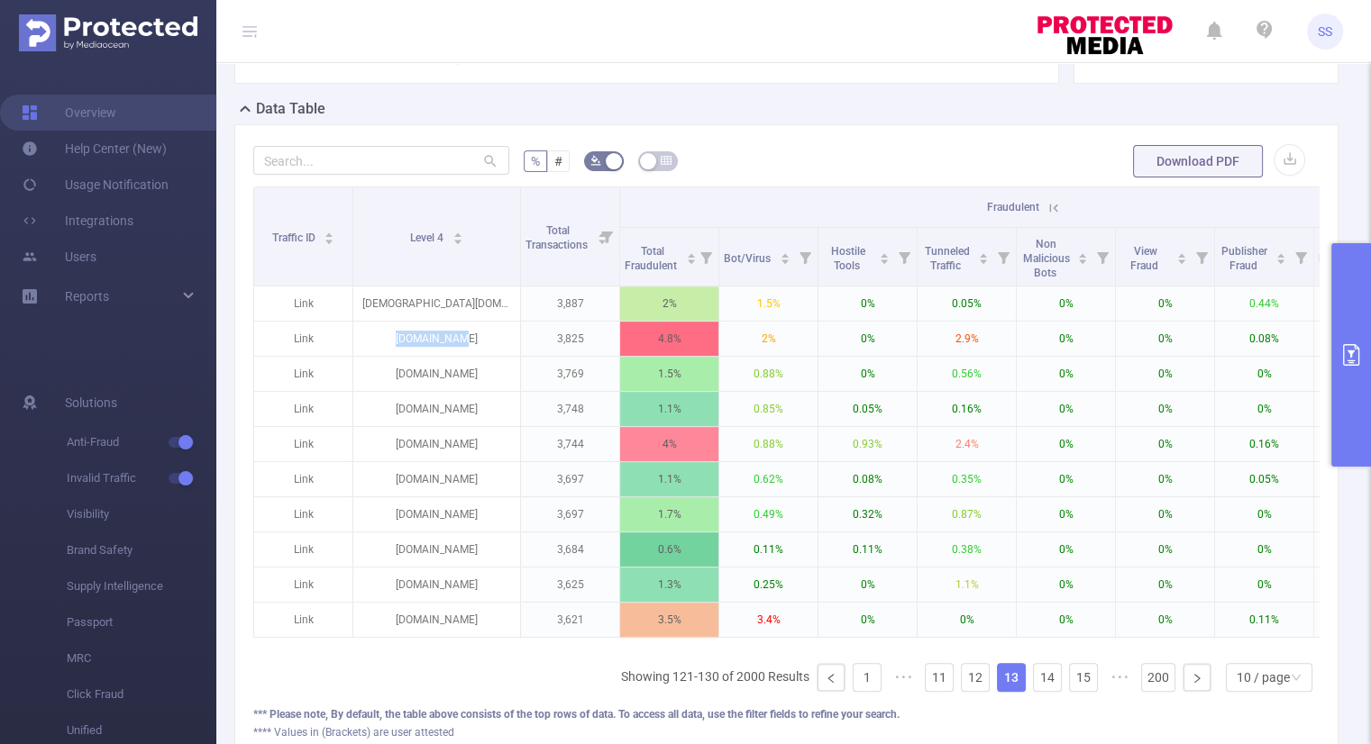
click at [1354, 311] on button "primary" at bounding box center [1351, 355] width 40 height 224
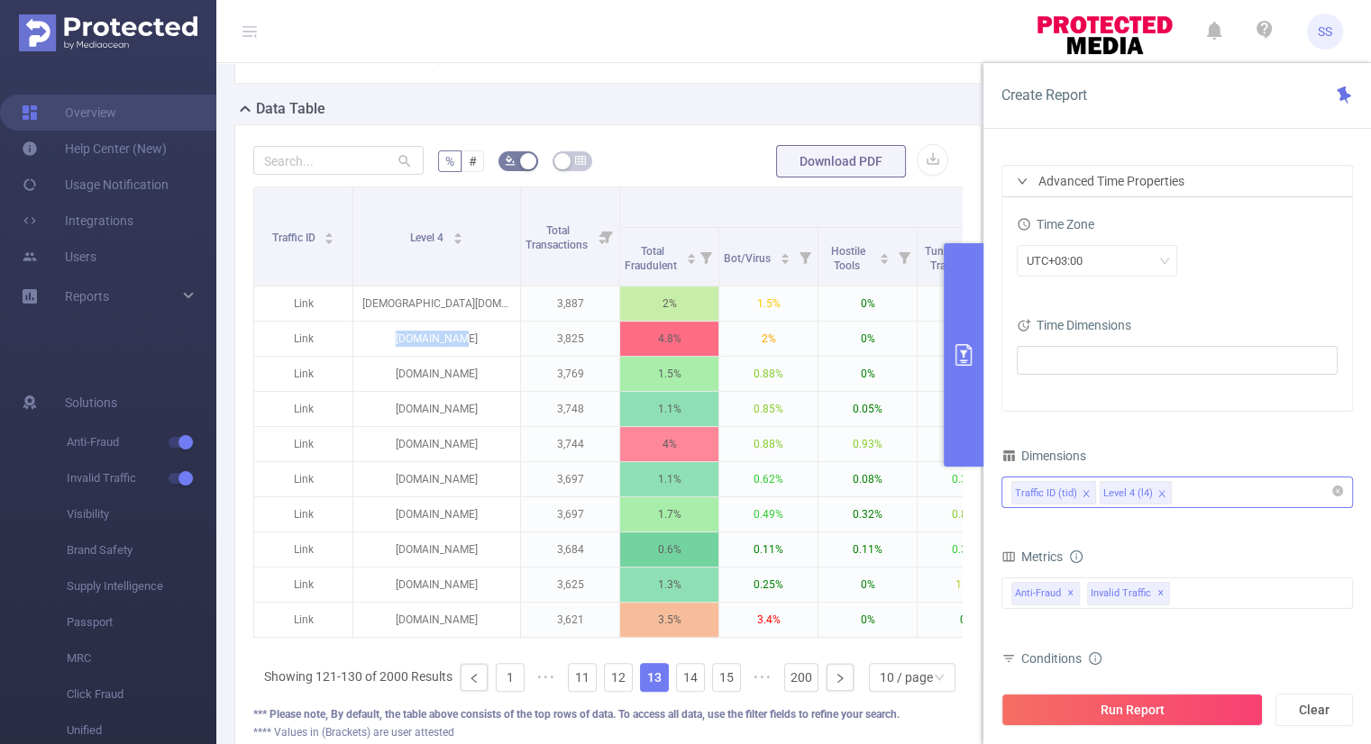
click at [1158, 494] on icon "icon: close" at bounding box center [1161, 493] width 9 height 9
click at [1158, 494] on div "Traffic ID (tid)" at bounding box center [1177, 493] width 332 height 30
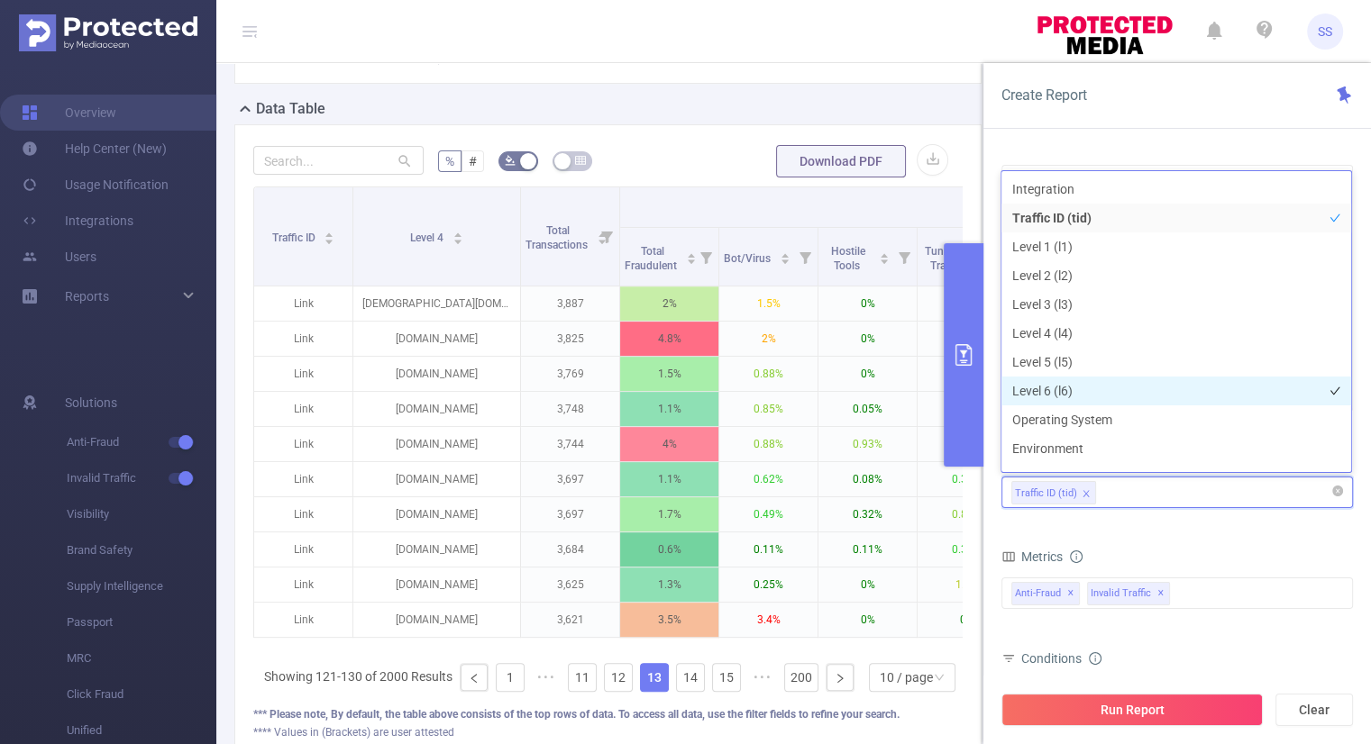
click at [1071, 383] on li "Level 6 (l6)" at bounding box center [1176, 391] width 350 height 29
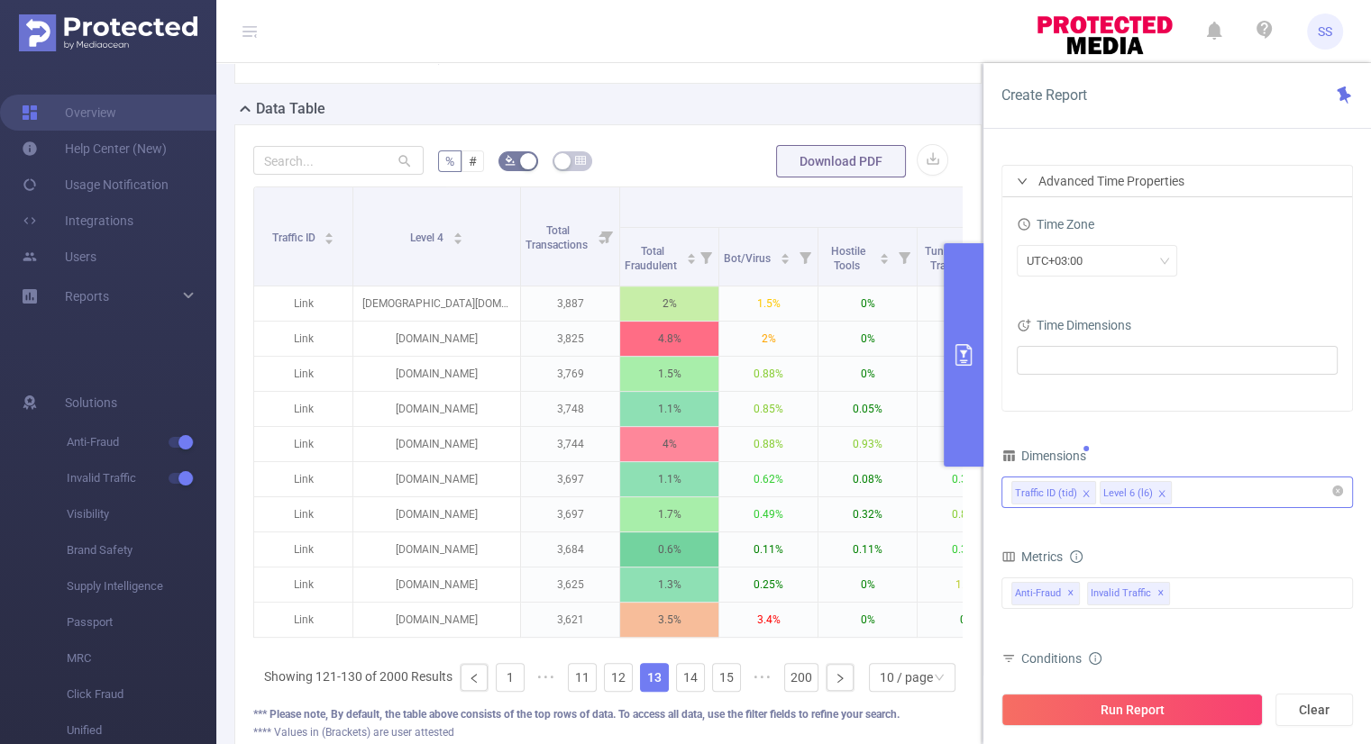
click at [1154, 535] on form "Dimensions Traffic ID (tid) Level 6 (l6) Metrics Total Fraudulent Bot/Virus Hos…" at bounding box center [1176, 659] width 351 height 432
click at [1158, 709] on button "Run Report" at bounding box center [1131, 710] width 261 height 32
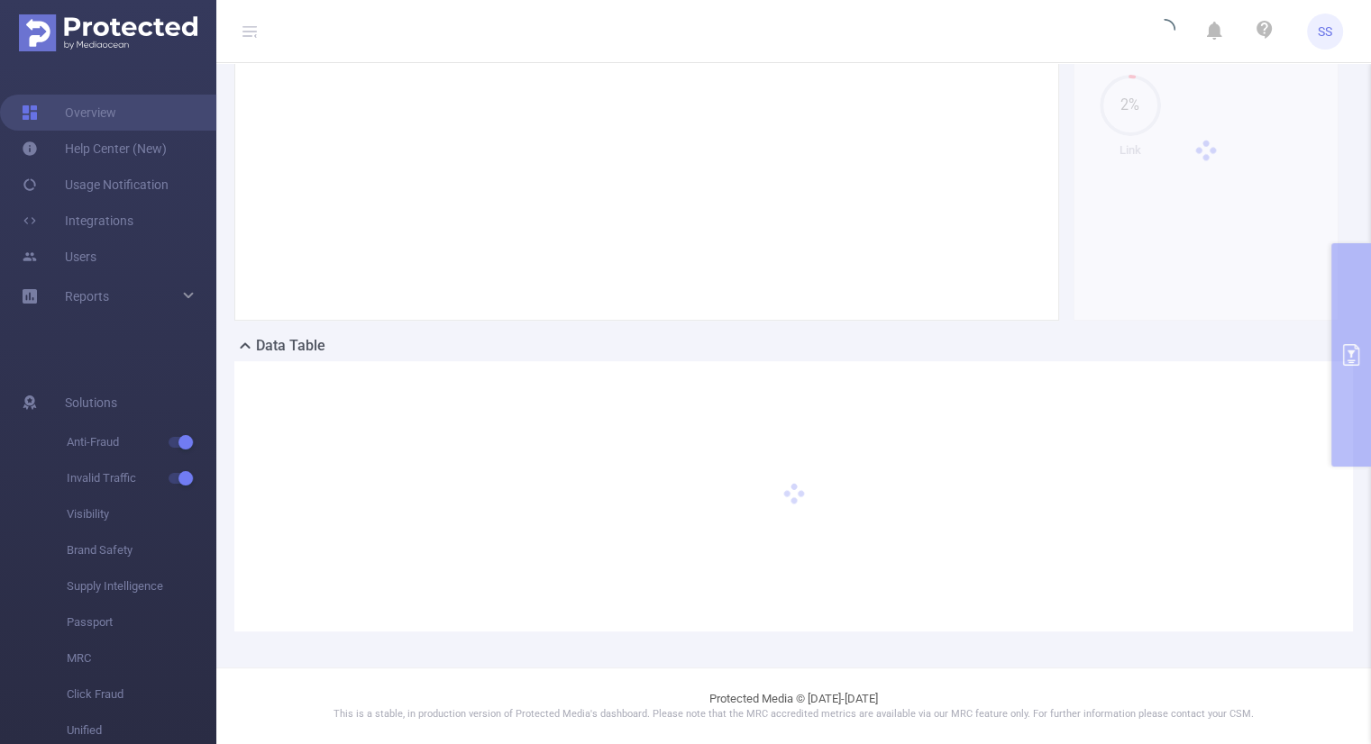
scroll to position [162, 0]
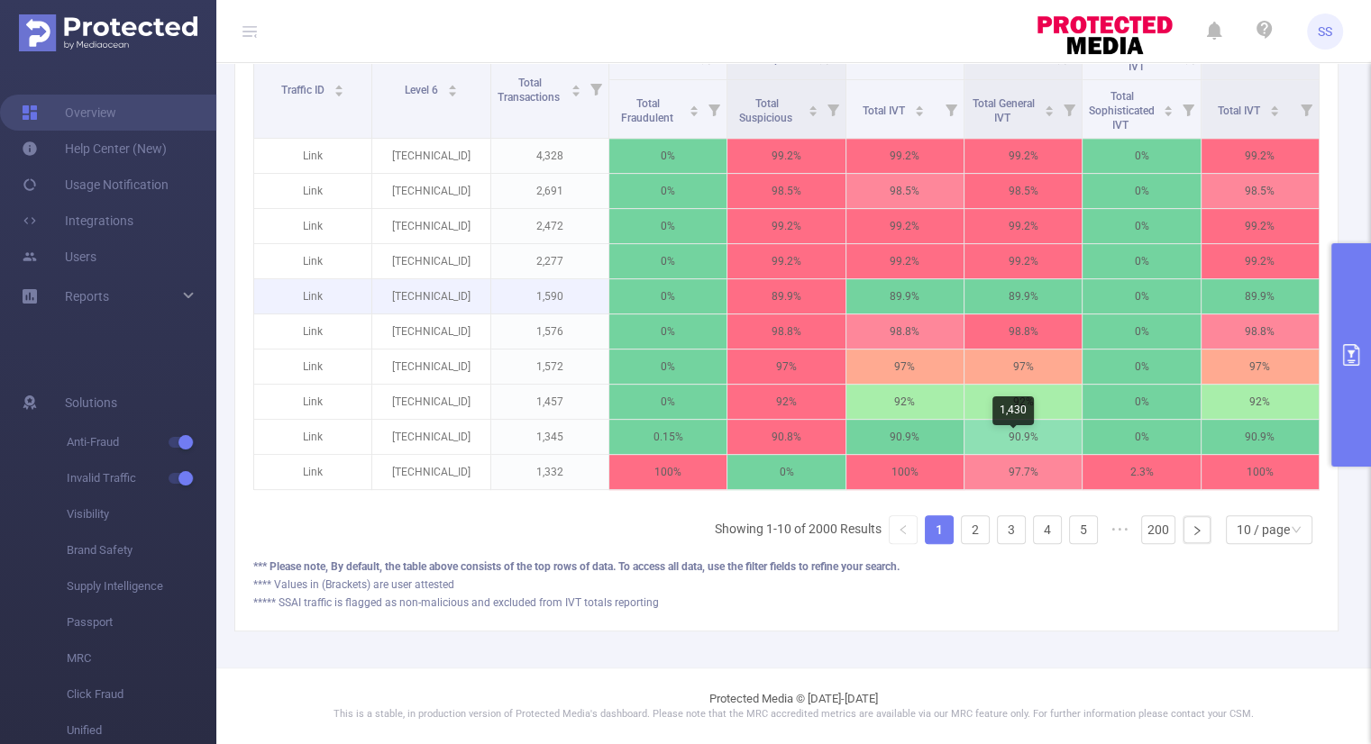
scroll to position [558, 0]
click at [972, 529] on link "2" at bounding box center [975, 529] width 27 height 27
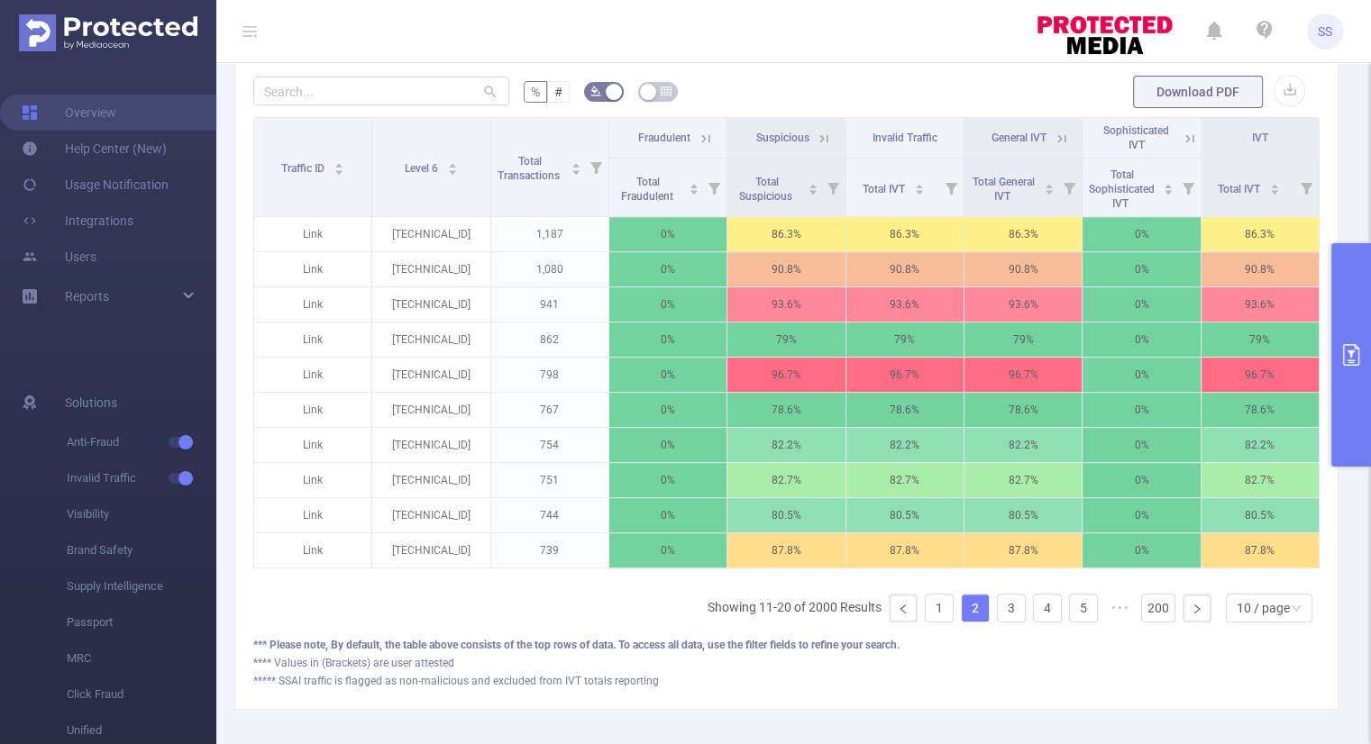
scroll to position [461, 0]
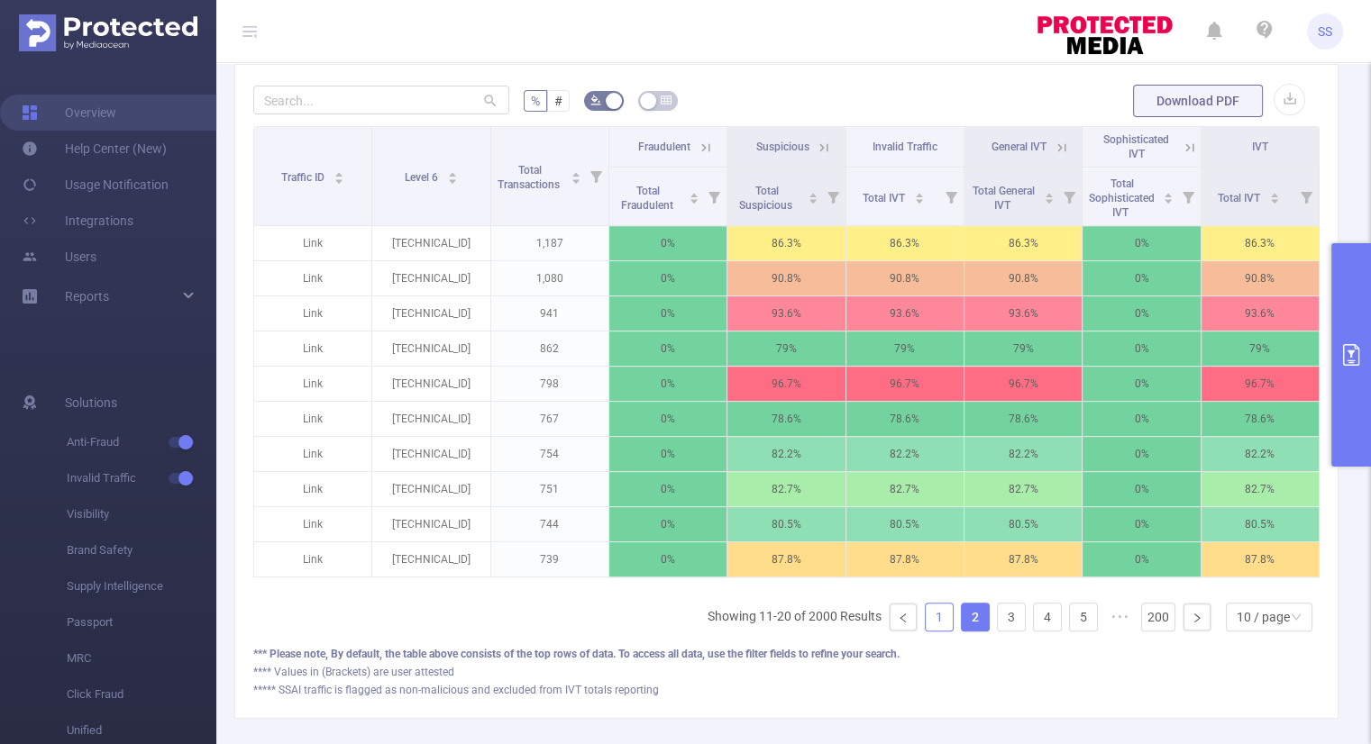
click at [934, 631] on link "1" at bounding box center [939, 617] width 27 height 27
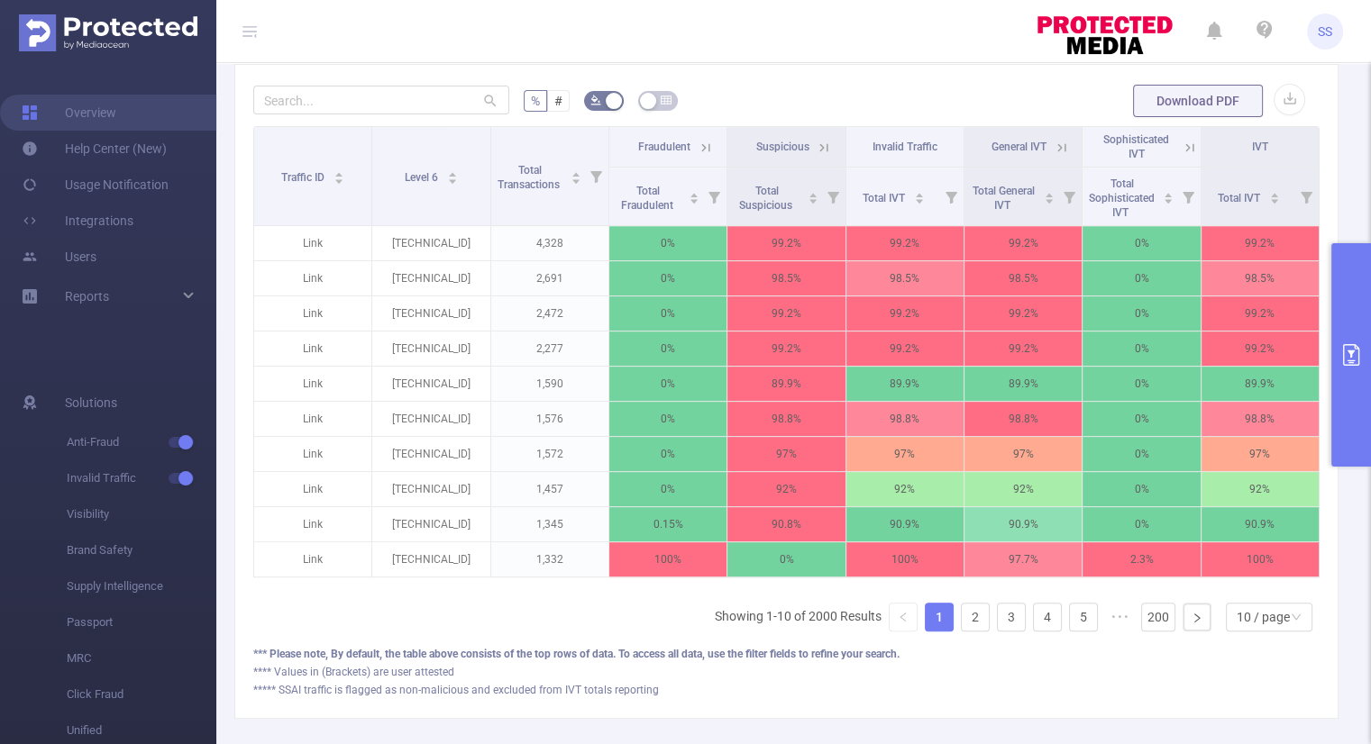
click at [1057, 141] on icon at bounding box center [1062, 148] width 16 height 16
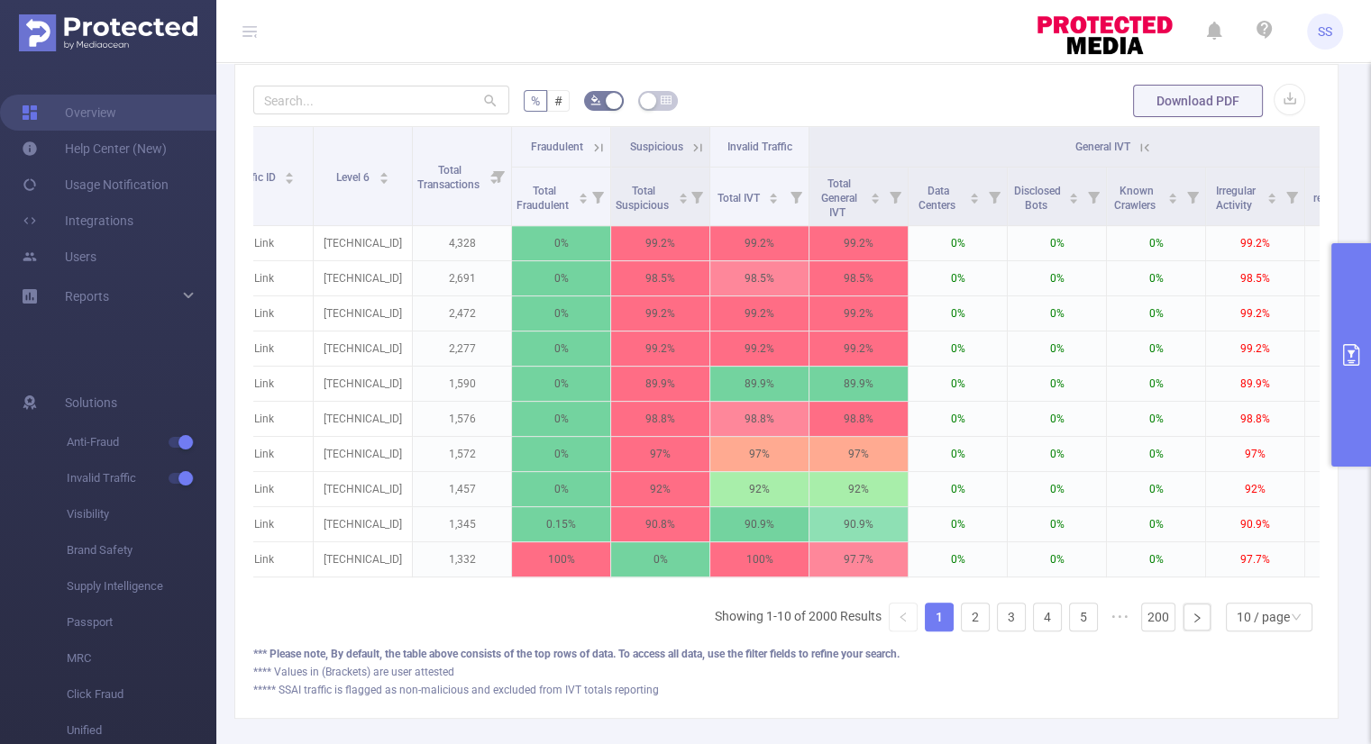
scroll to position [0, 0]
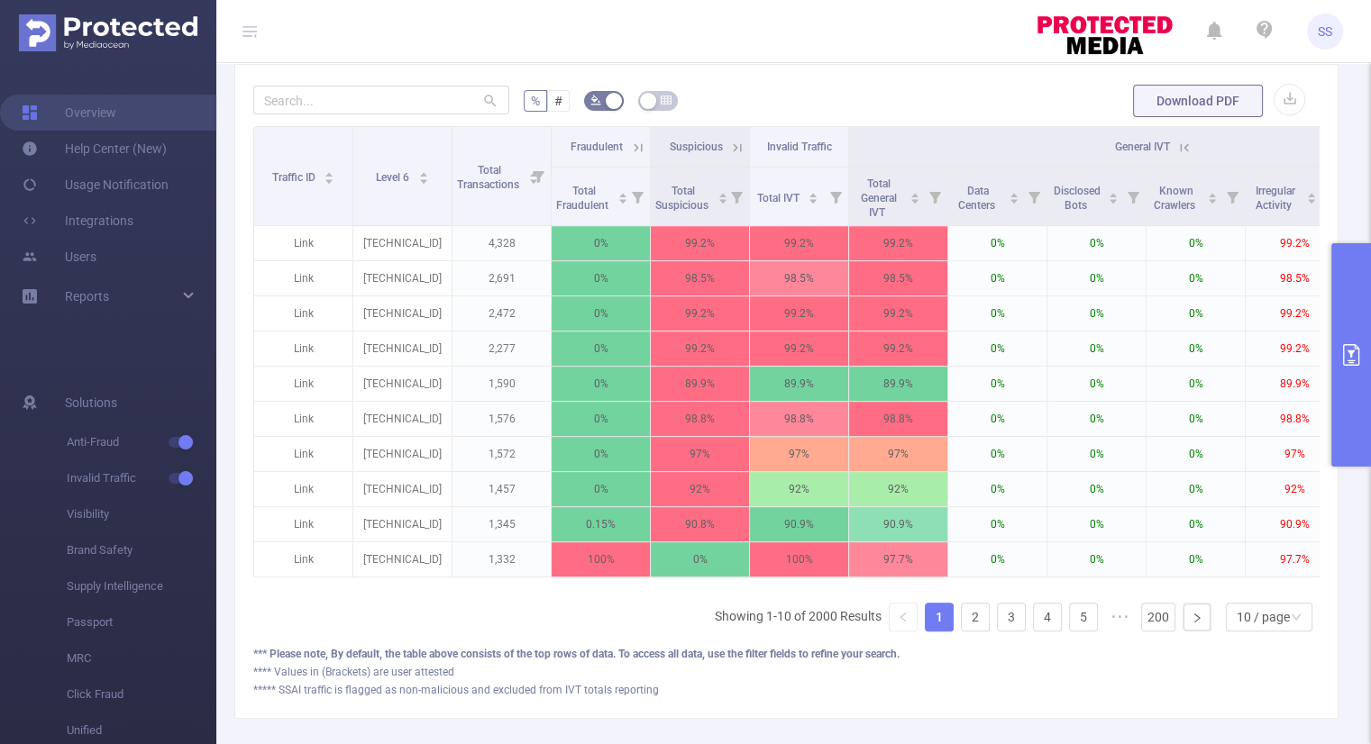
click at [1186, 147] on icon at bounding box center [1185, 147] width 8 height 8
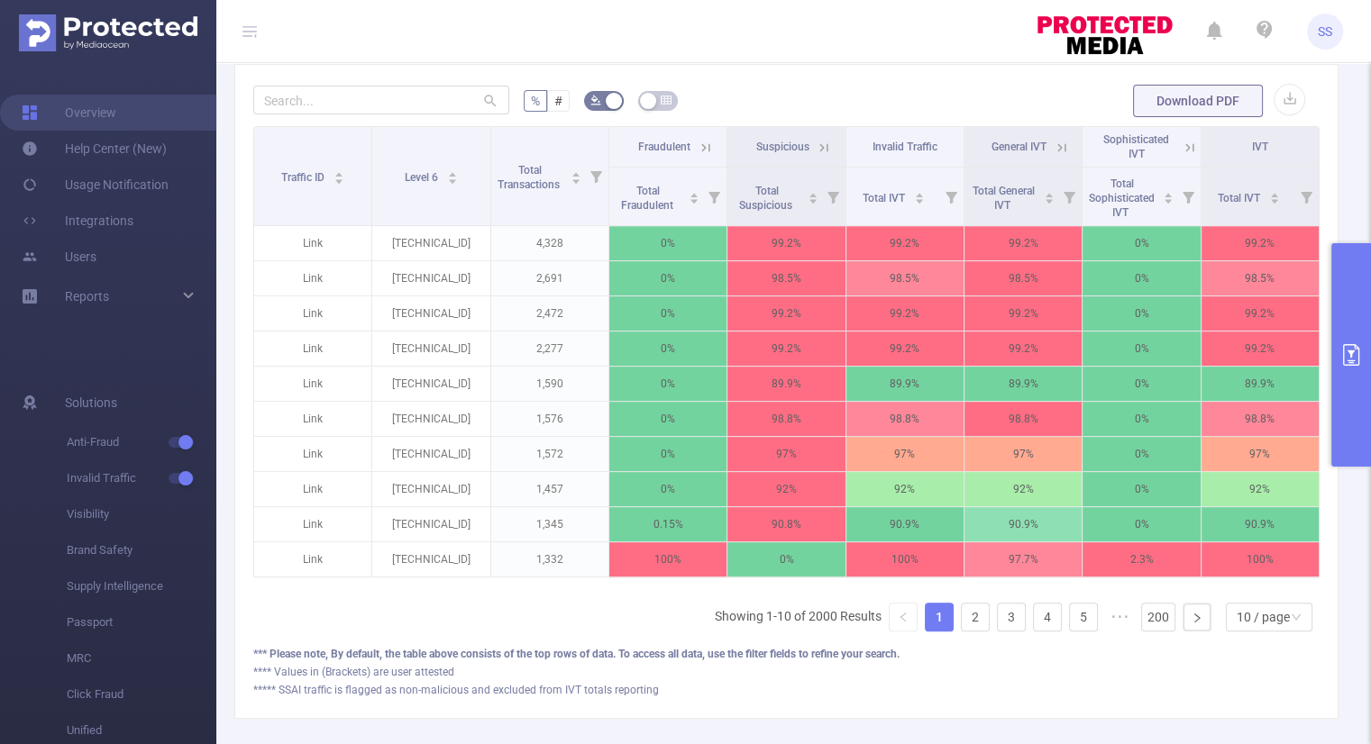
click at [699, 141] on icon at bounding box center [706, 148] width 16 height 16
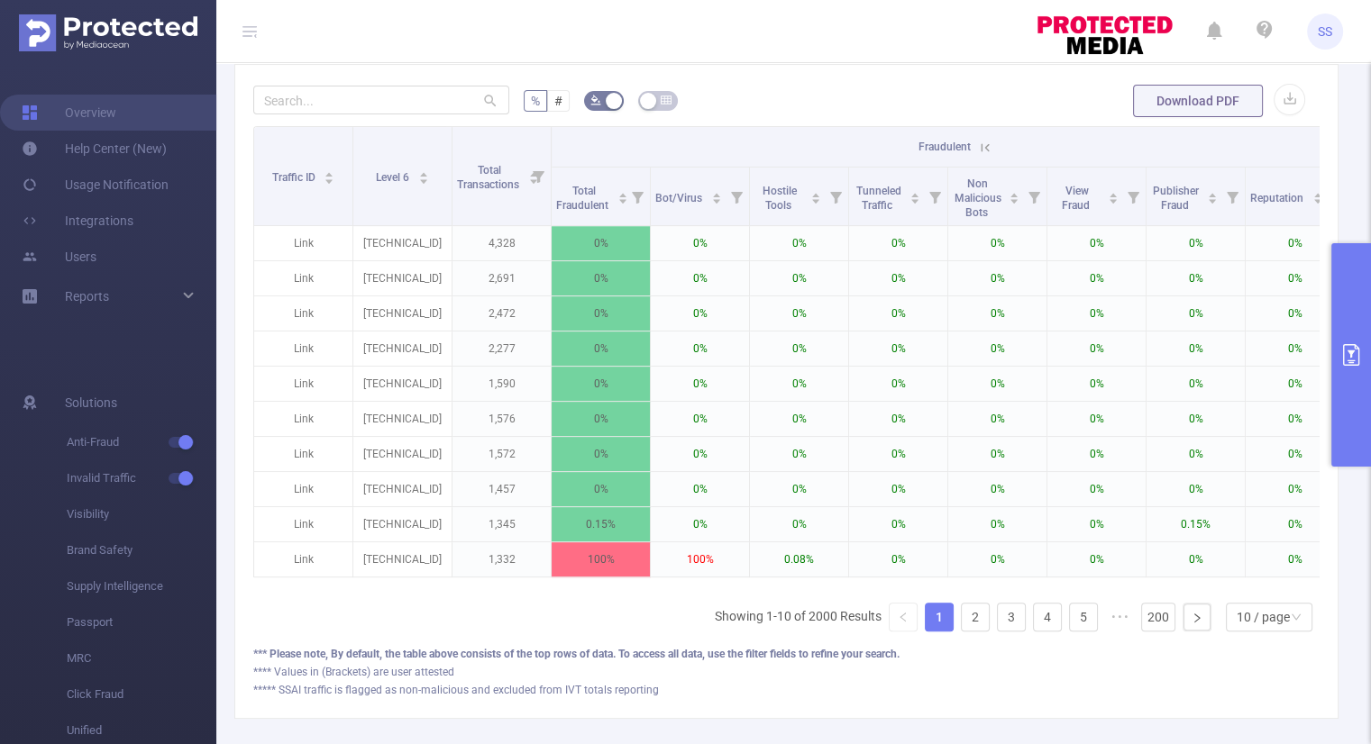
click at [990, 148] on icon at bounding box center [985, 148] width 16 height 16
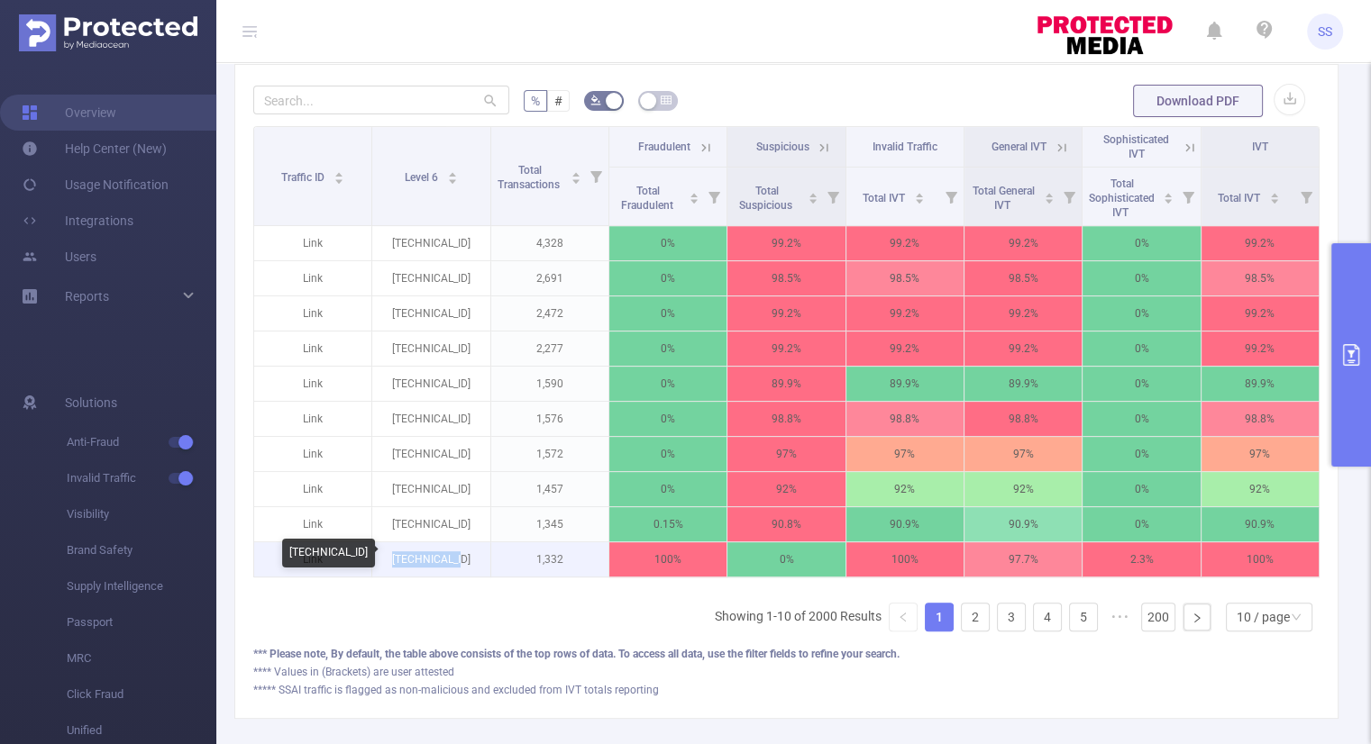
drag, startPoint x: 465, startPoint y: 558, endPoint x: 393, endPoint y: 567, distance: 72.7
click at [393, 567] on p "[TECHNICAL_ID]" at bounding box center [430, 560] width 117 height 34
click at [962, 623] on link "2" at bounding box center [975, 617] width 27 height 27
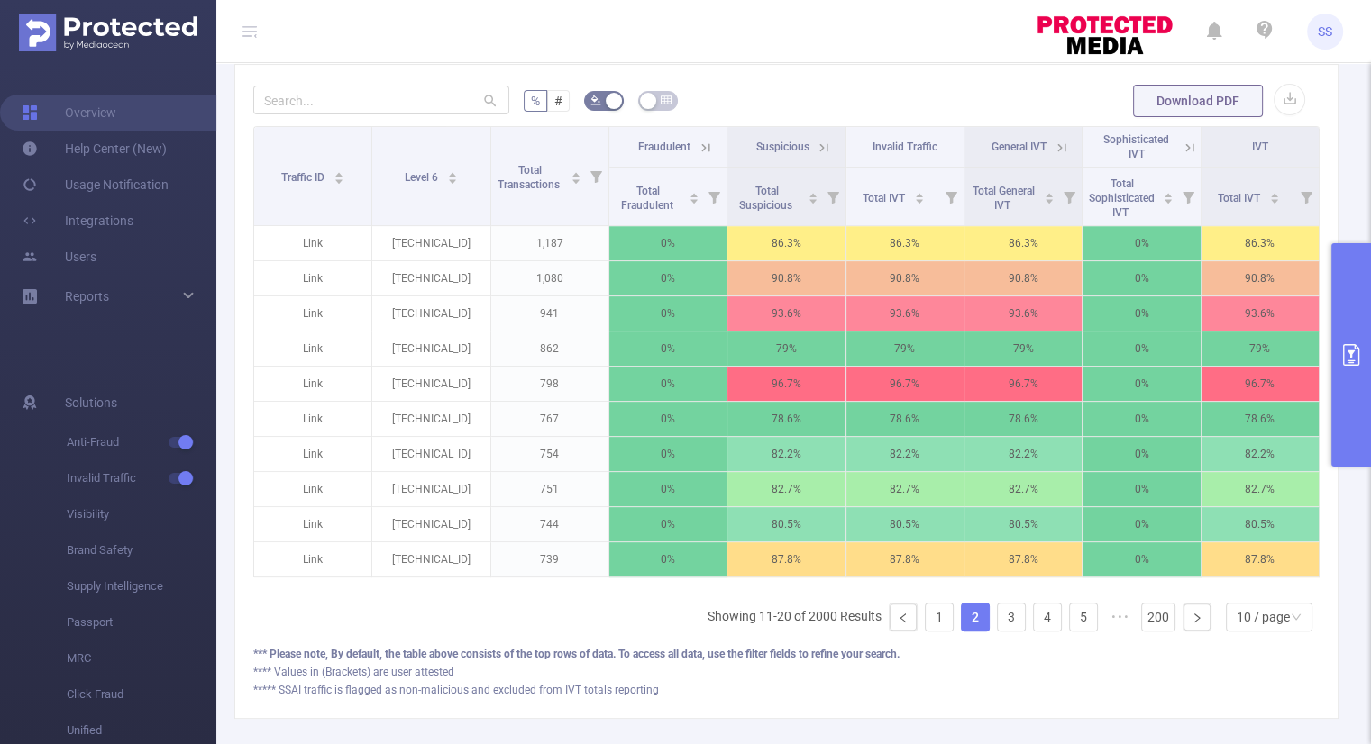
click at [1057, 144] on icon at bounding box center [1061, 147] width 8 height 8
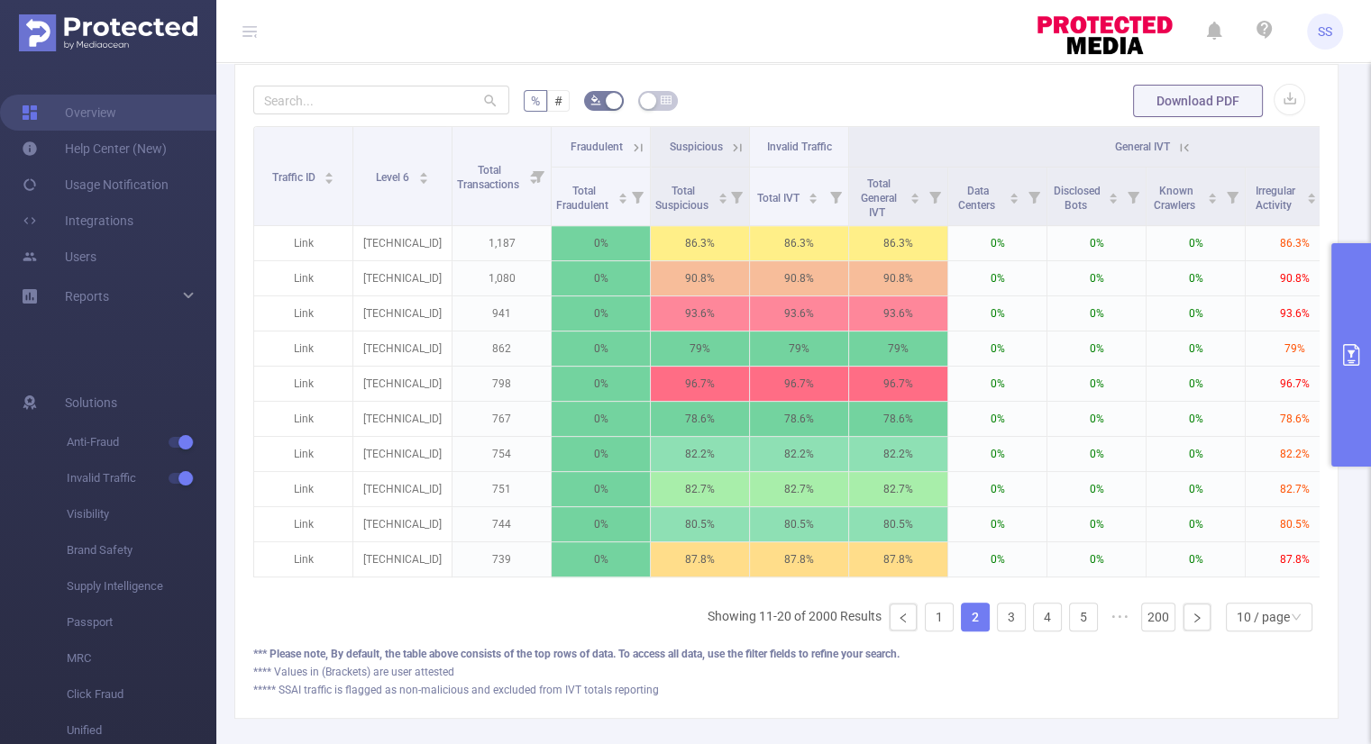
click at [1190, 149] on icon at bounding box center [1184, 148] width 16 height 16
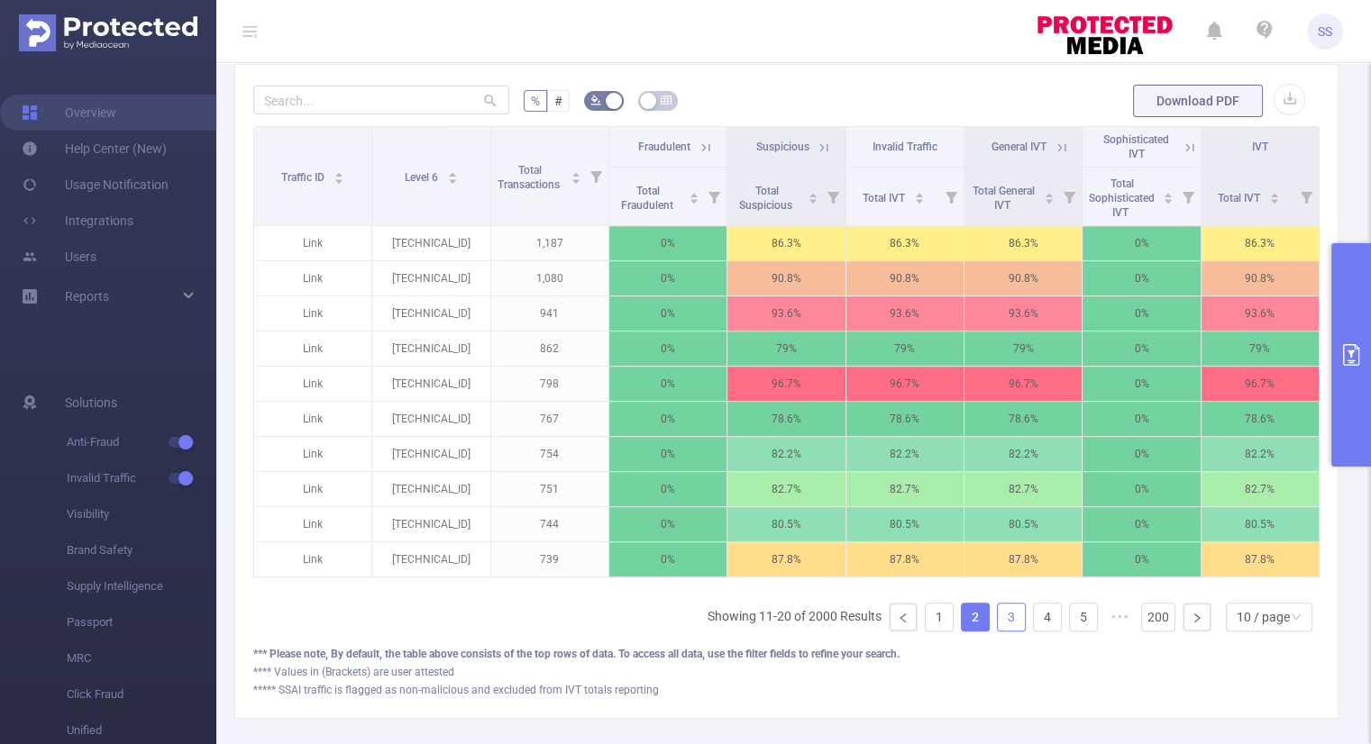
click at [998, 626] on link "3" at bounding box center [1011, 617] width 27 height 27
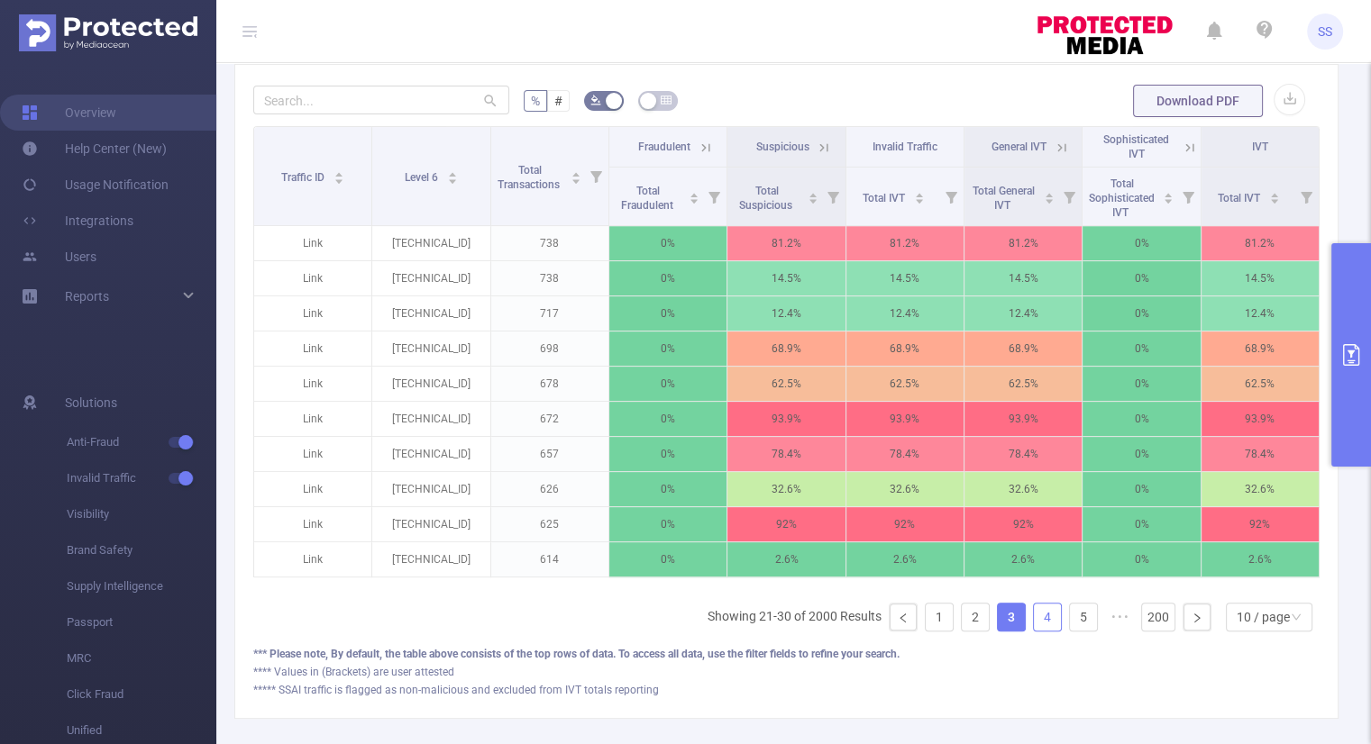
click at [1034, 626] on link "4" at bounding box center [1047, 617] width 27 height 27
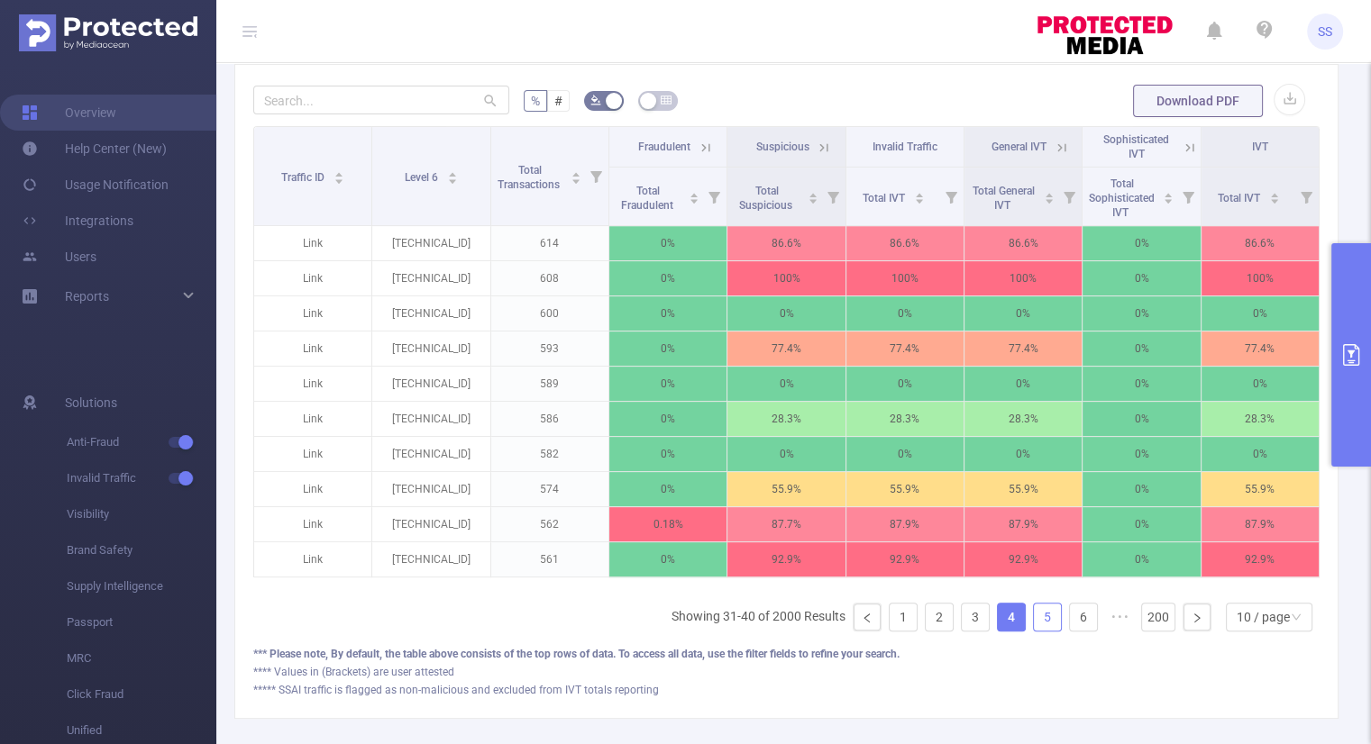
click at [1039, 631] on link "5" at bounding box center [1047, 617] width 27 height 27
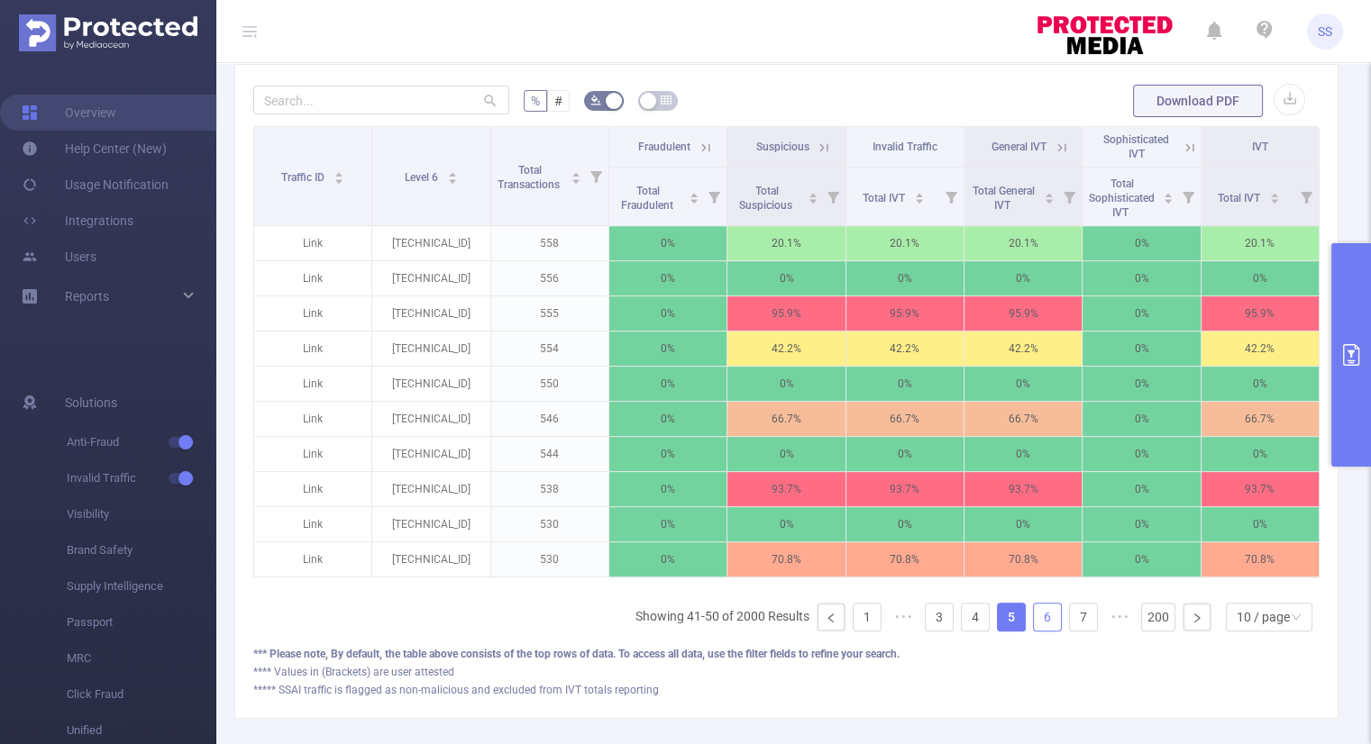
click at [1039, 631] on link "6" at bounding box center [1047, 617] width 27 height 27
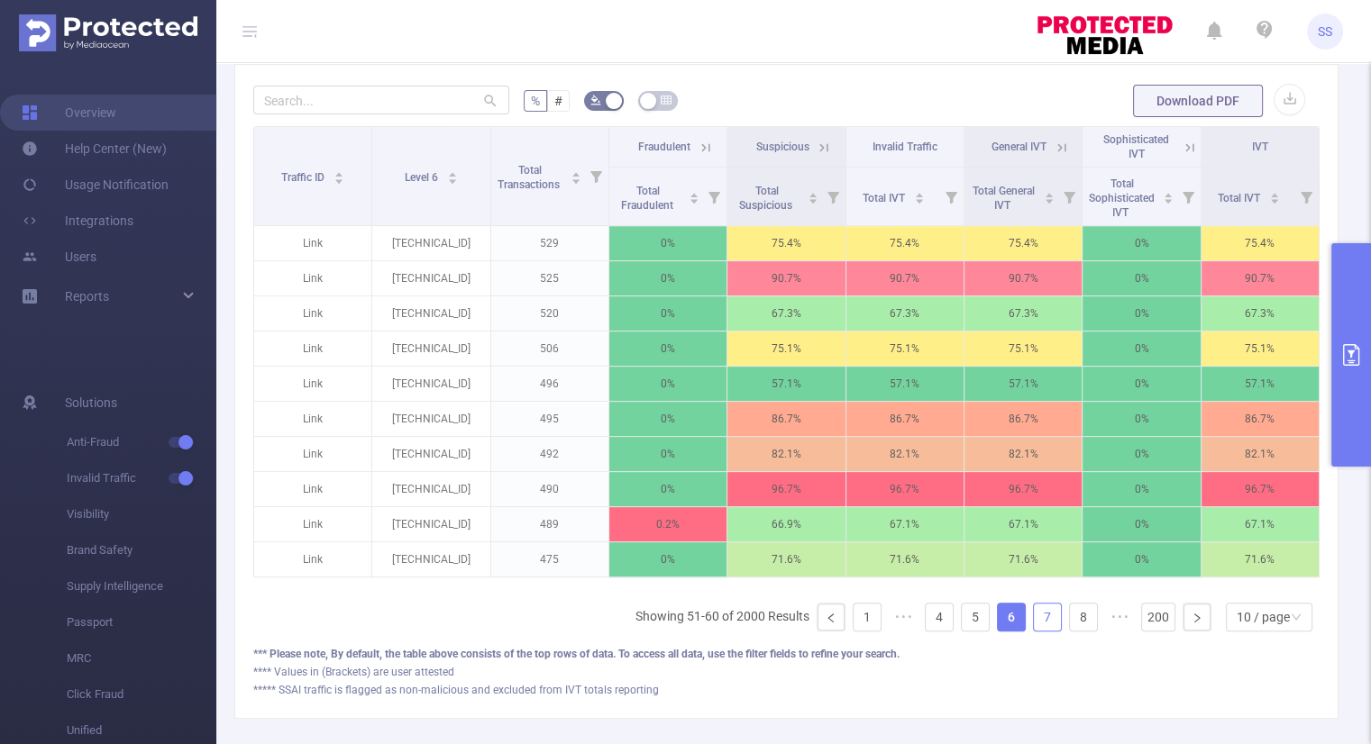
click at [1039, 631] on link "7" at bounding box center [1047, 617] width 27 height 27
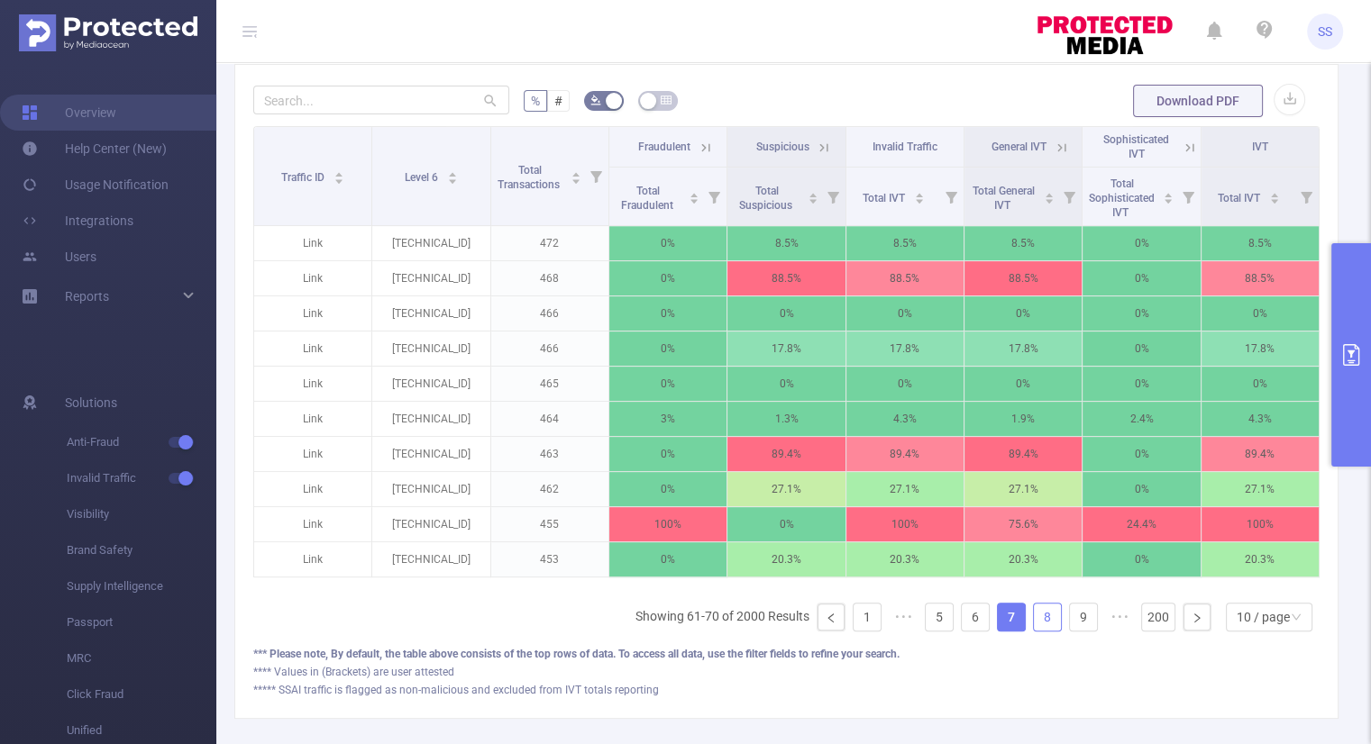
click at [1034, 631] on link "8" at bounding box center [1047, 617] width 27 height 27
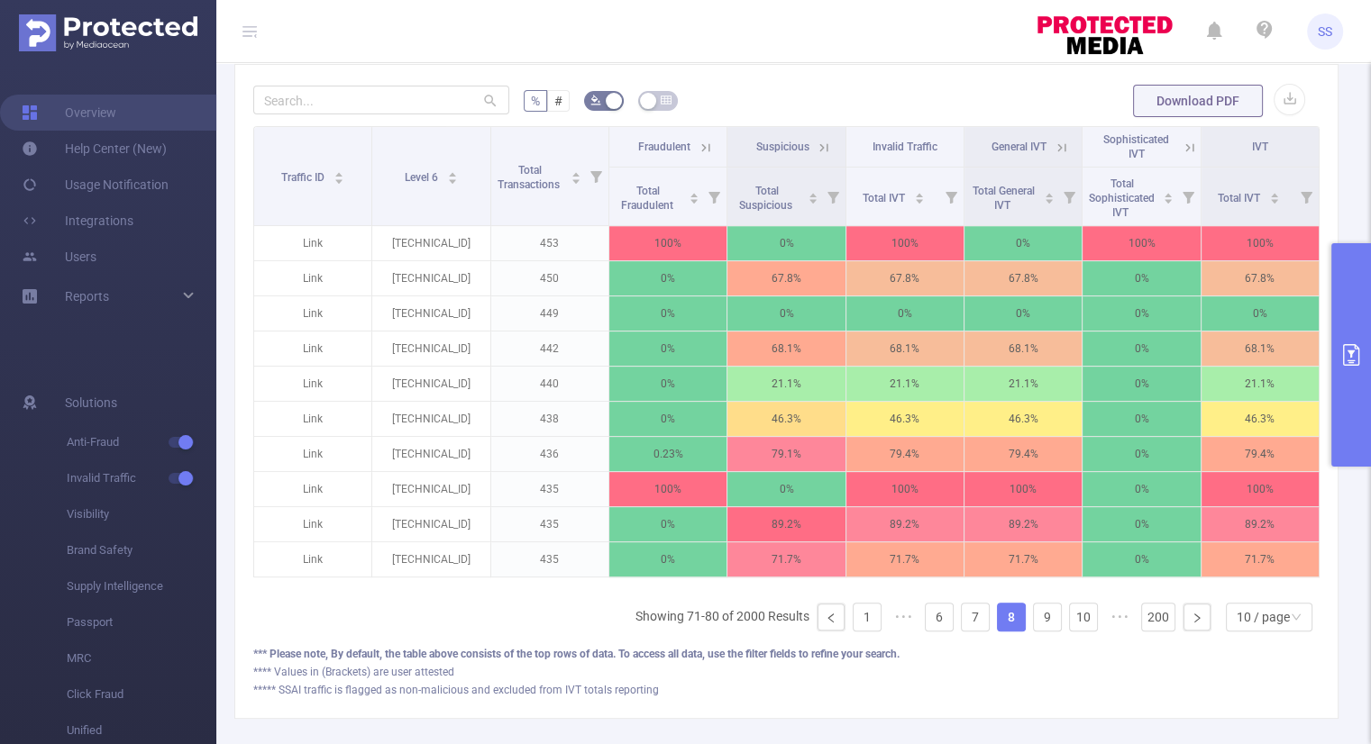
click at [702, 146] on icon at bounding box center [706, 148] width 16 height 16
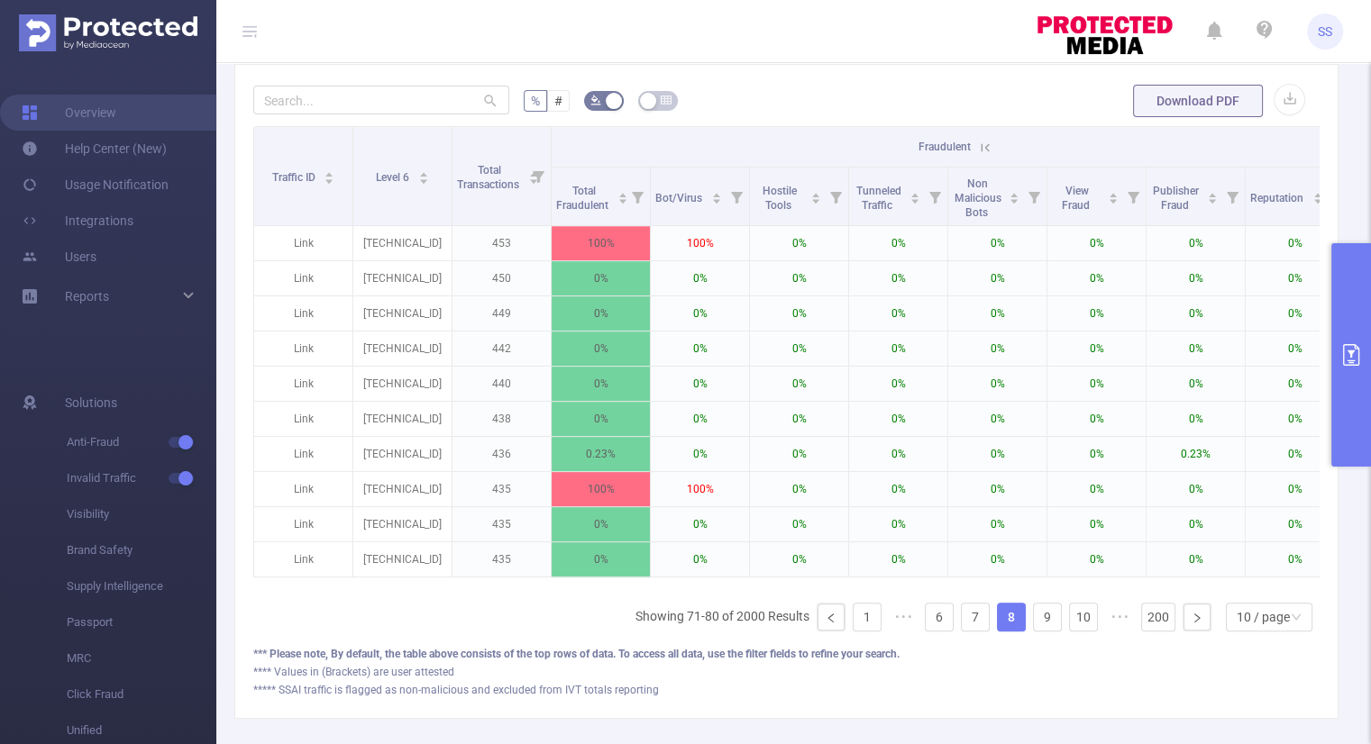
click at [984, 147] on icon at bounding box center [985, 148] width 16 height 16
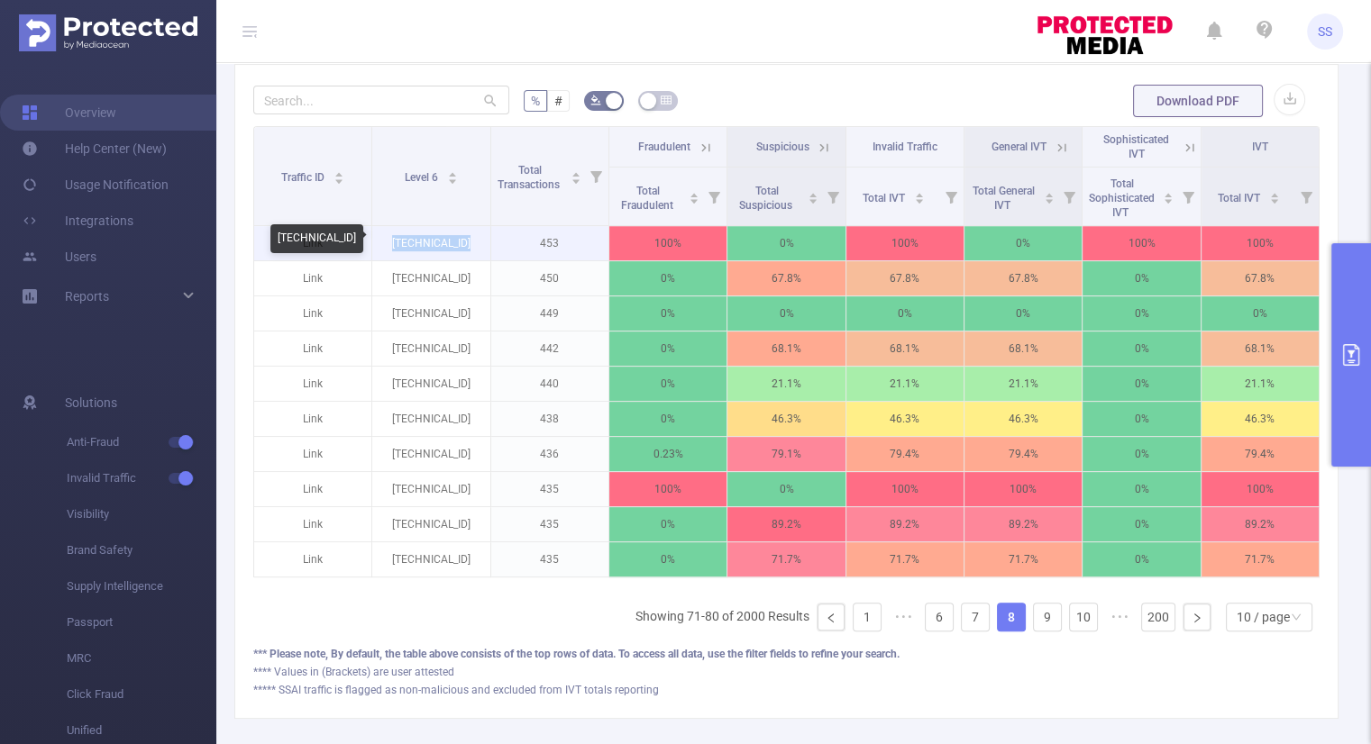
drag, startPoint x: 472, startPoint y: 241, endPoint x: 386, endPoint y: 246, distance: 86.7
click at [386, 246] on p "146.158.122.19" at bounding box center [430, 243] width 117 height 34
click at [698, 138] on icon at bounding box center [703, 147] width 22 height 18
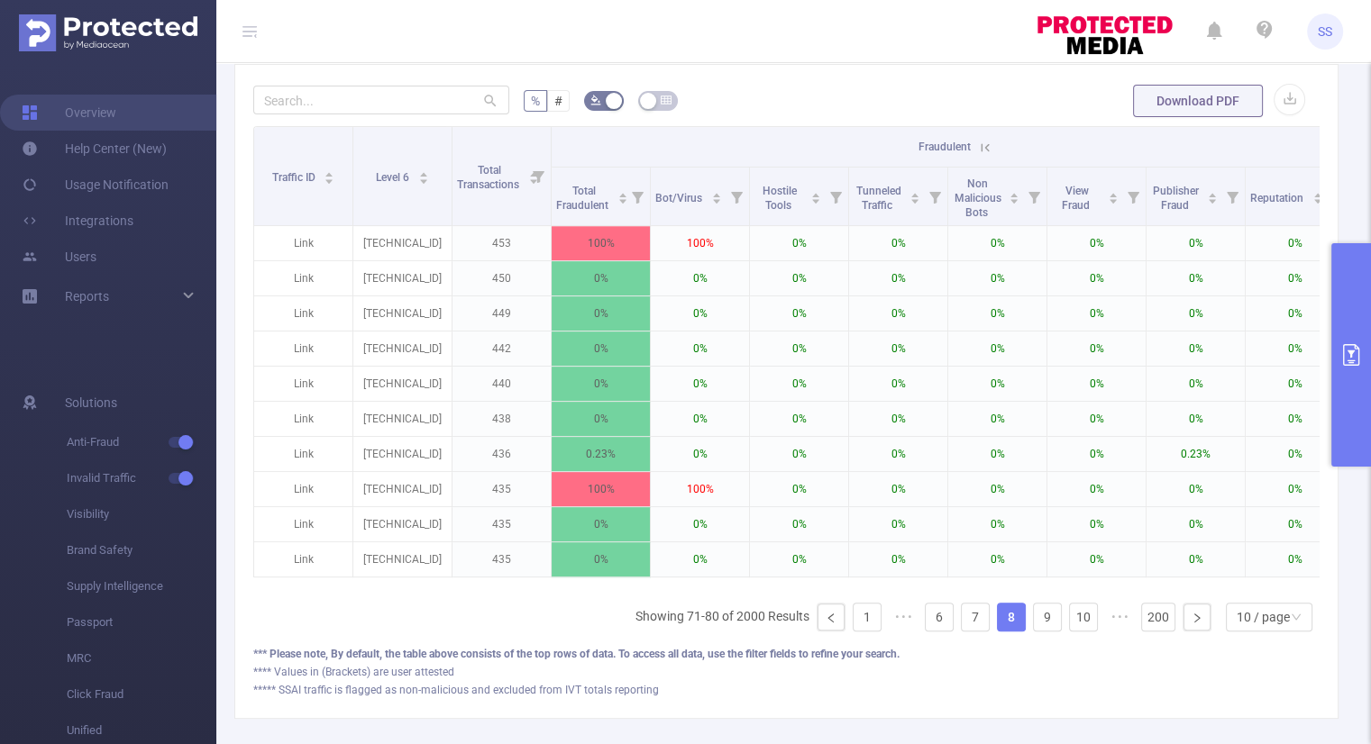
click at [983, 146] on icon at bounding box center [985, 148] width 16 height 16
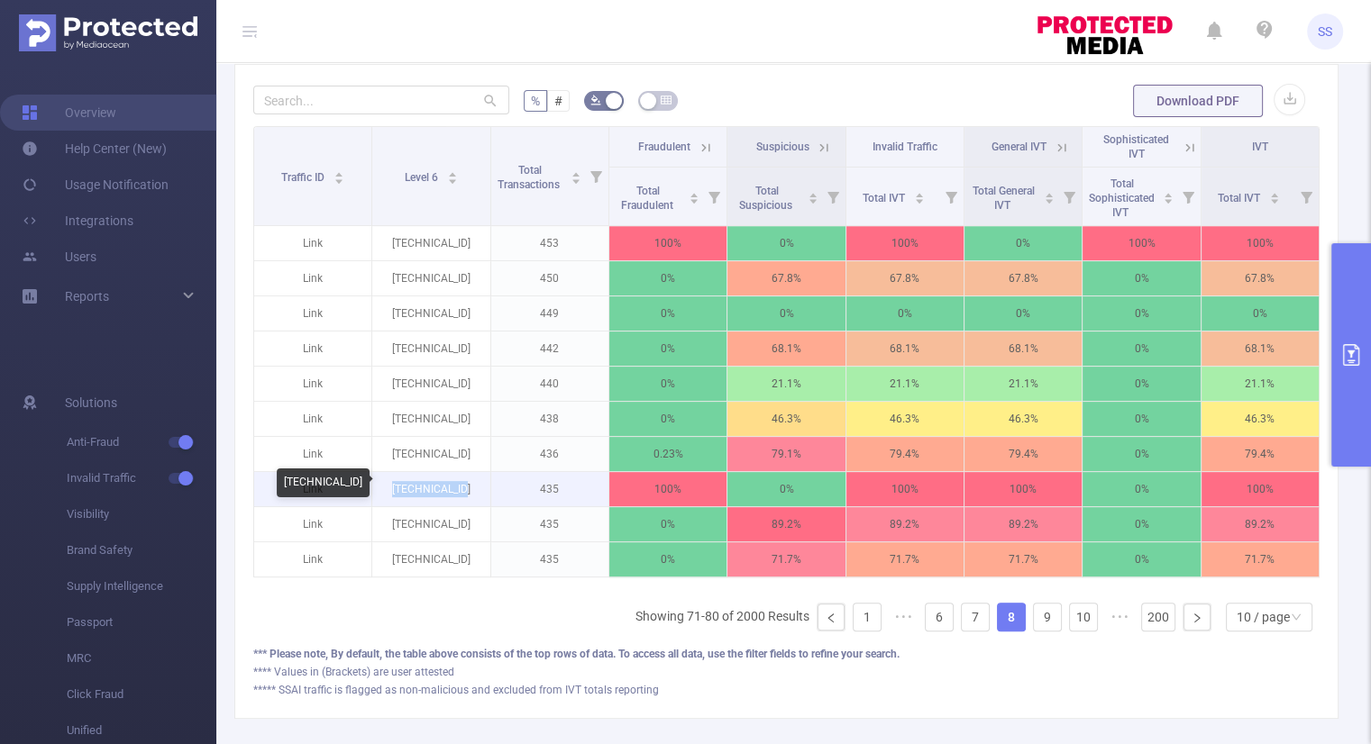
drag, startPoint x: 464, startPoint y: 487, endPoint x: 396, endPoint y: 491, distance: 68.6
click at [396, 491] on p "46.242.12.203" at bounding box center [430, 489] width 117 height 34
click at [1037, 628] on link "9" at bounding box center [1047, 617] width 27 height 27
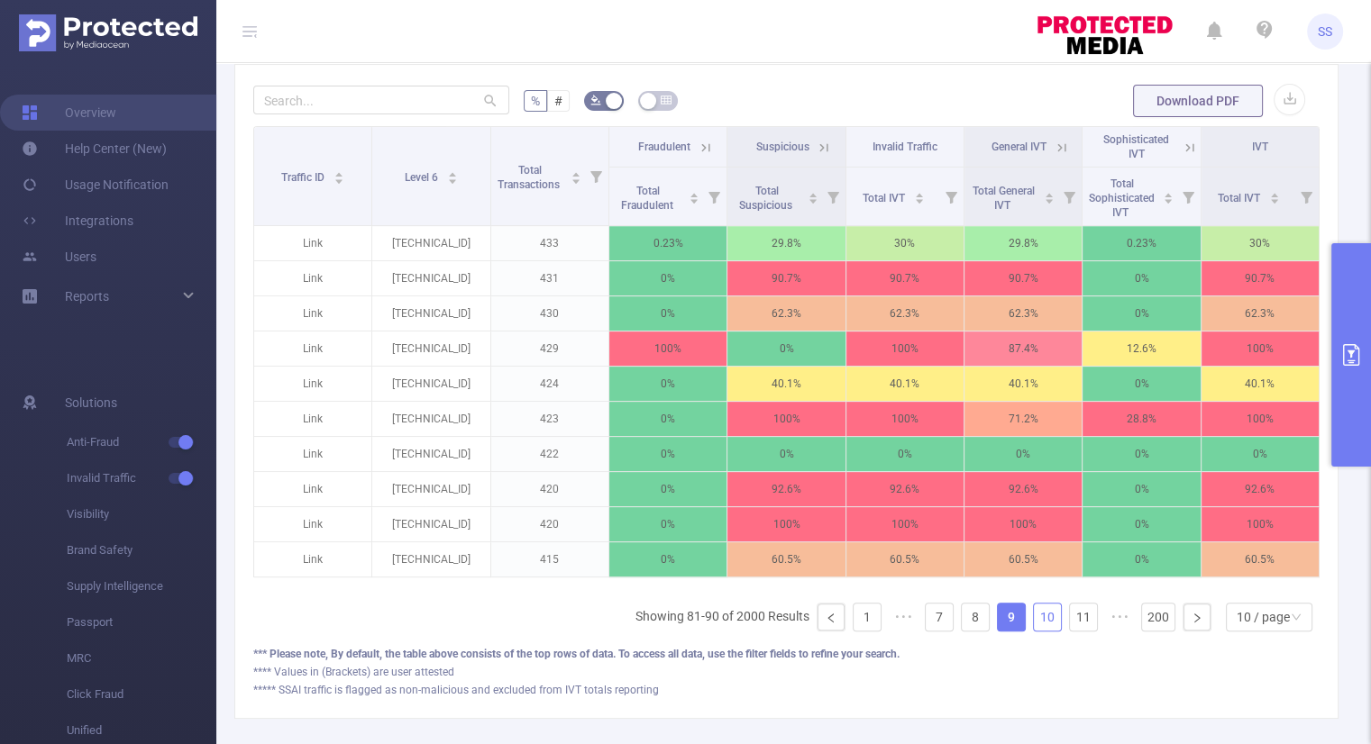
click at [1045, 621] on link "10" at bounding box center [1047, 617] width 27 height 27
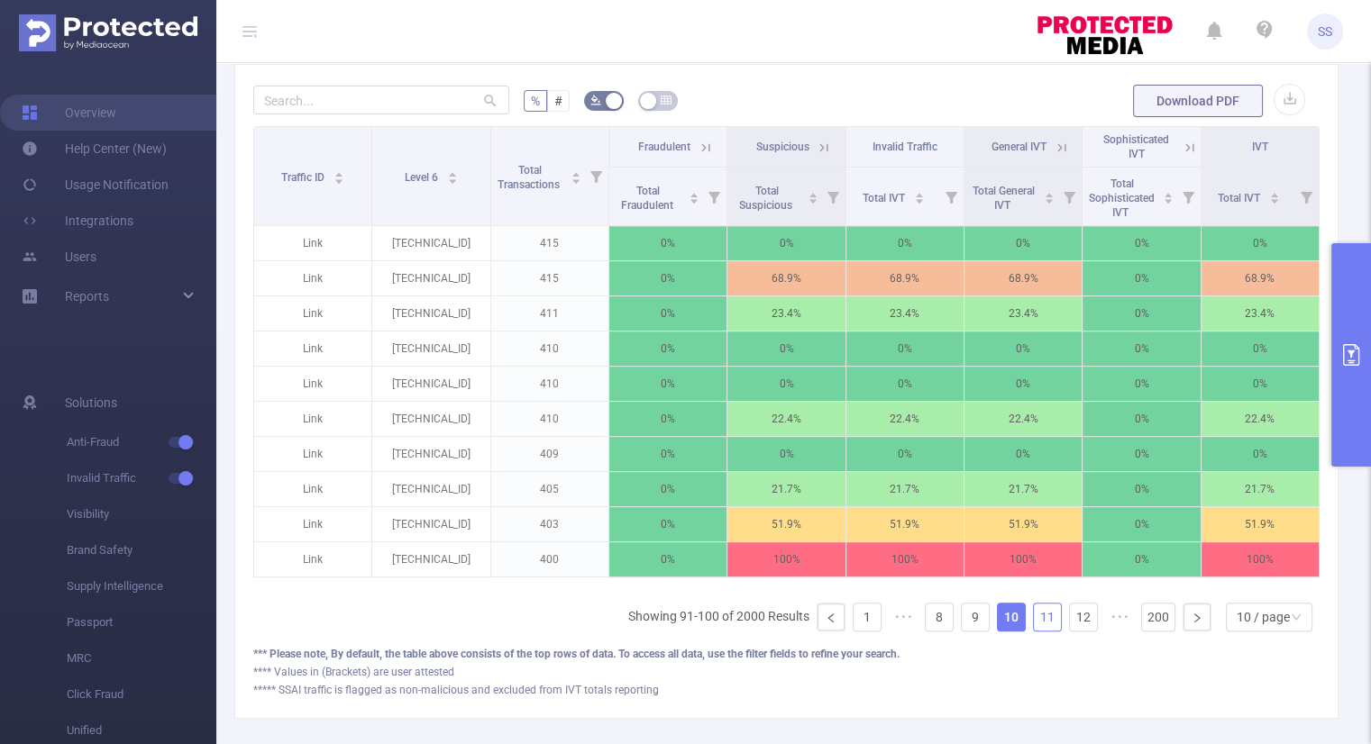
click at [1045, 621] on link "11" at bounding box center [1047, 617] width 27 height 27
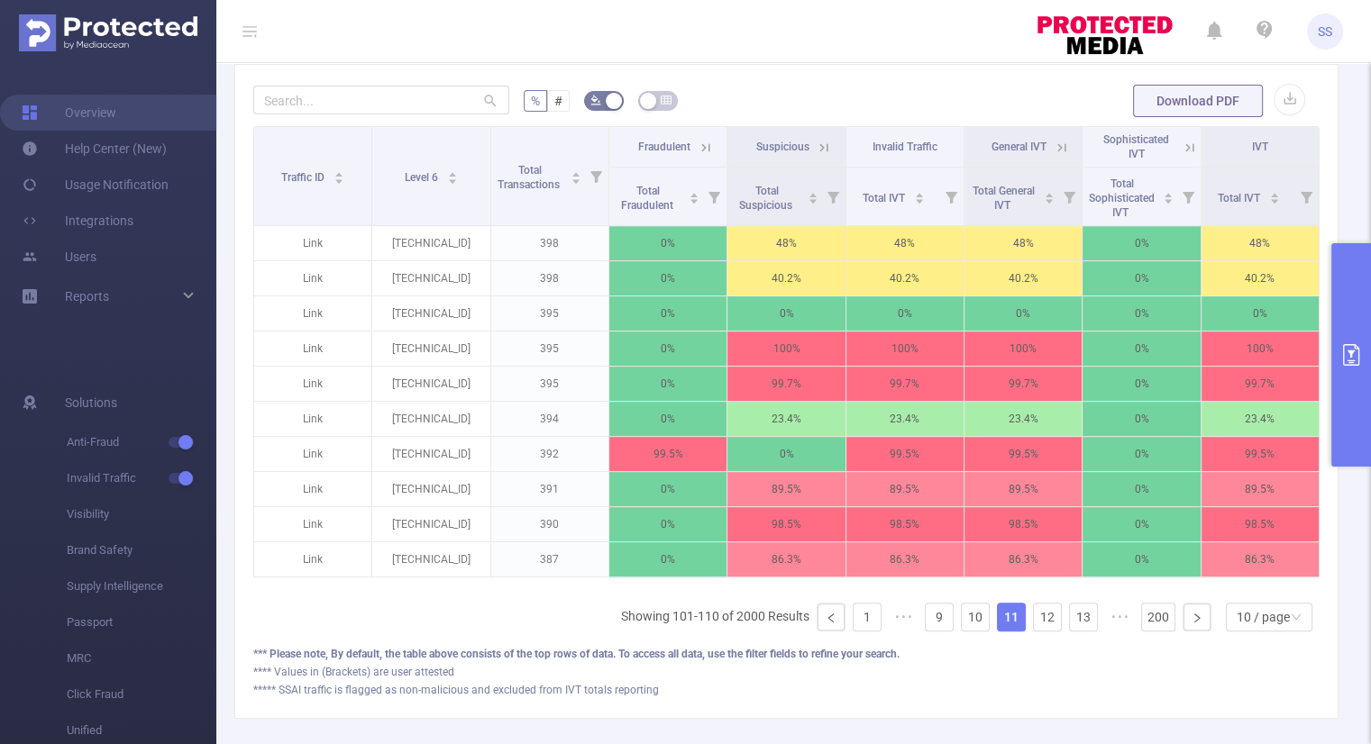
click at [698, 145] on icon at bounding box center [706, 148] width 16 height 16
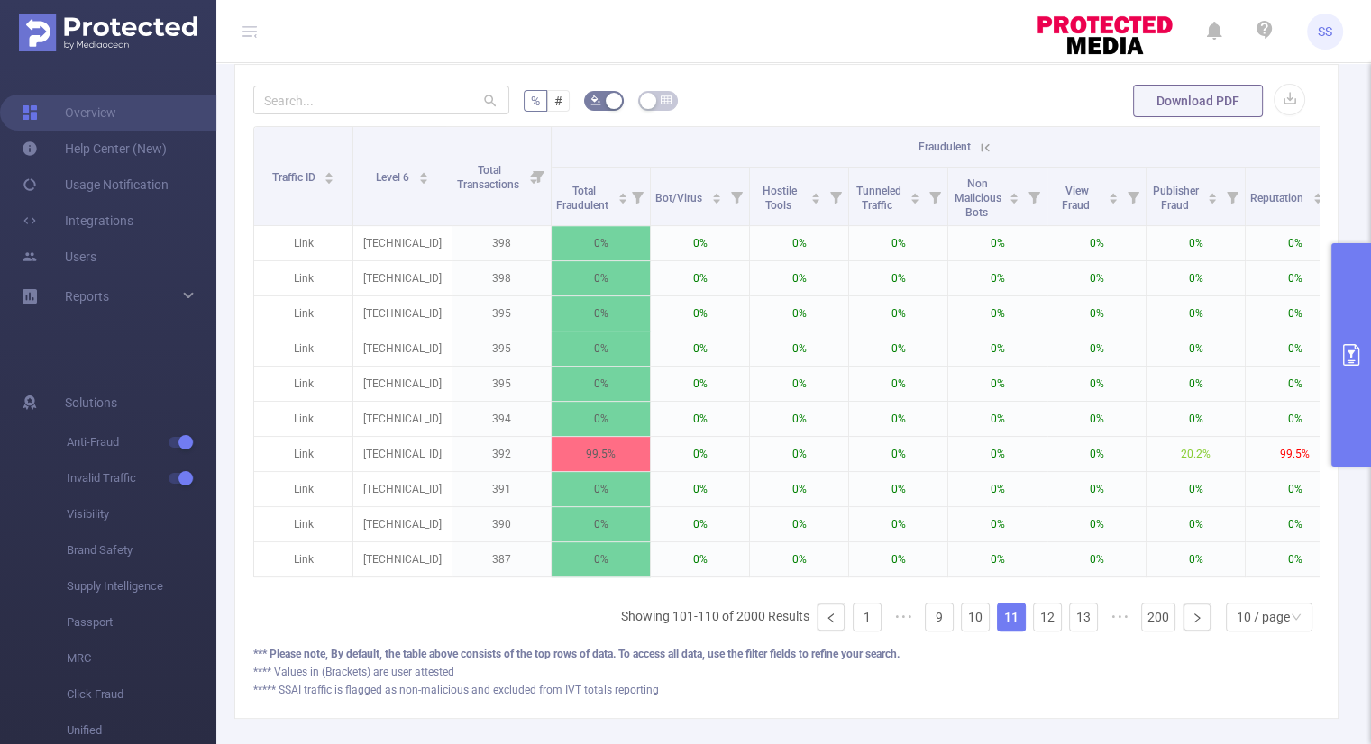
click at [986, 145] on icon at bounding box center [985, 147] width 8 height 8
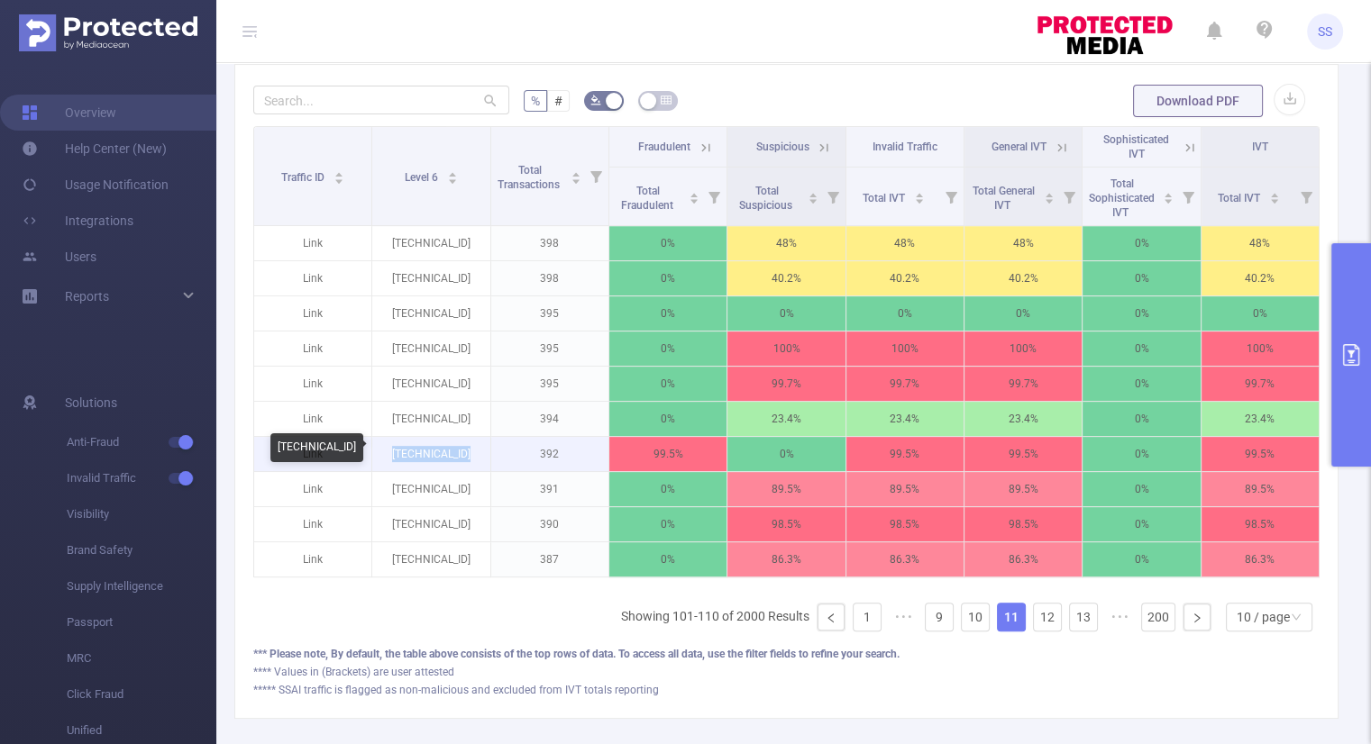
drag, startPoint x: 474, startPoint y: 455, endPoint x: 375, endPoint y: 450, distance: 99.3
click at [375, 450] on p "87.117.185.191" at bounding box center [430, 454] width 117 height 34
click at [1043, 631] on link "12" at bounding box center [1047, 617] width 27 height 27
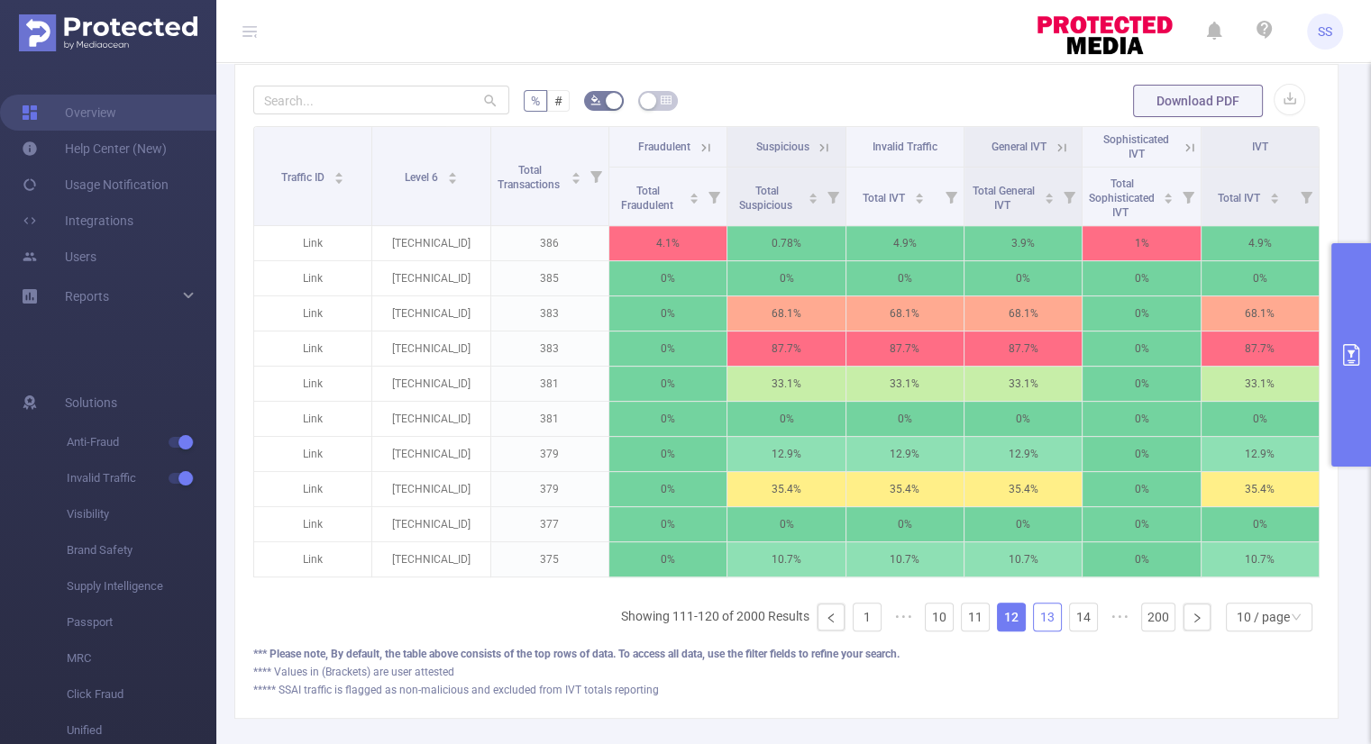
click at [1043, 631] on link "13" at bounding box center [1047, 617] width 27 height 27
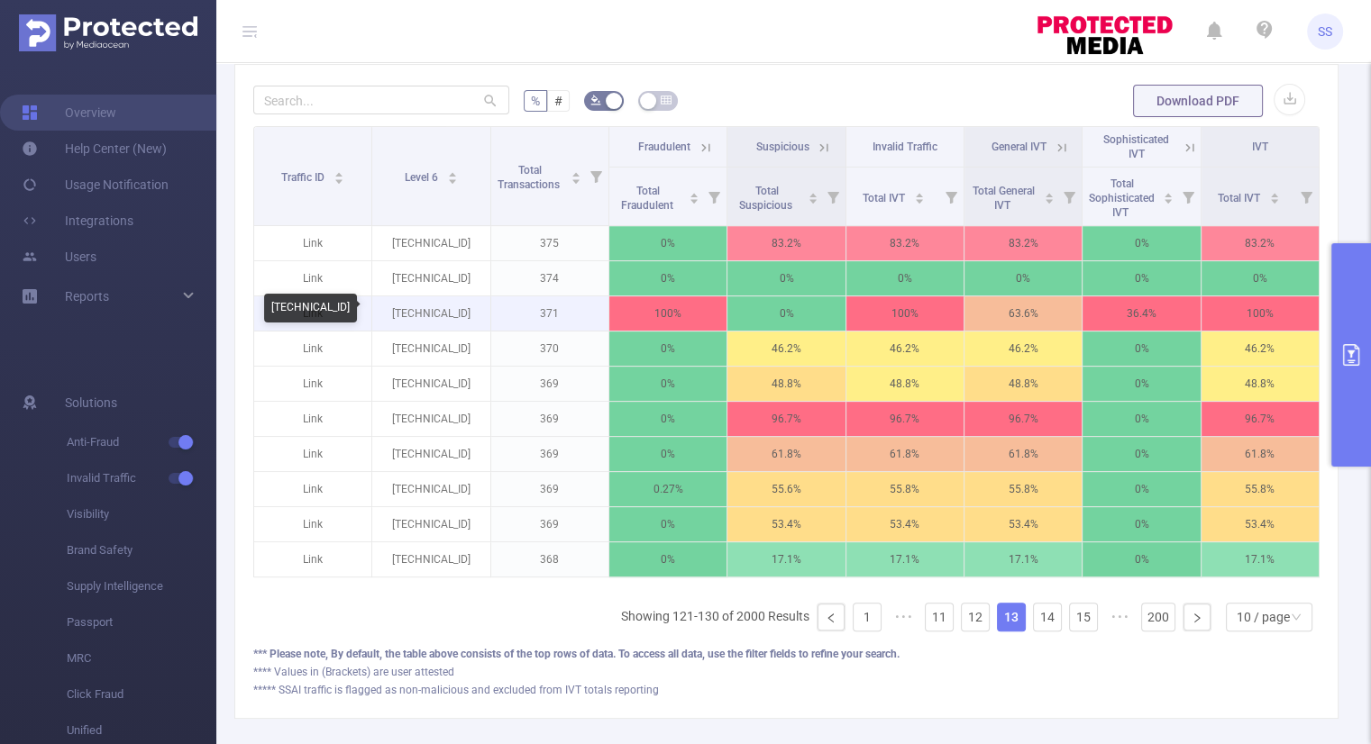
drag, startPoint x: 470, startPoint y: 306, endPoint x: 381, endPoint y: 315, distance: 88.7
click at [381, 315] on p "185.210.142.179" at bounding box center [430, 313] width 117 height 34
click at [1042, 631] on link "14" at bounding box center [1047, 617] width 27 height 27
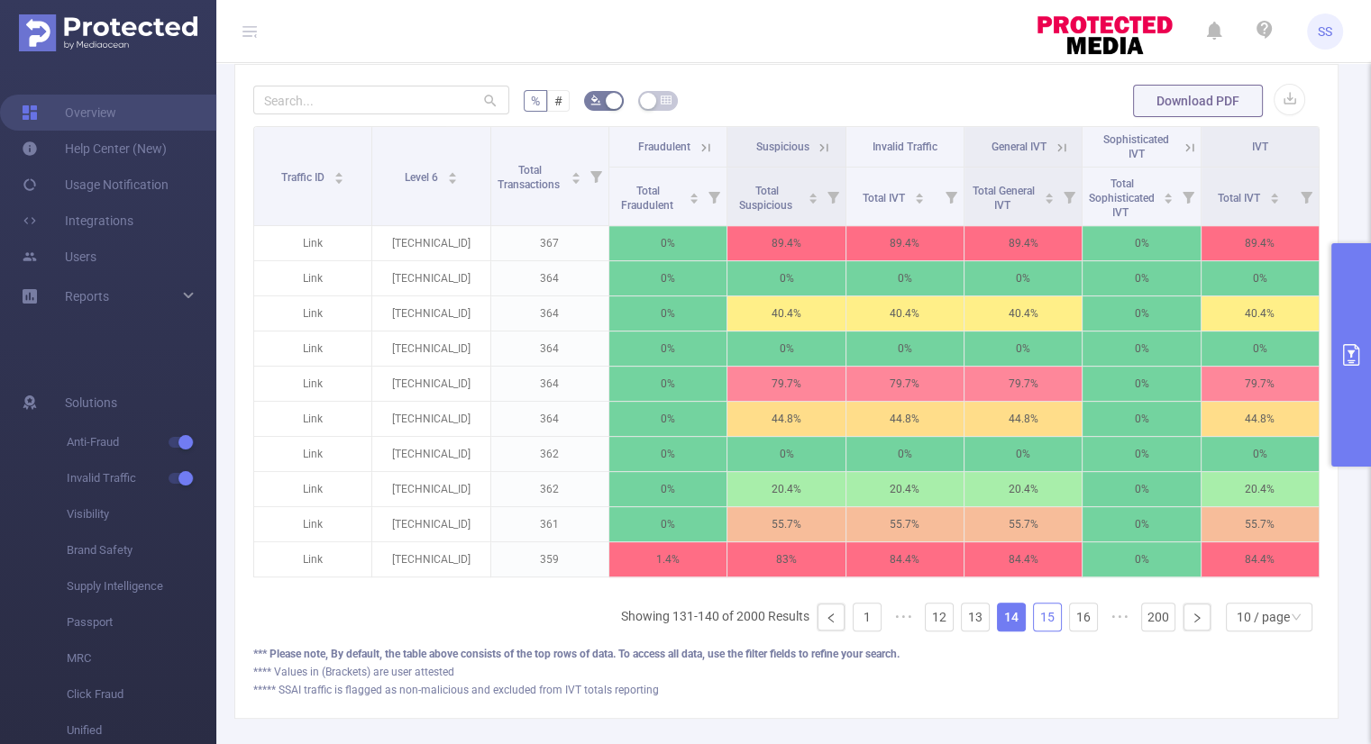
click at [1042, 631] on link "15" at bounding box center [1047, 617] width 27 height 27
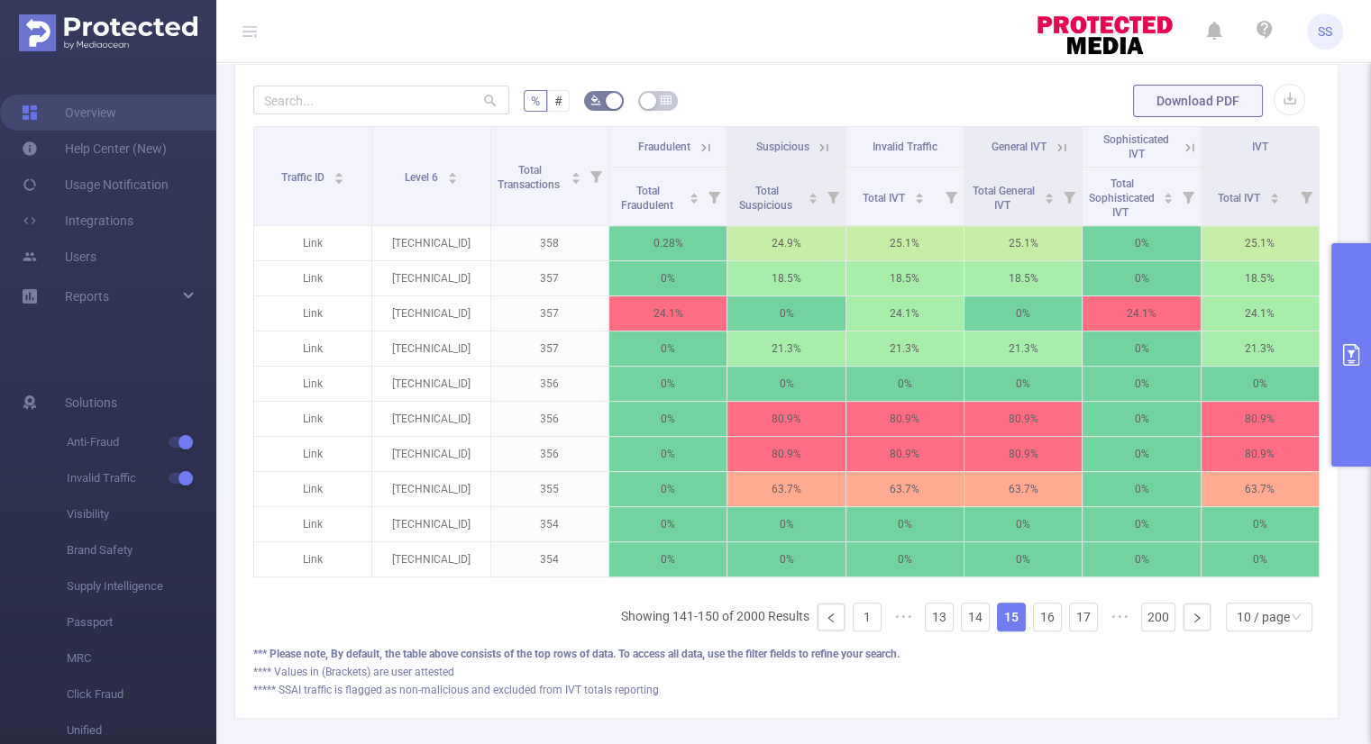
click at [698, 140] on icon at bounding box center [706, 148] width 16 height 16
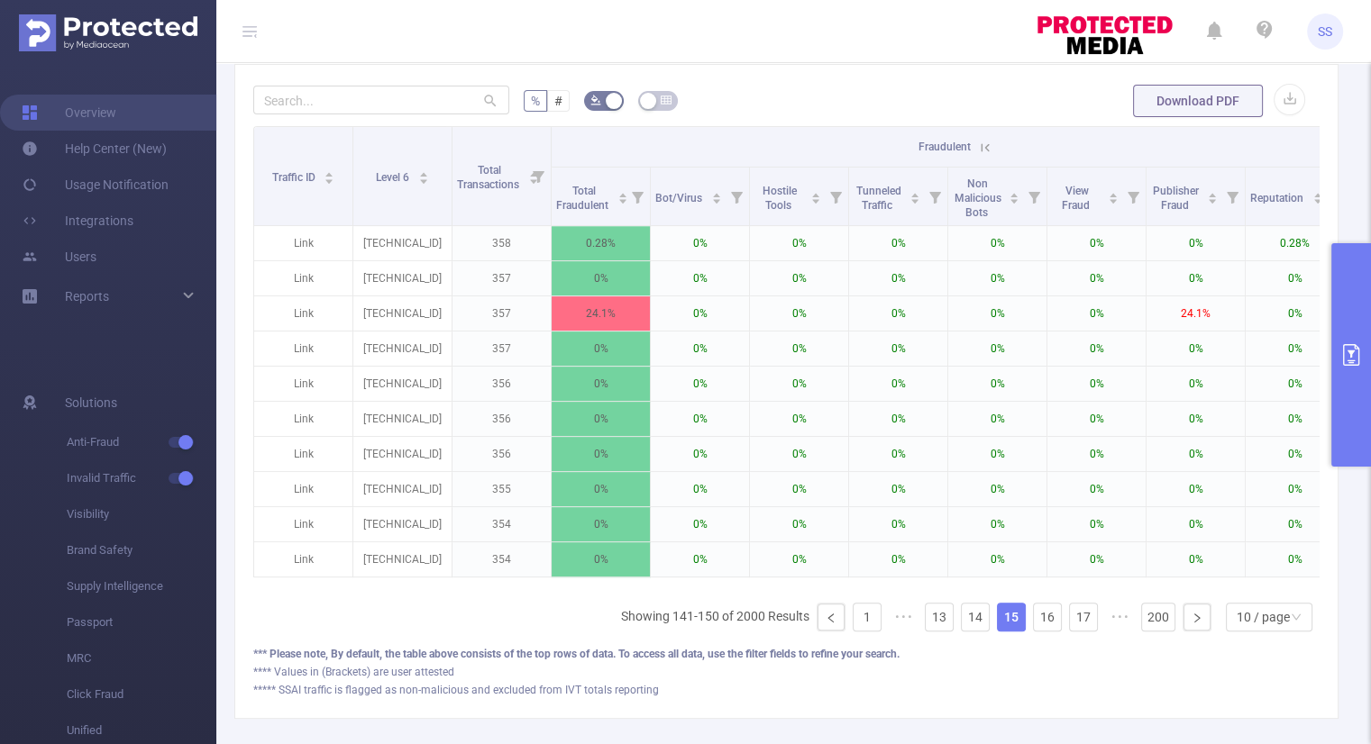
click at [981, 146] on icon at bounding box center [985, 147] width 8 height 8
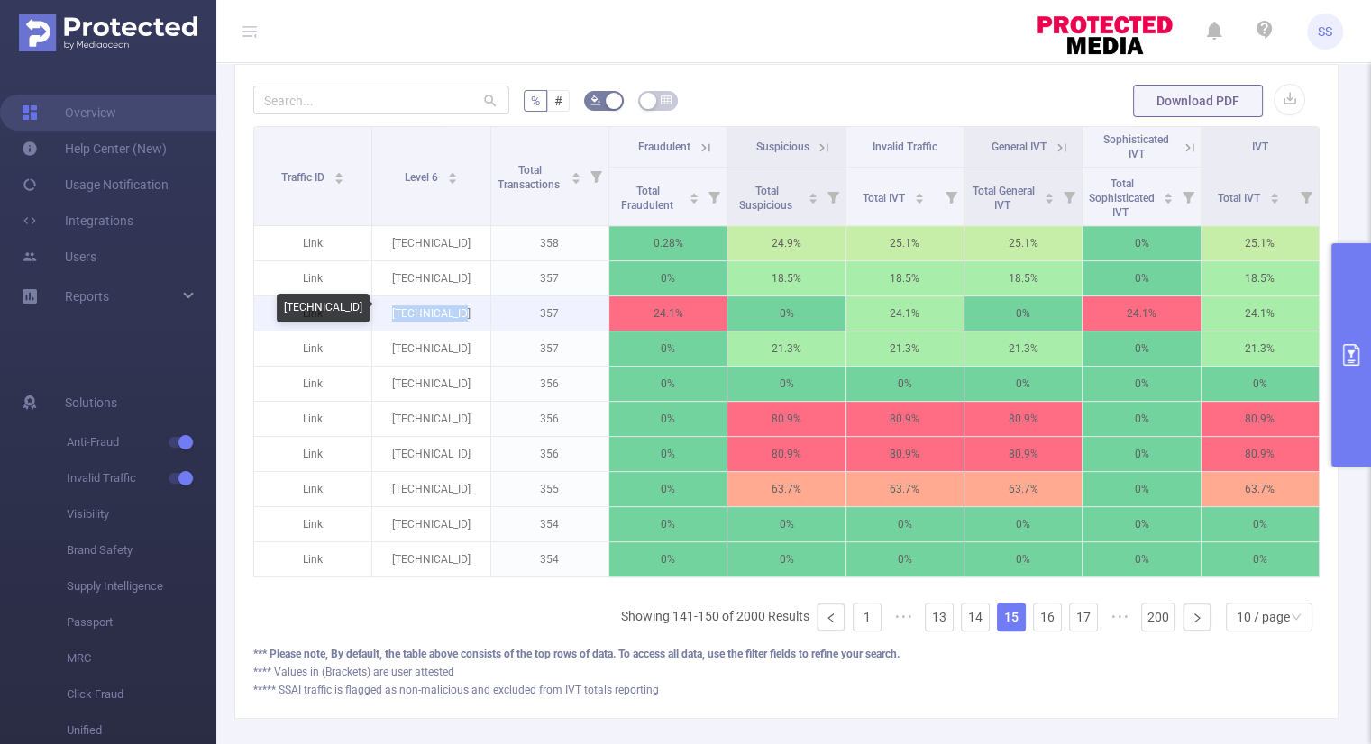
drag, startPoint x: 471, startPoint y: 314, endPoint x: 390, endPoint y: 318, distance: 81.2
click at [390, 318] on p "212.3.150.119" at bounding box center [430, 313] width 117 height 34
click at [1038, 623] on link "16" at bounding box center [1047, 617] width 27 height 27
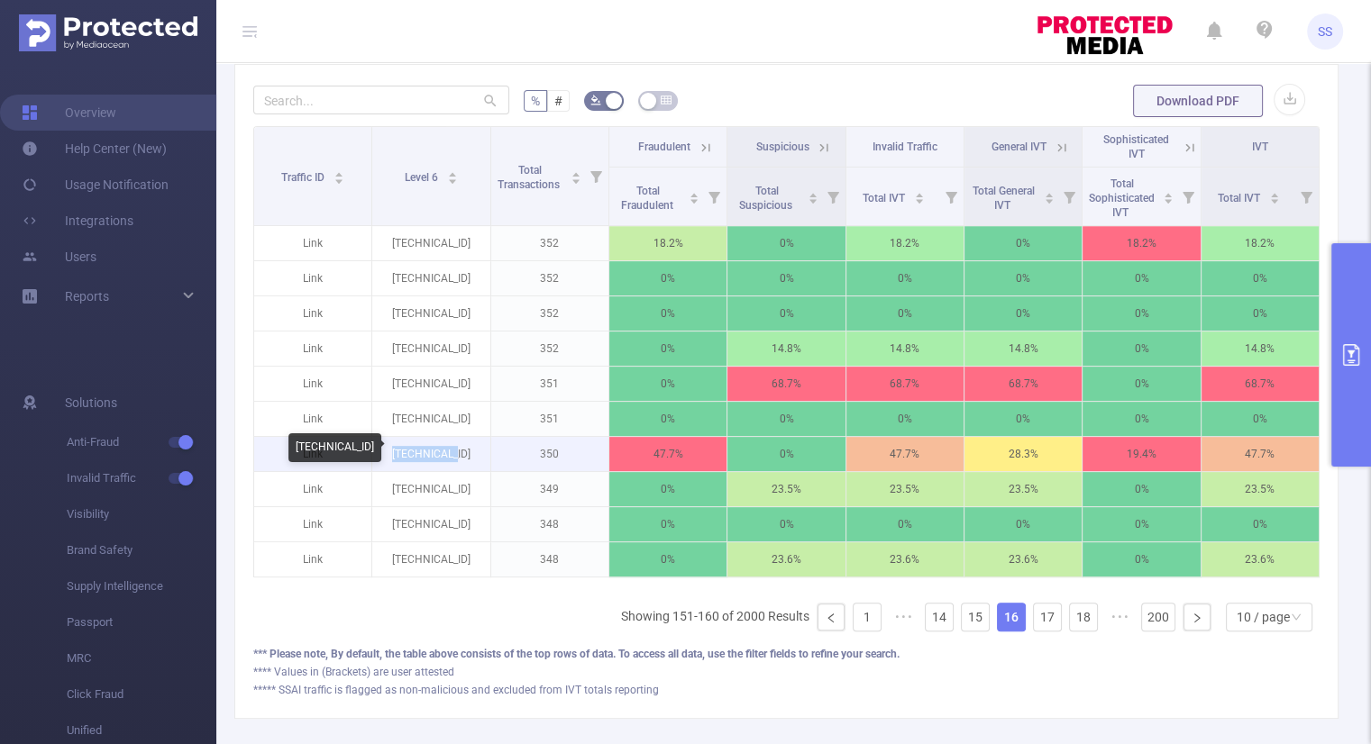
drag, startPoint x: 462, startPoint y: 452, endPoint x: 388, endPoint y: 448, distance: 74.0
click at [388, 448] on p "95.25.166.3" at bounding box center [430, 454] width 117 height 34
click at [1034, 624] on link "17" at bounding box center [1047, 617] width 27 height 27
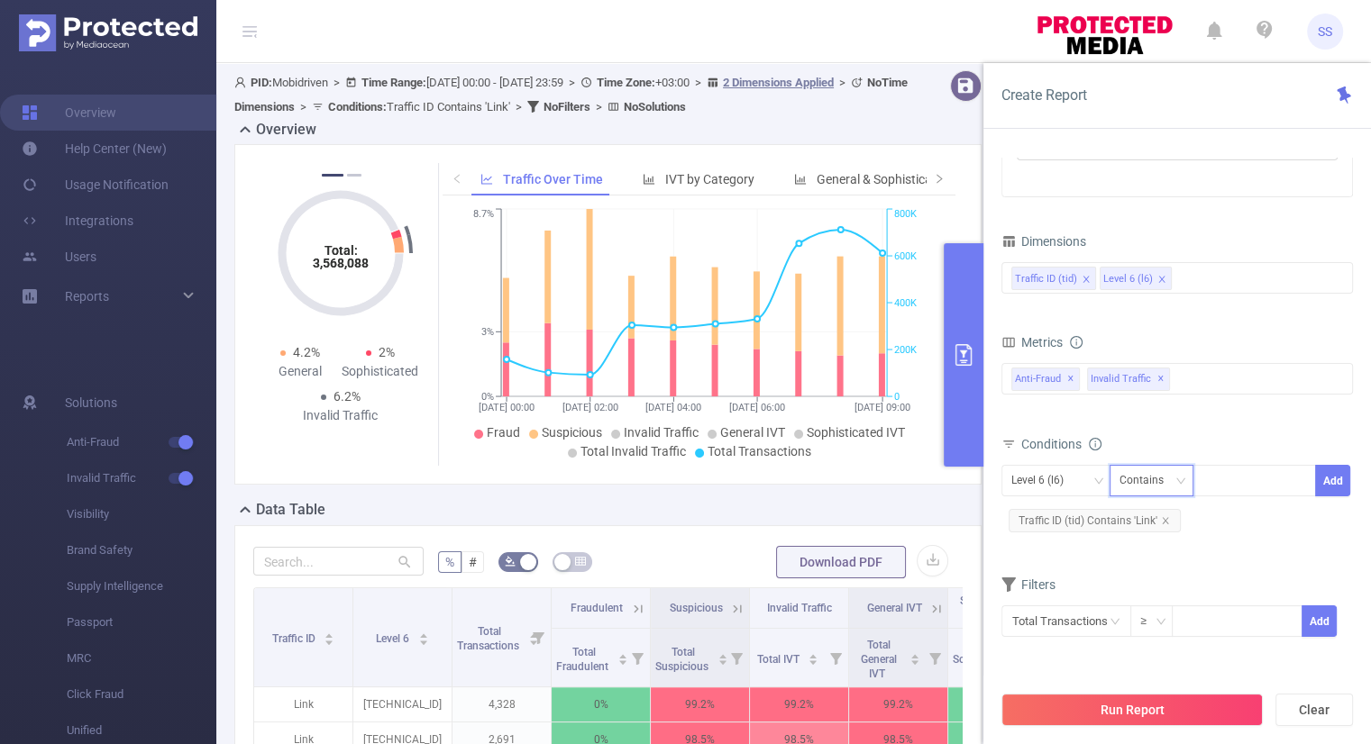
click at [1181, 480] on icon "icon: down" at bounding box center [1180, 481] width 9 height 6
click at [1143, 546] on li "Is" at bounding box center [1168, 546] width 120 height 29
click at [1229, 479] on div at bounding box center [1254, 481] width 104 height 30
paste input
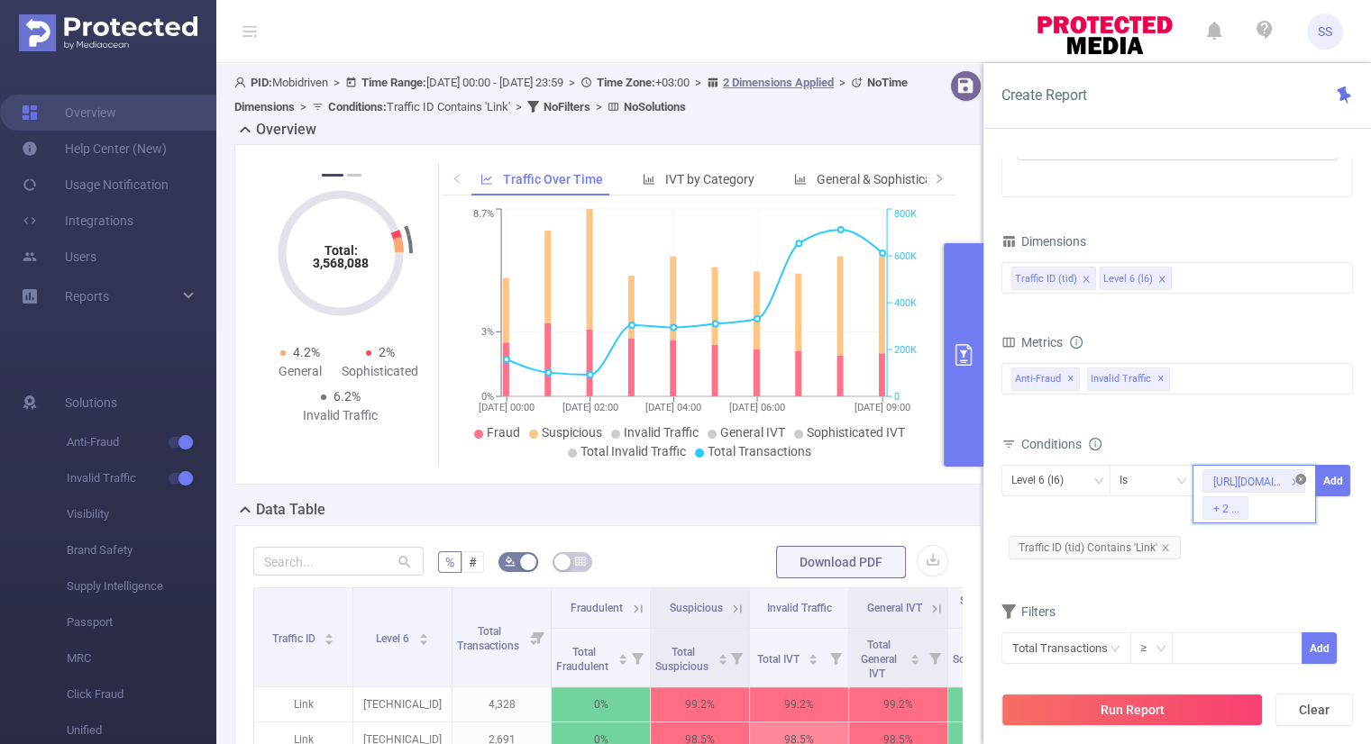
click at [1300, 477] on icon "icon: close-circle" at bounding box center [1300, 479] width 11 height 11
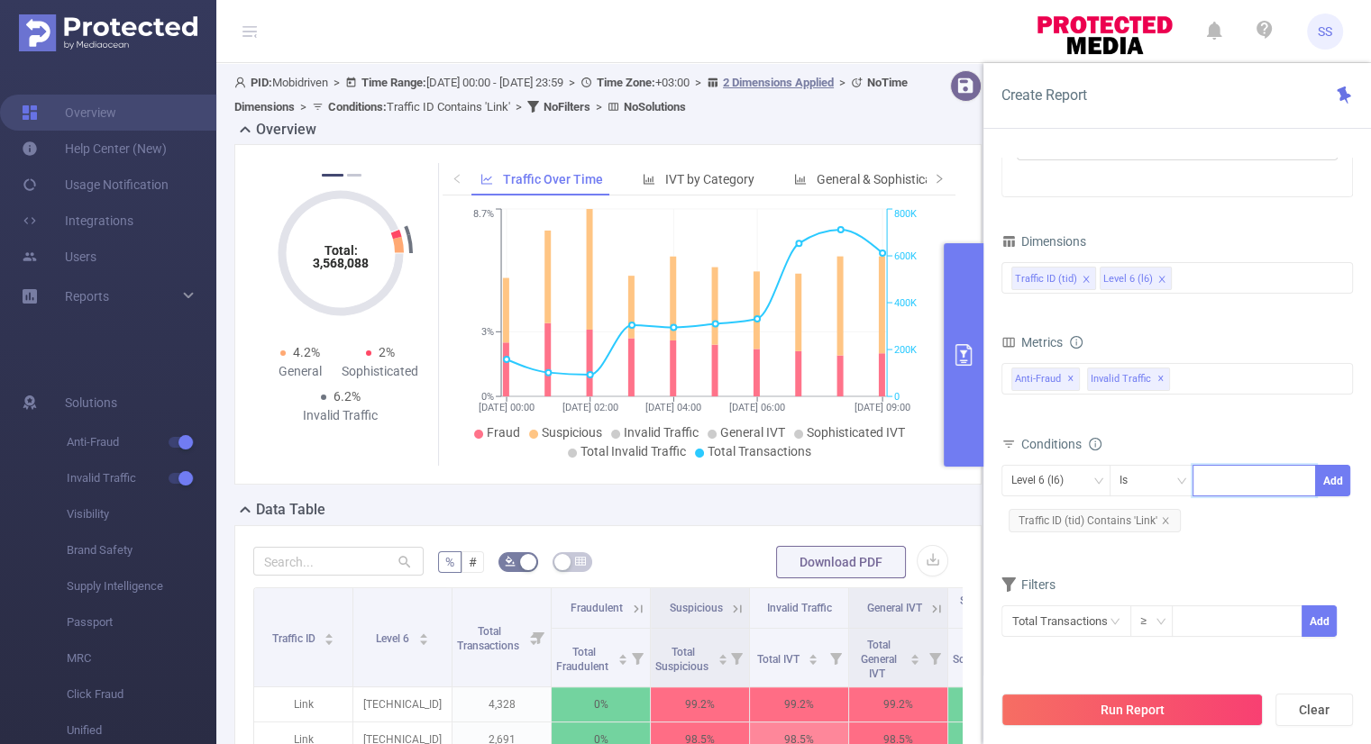
paste input "[TECHNICAL_ID] [TECHNICAL_ID] [TECHNICAL_ID]"
type input "[TECHNICAL_ID] [TECHNICAL_ID] [TECHNICAL_ID]"
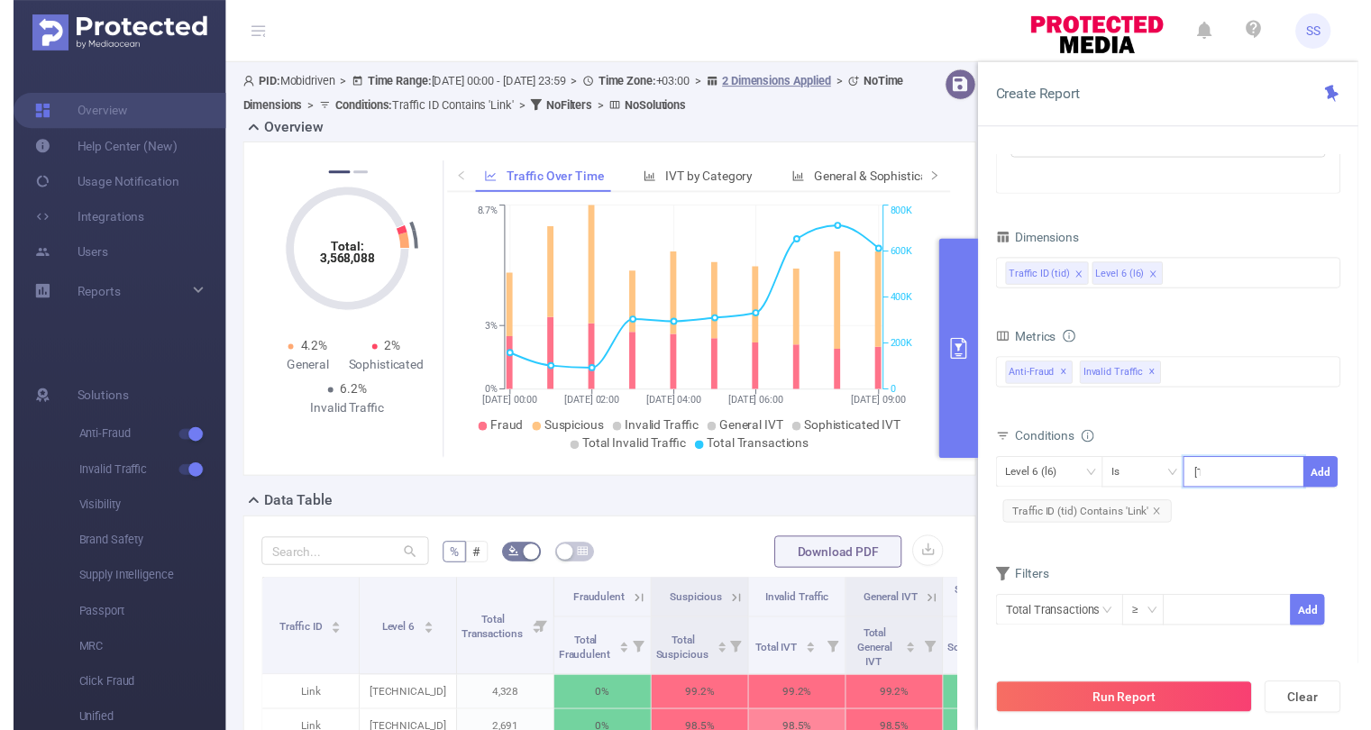
scroll to position [0, 112]
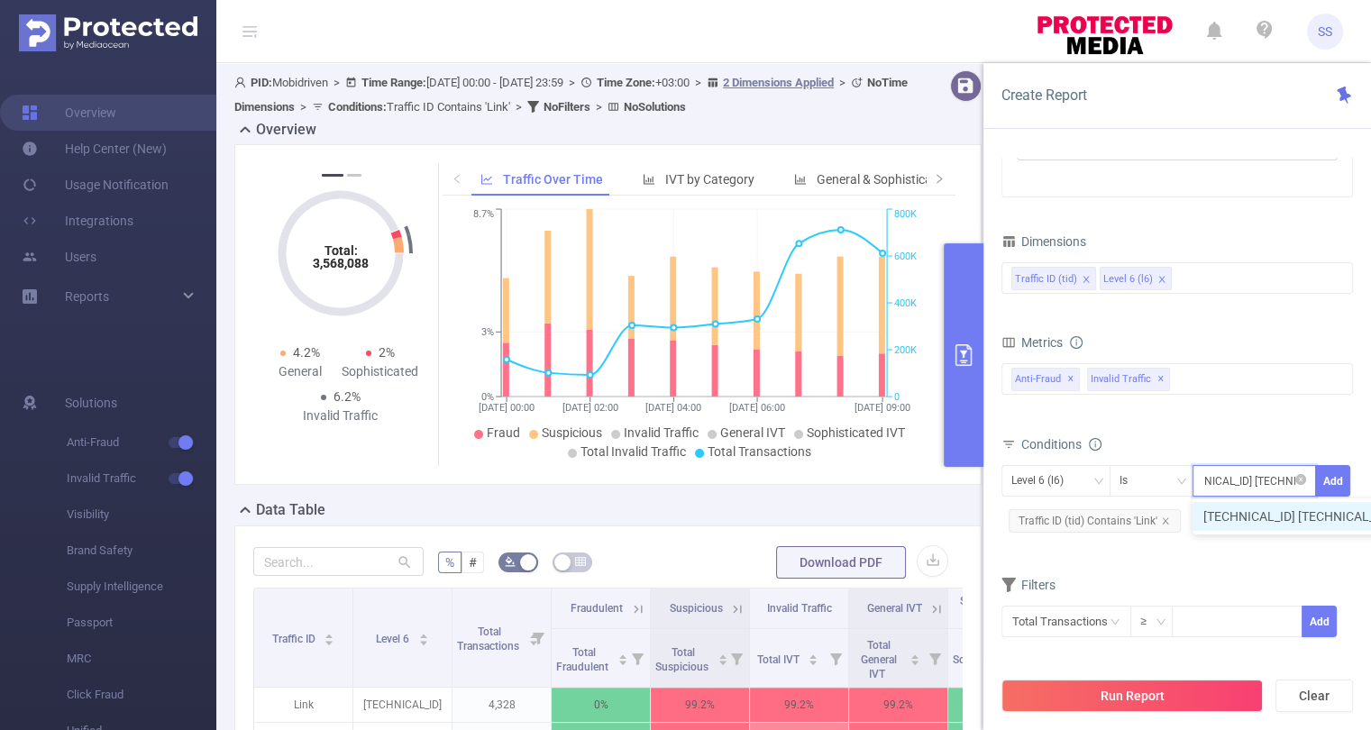
click at [1289, 516] on li "[TECHNICAL_ID] [TECHNICAL_ID] [TECHNICAL_ID]" at bounding box center [1352, 516] width 321 height 29
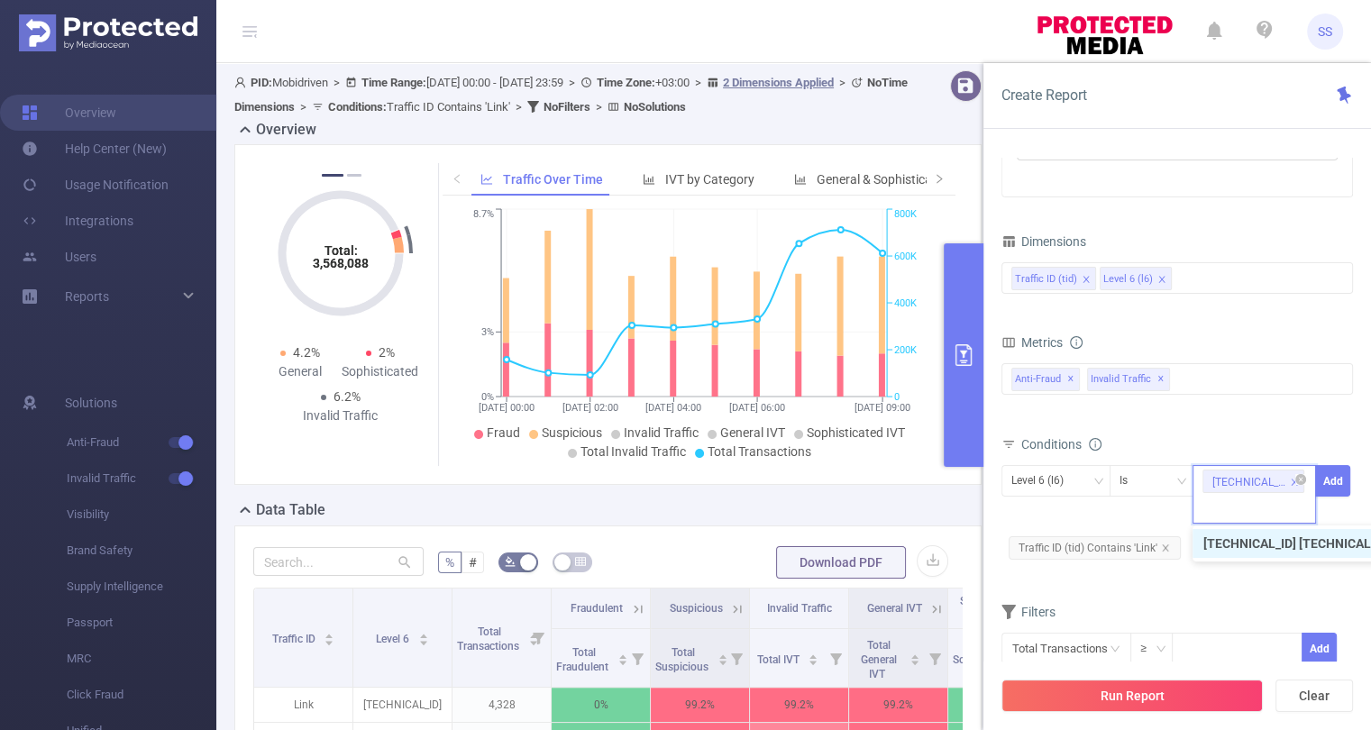
scroll to position [0, 0]
click at [1305, 479] on icon "icon: close-circle" at bounding box center [1300, 479] width 11 height 11
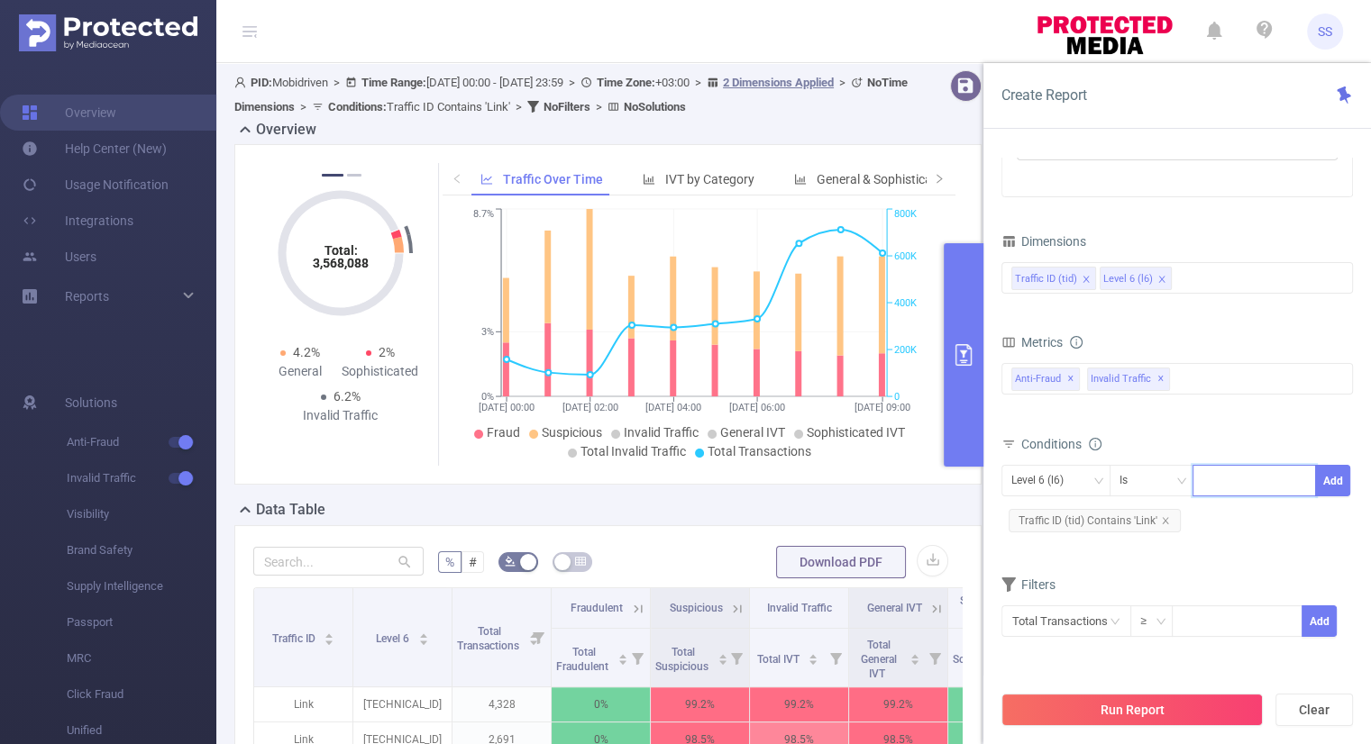
paste input "[TECHNICAL_ID] [TECHNICAL_ID] [TECHNICAL_ID]"
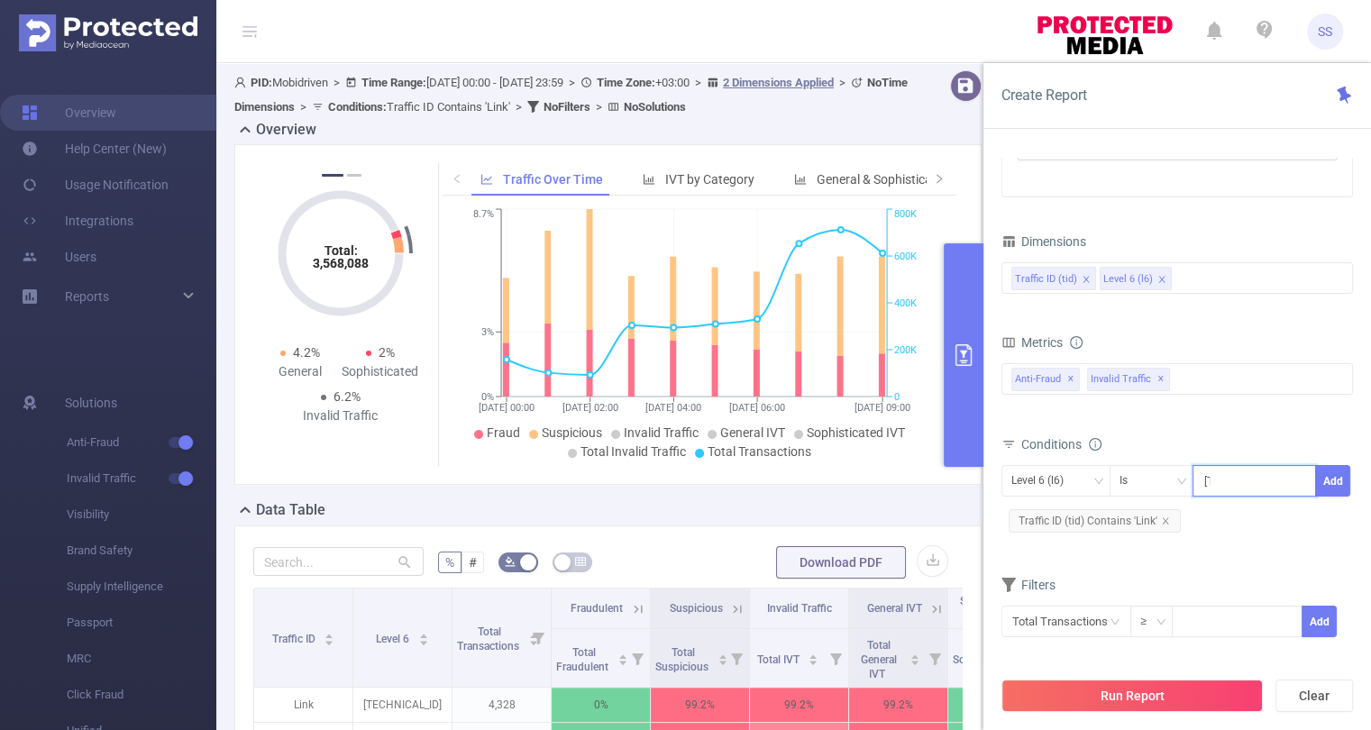
scroll to position [0, 112]
type input "[TECHNICAL_ID] [TECHNICAL_ID] [TECHNICAL_ID]"
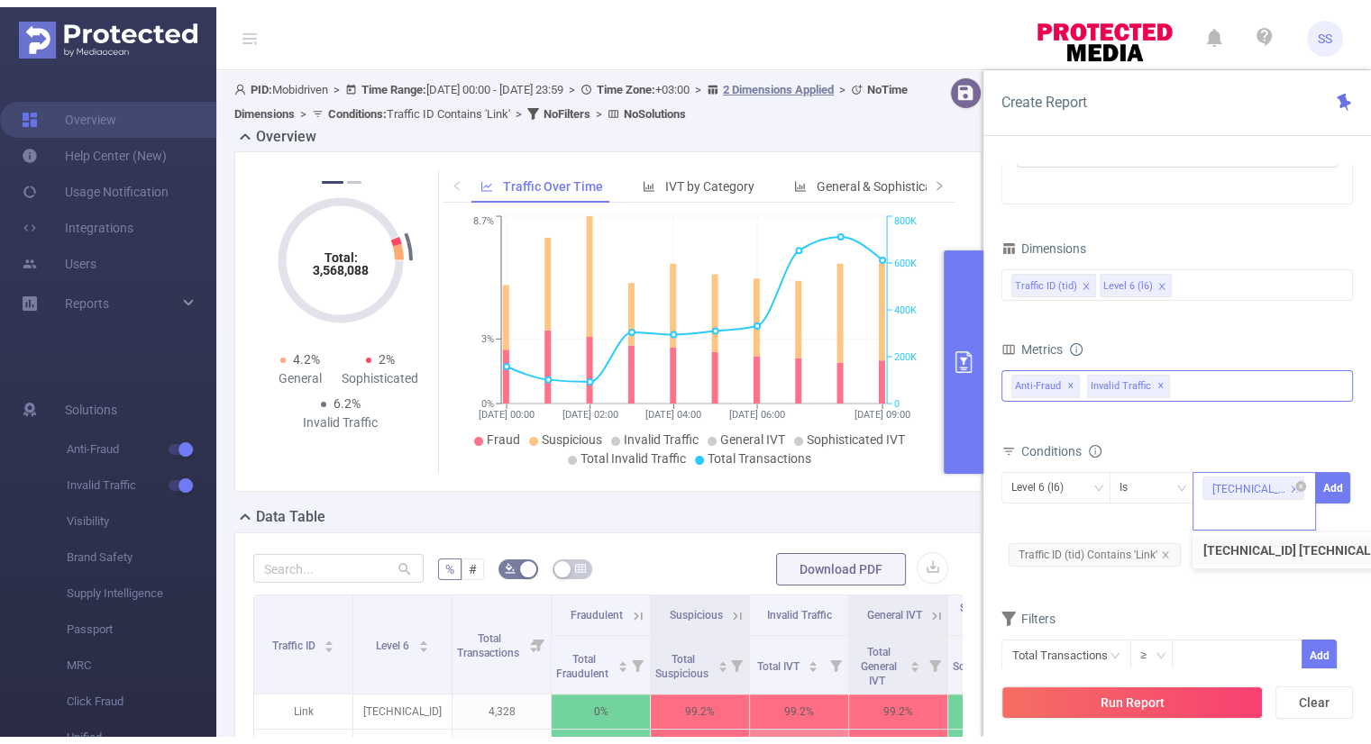
scroll to position [0, 0]
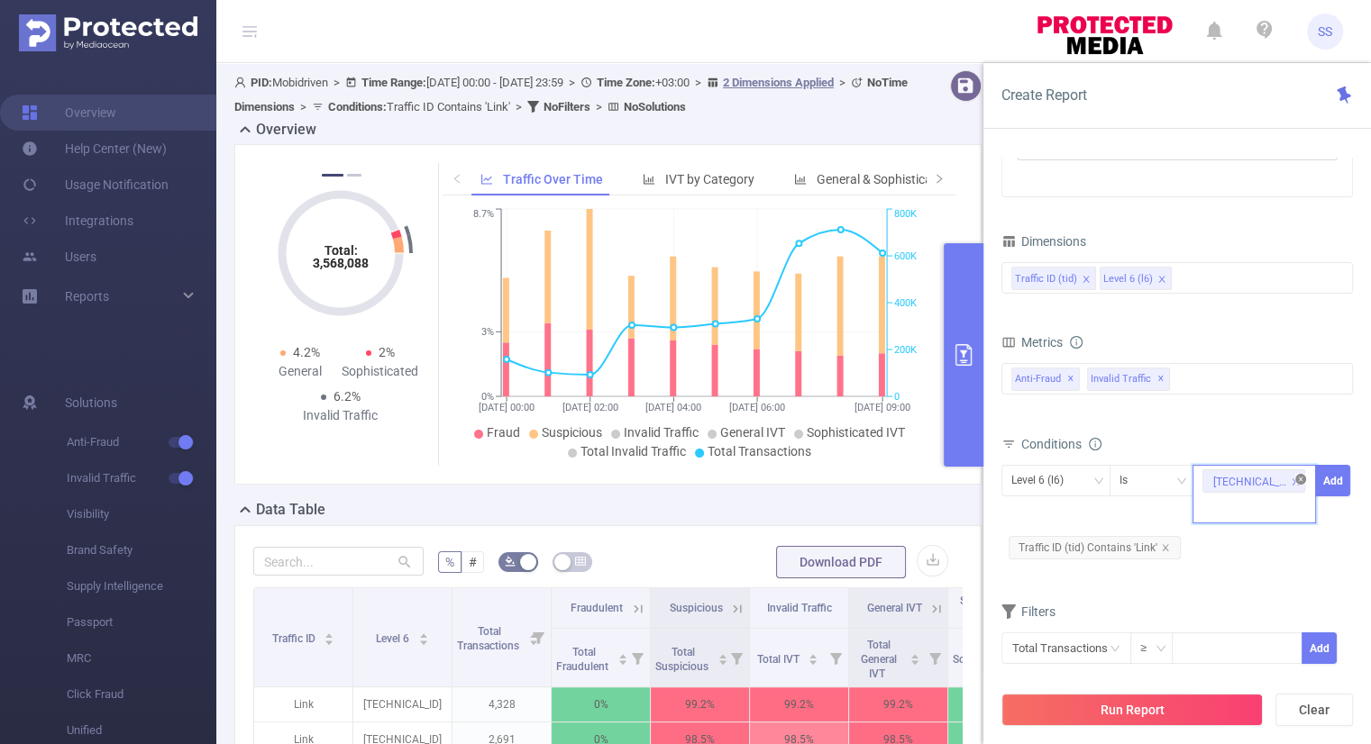
click at [1301, 475] on icon "icon: close-circle" at bounding box center [1300, 479] width 11 height 11
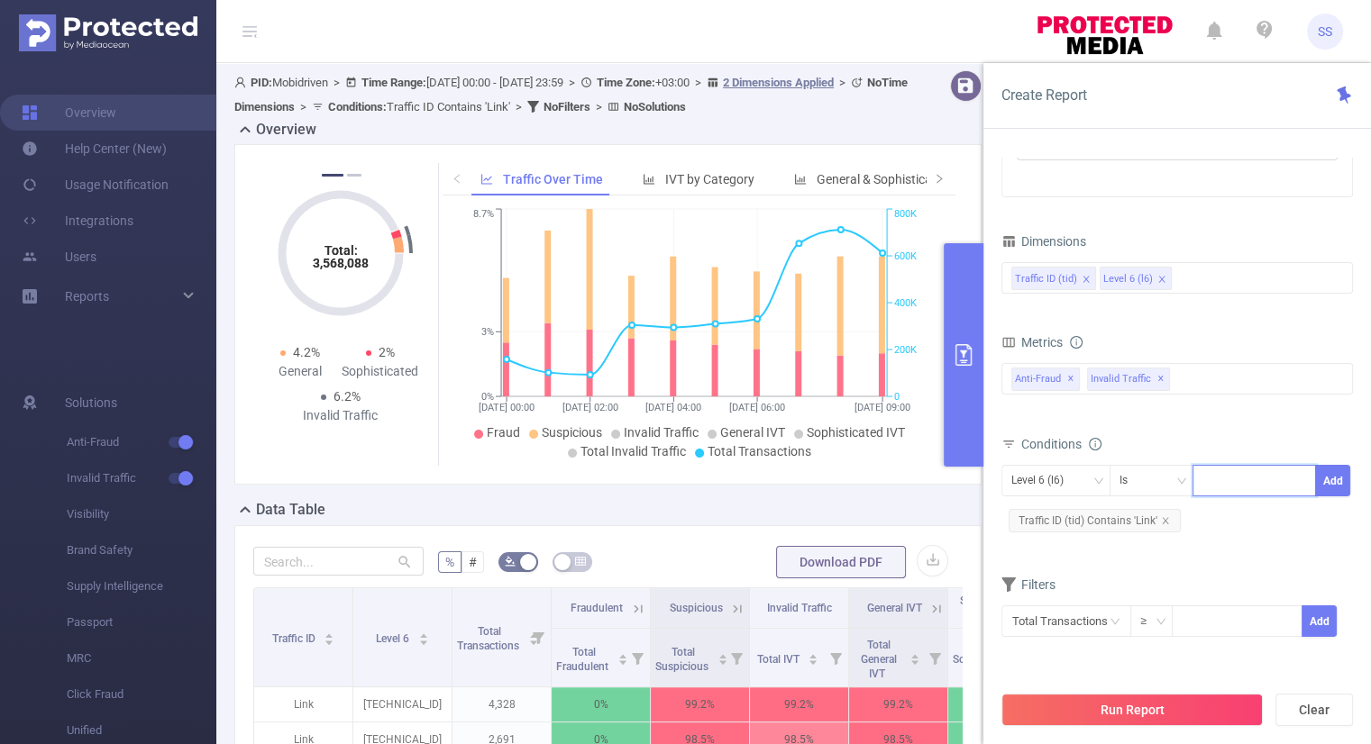
paste input "[TECHNICAL_ID]"
type input "[TECHNICAL_ID]"
click at [1290, 502] on li "[TECHNICAL_ID]" at bounding box center [1258, 516] width 132 height 29
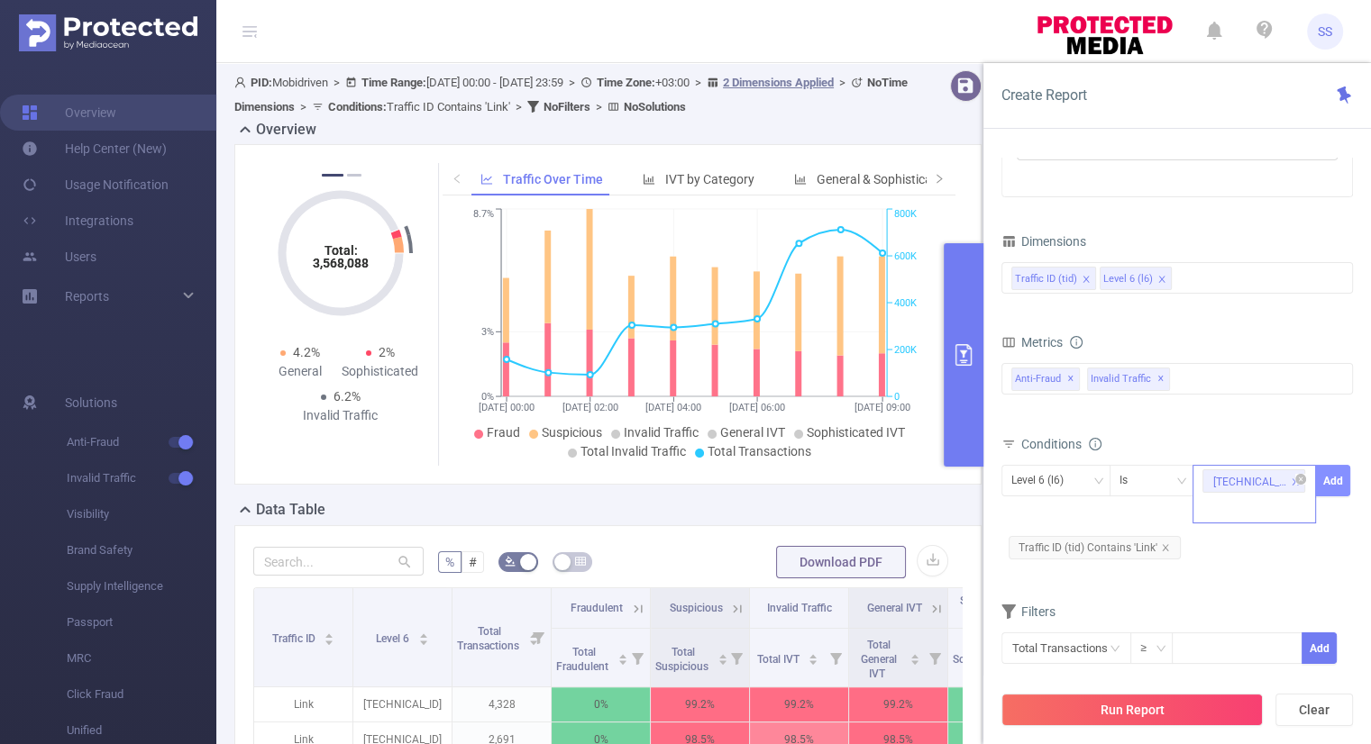
click at [1344, 477] on button "Add" at bounding box center [1332, 481] width 35 height 32
click at [1204, 271] on div "Traffic ID (tid) Level 6 (l6)" at bounding box center [1177, 278] width 332 height 30
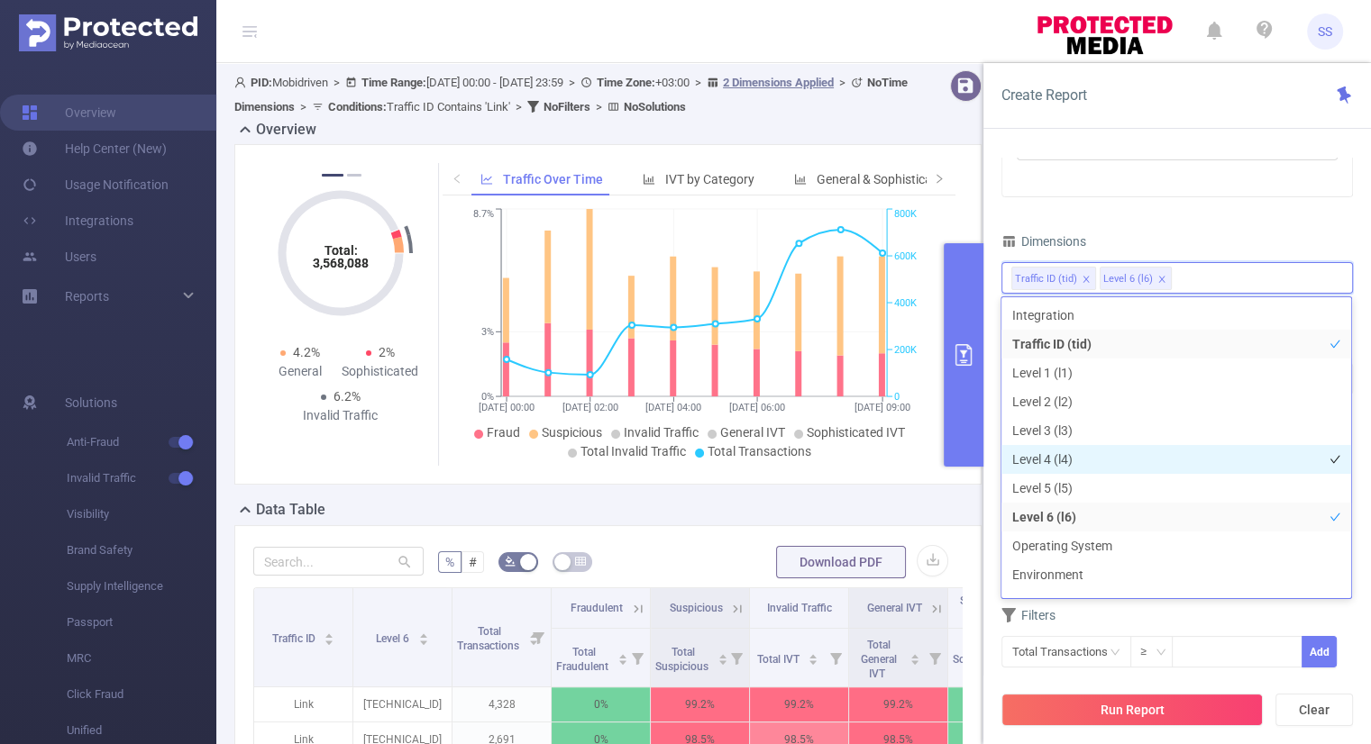
click at [1063, 455] on li "Level 4 (l4)" at bounding box center [1176, 459] width 350 height 29
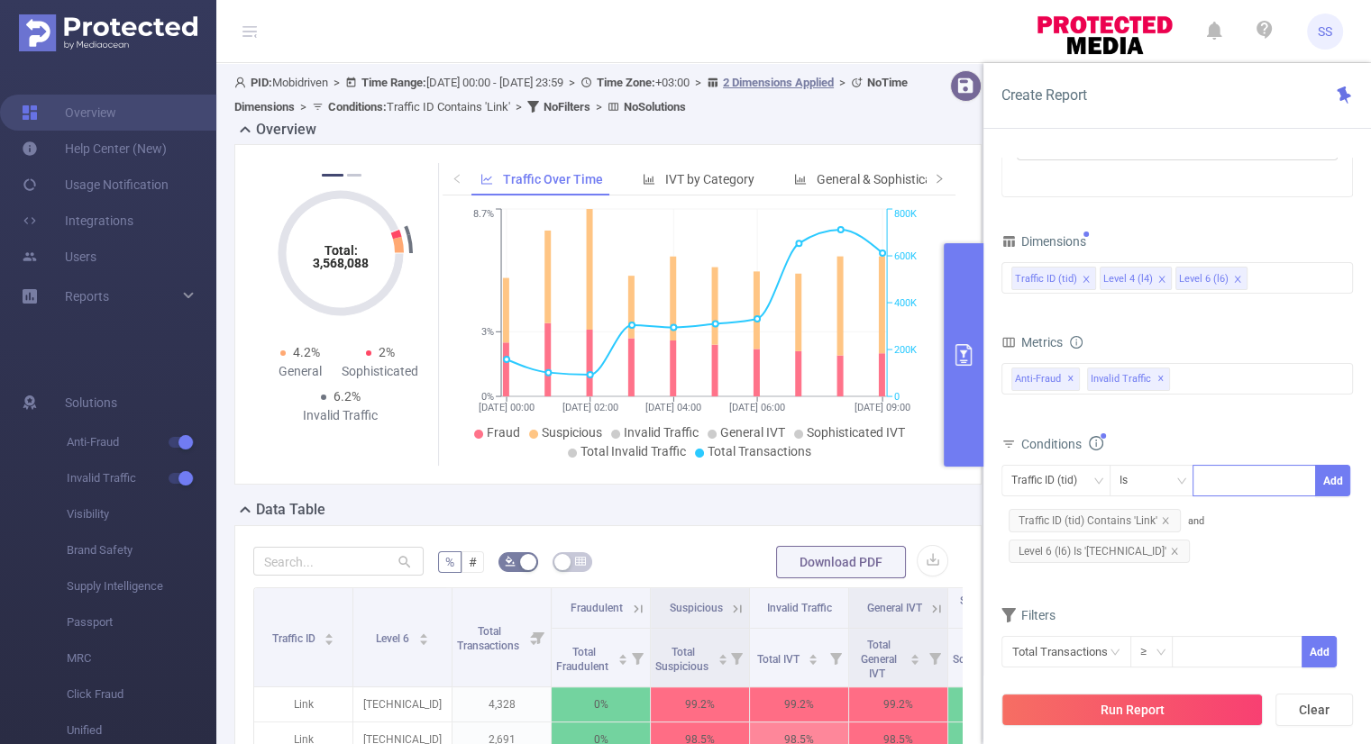
click at [1166, 242] on div "Dimensions" at bounding box center [1176, 244] width 351 height 30
click at [1128, 719] on button "Run Report" at bounding box center [1131, 710] width 261 height 32
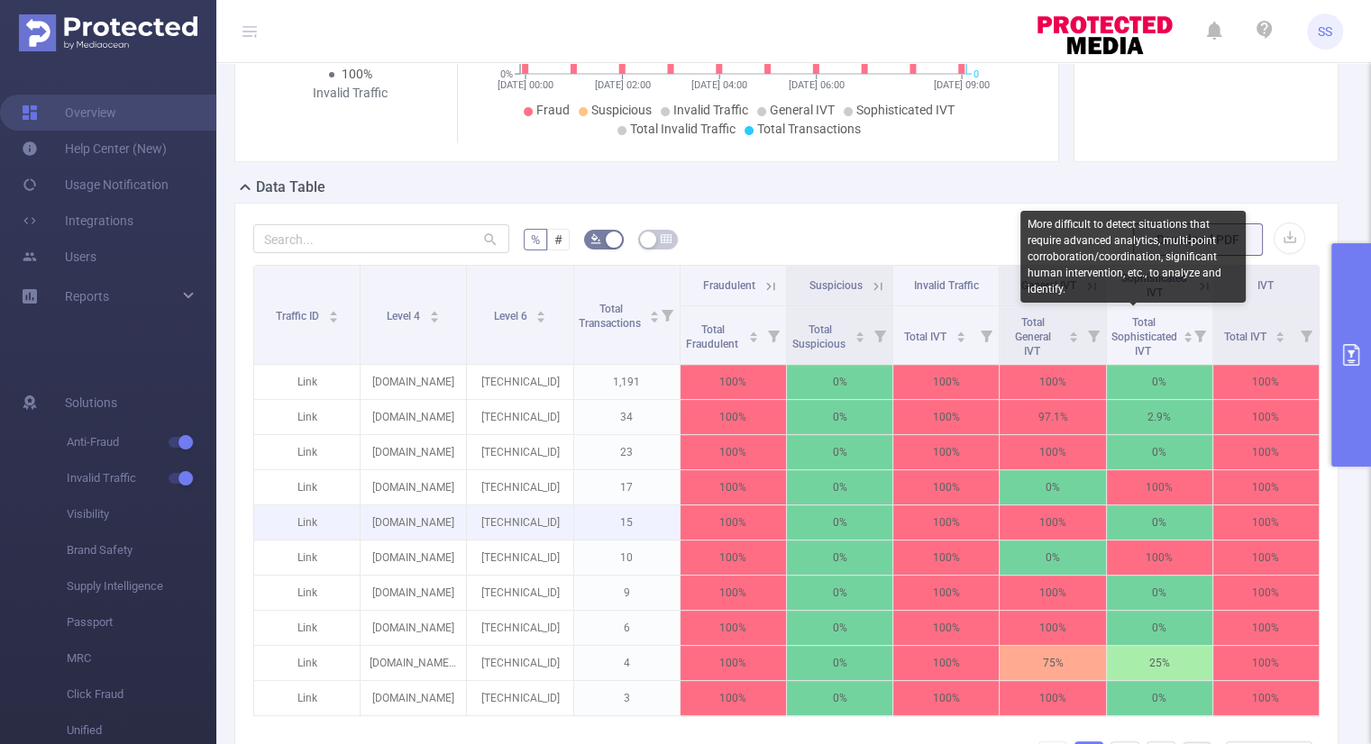
scroll to position [292, 0]
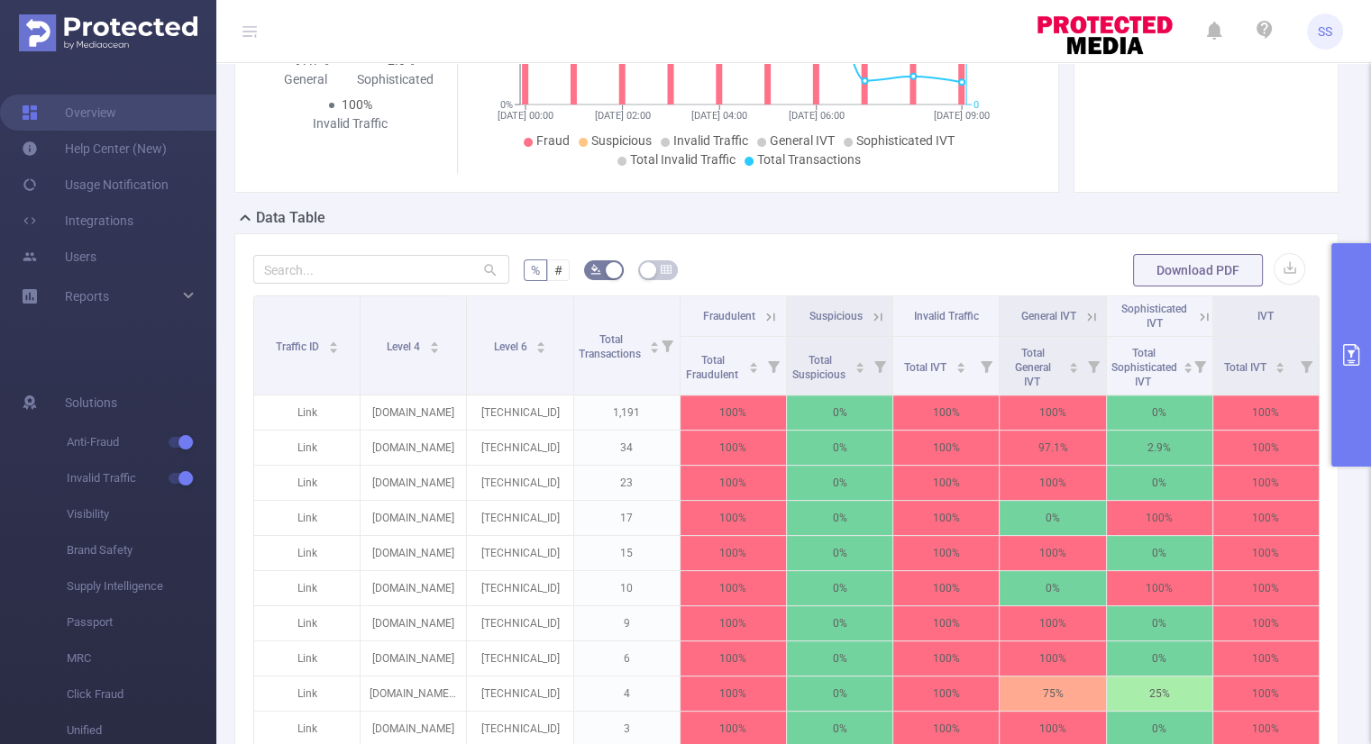
click at [1339, 429] on button "primary" at bounding box center [1351, 355] width 40 height 224
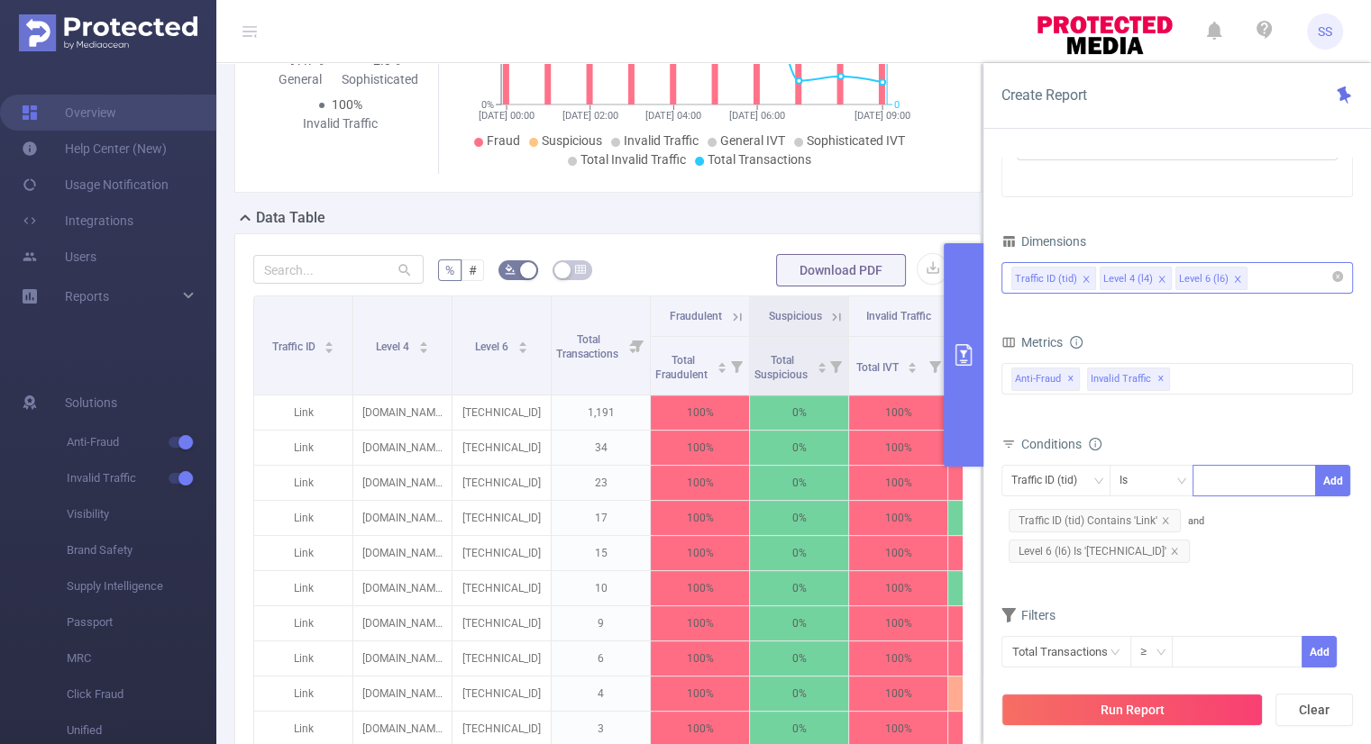
click at [1158, 278] on icon "icon: close" at bounding box center [1161, 279] width 6 height 6
click at [1206, 278] on div "Traffic ID (tid) Level 6 (l6)" at bounding box center [1177, 278] width 332 height 30
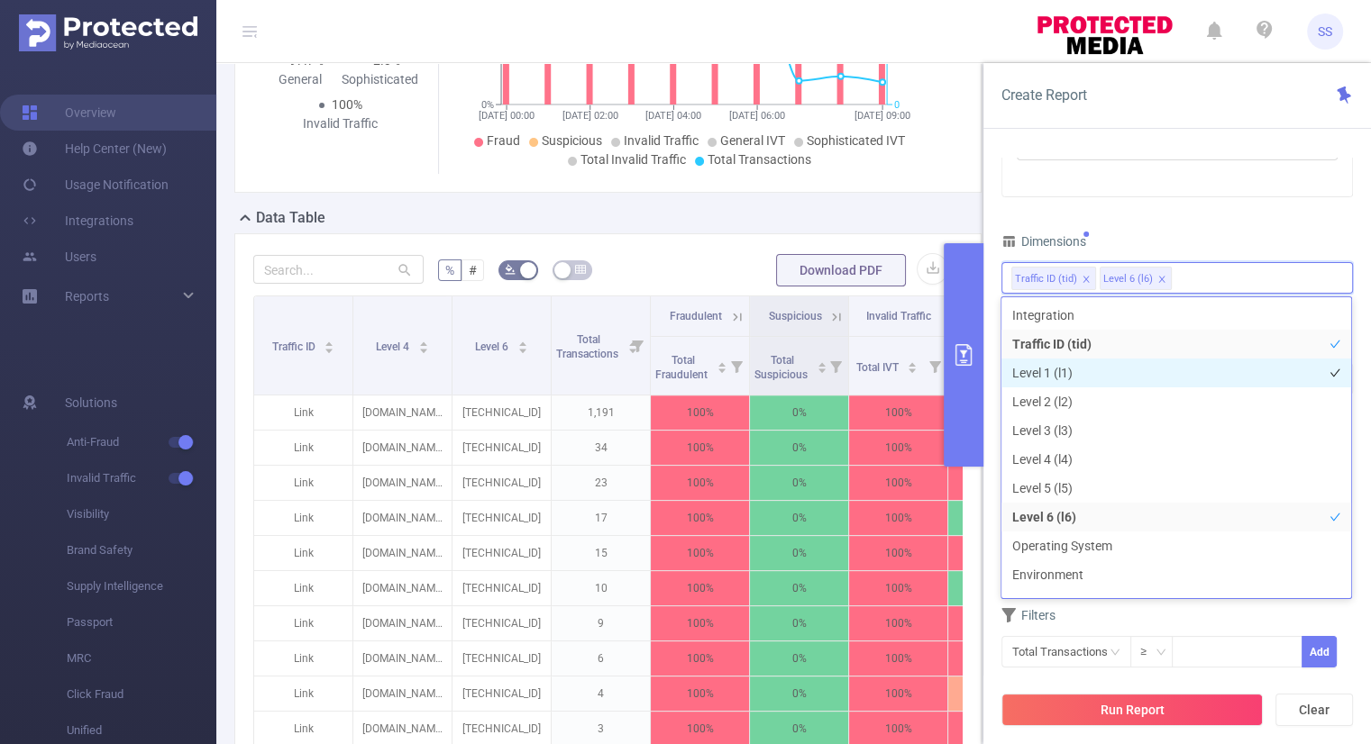
click at [1078, 373] on li "Level 1 (l1)" at bounding box center [1176, 373] width 350 height 29
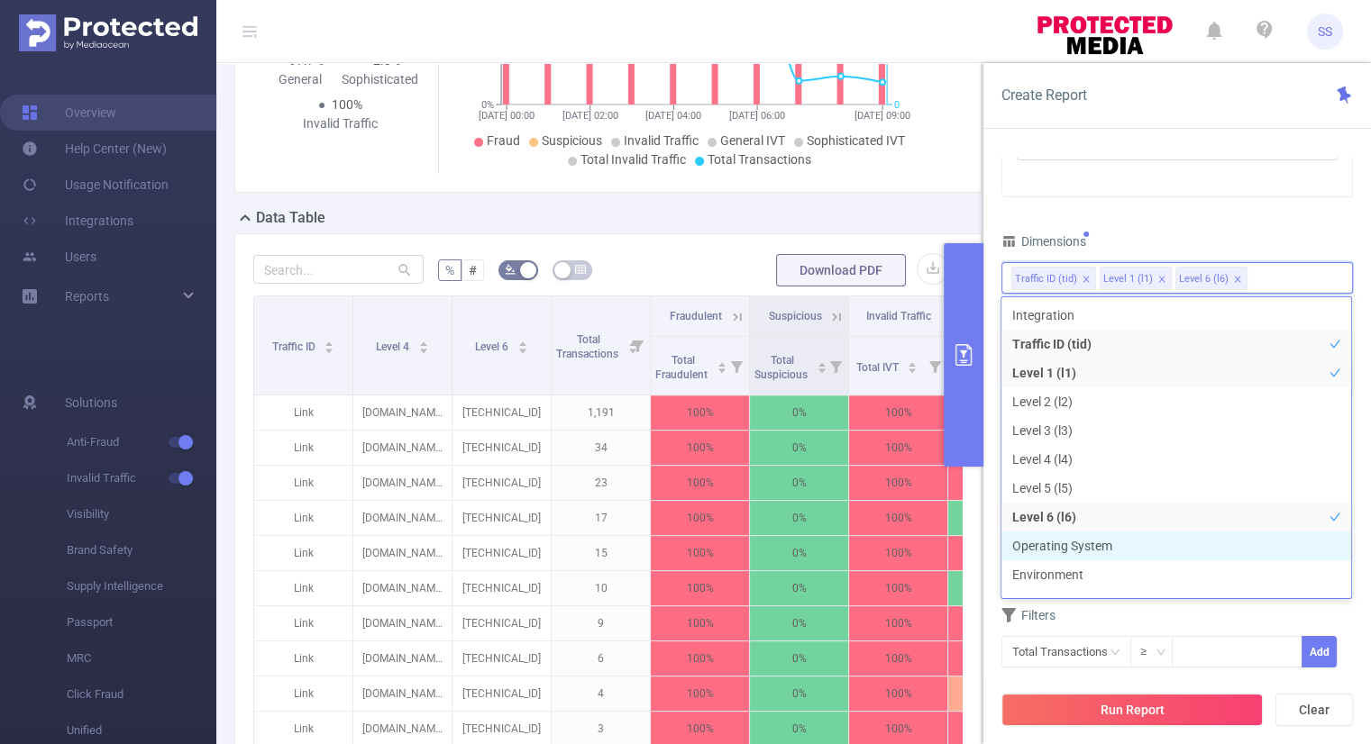
scroll to position [20, 0]
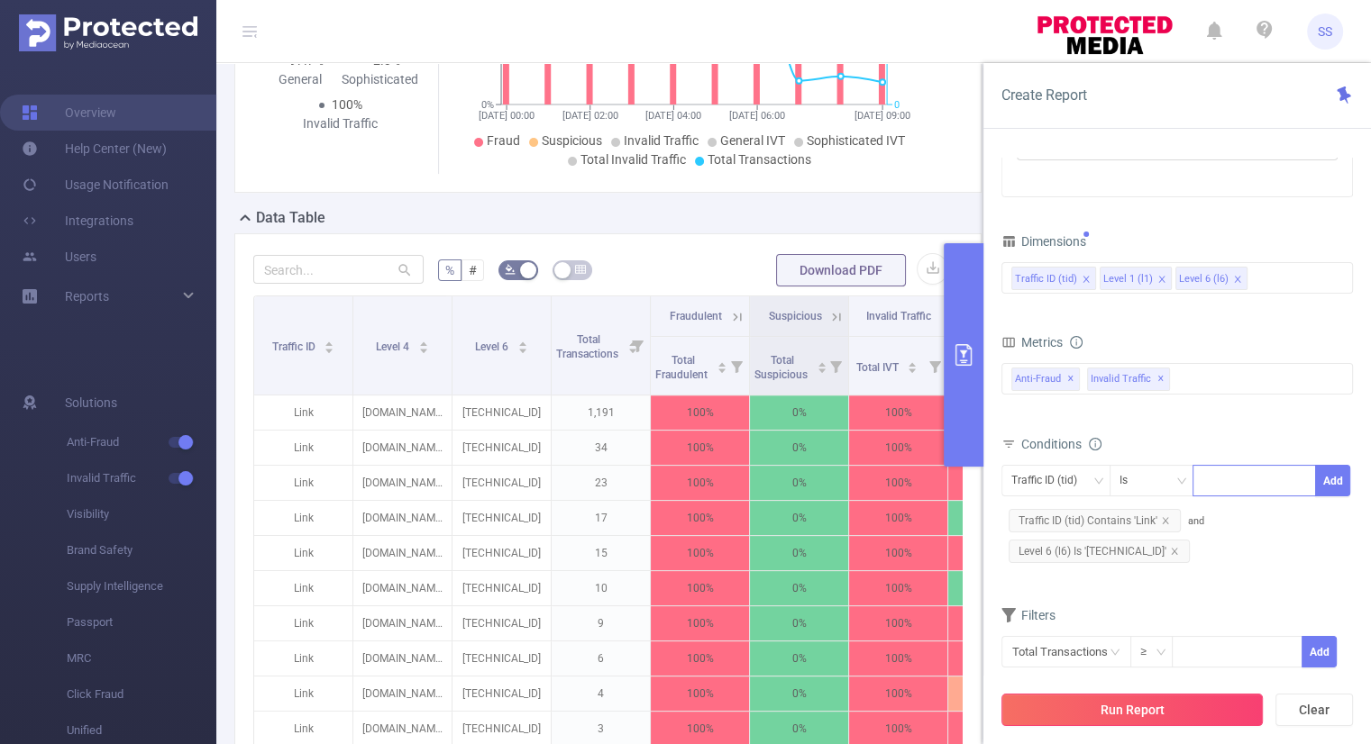
click at [1136, 698] on button "Run Report" at bounding box center [1131, 710] width 261 height 32
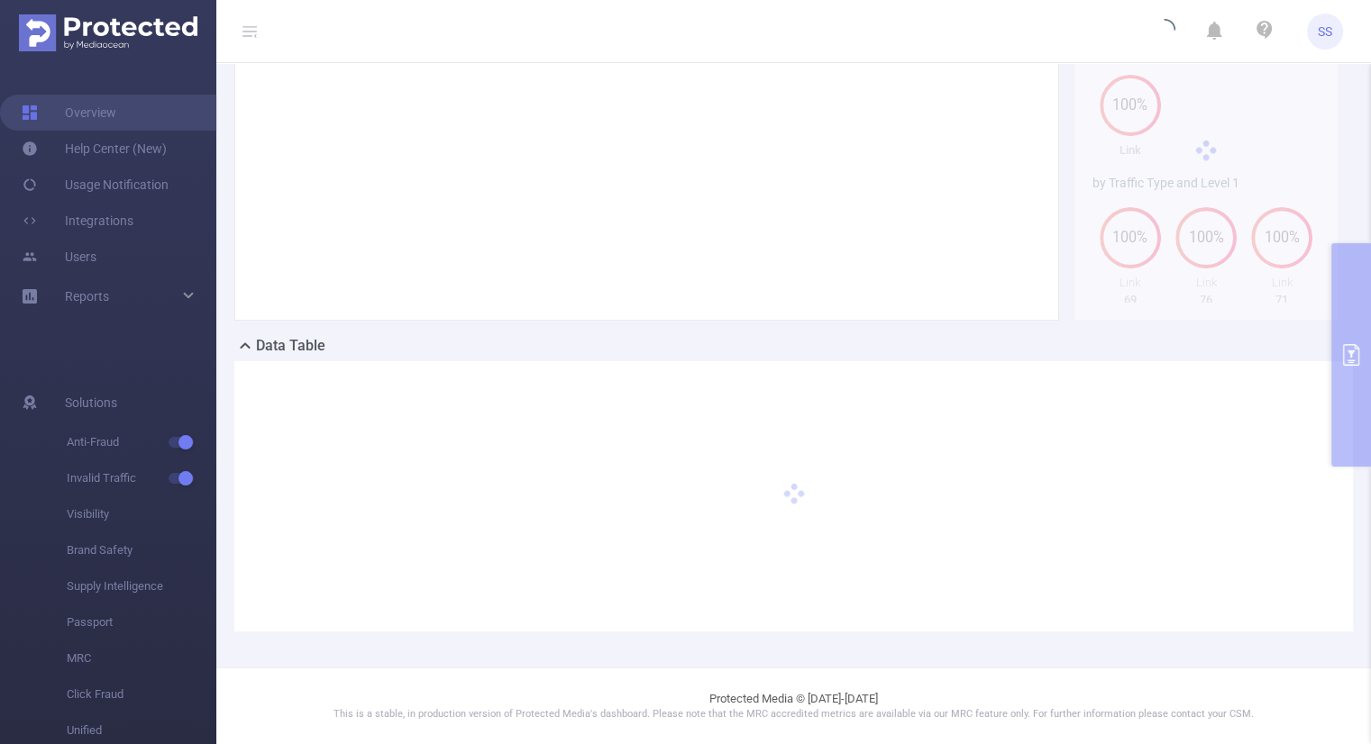
scroll to position [162, 0]
